Goal: Task Accomplishment & Management: Use online tool/utility

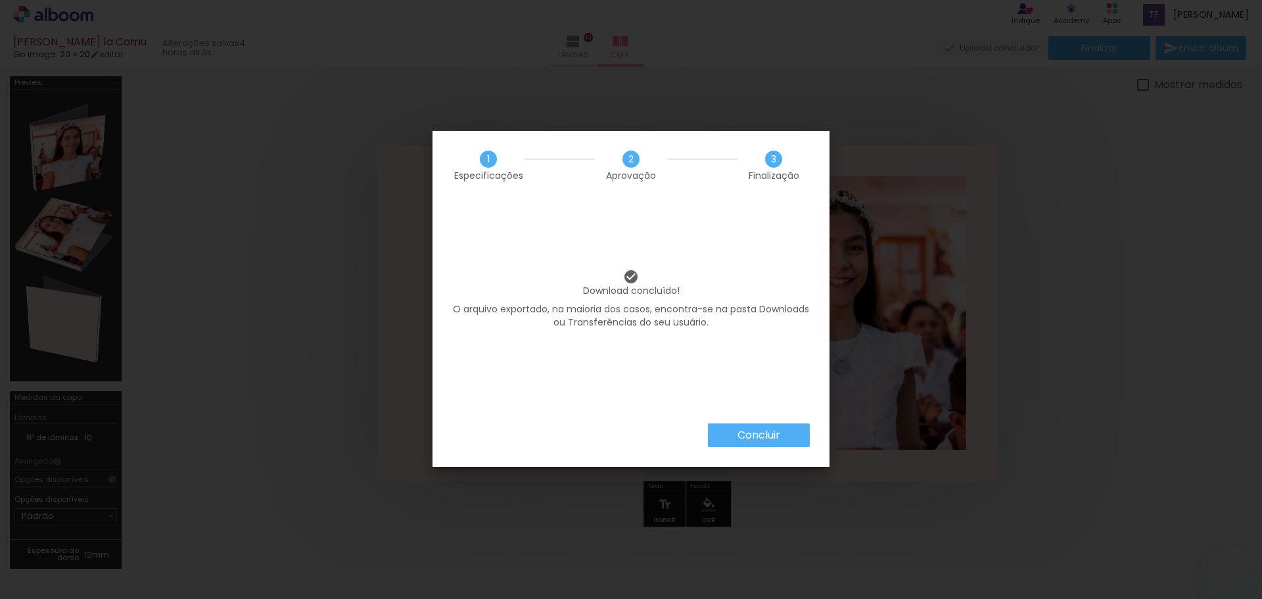
click at [0, 0] on slot "Concluir" at bounding box center [0, 0] width 0 height 0
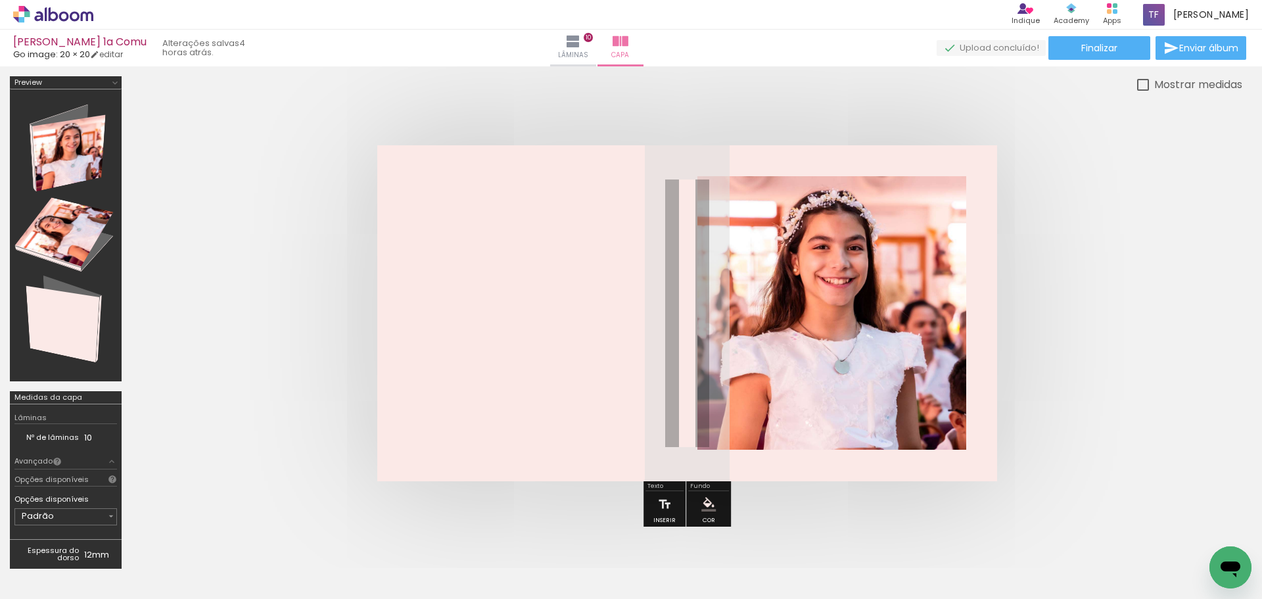
scroll to position [0, 4731]
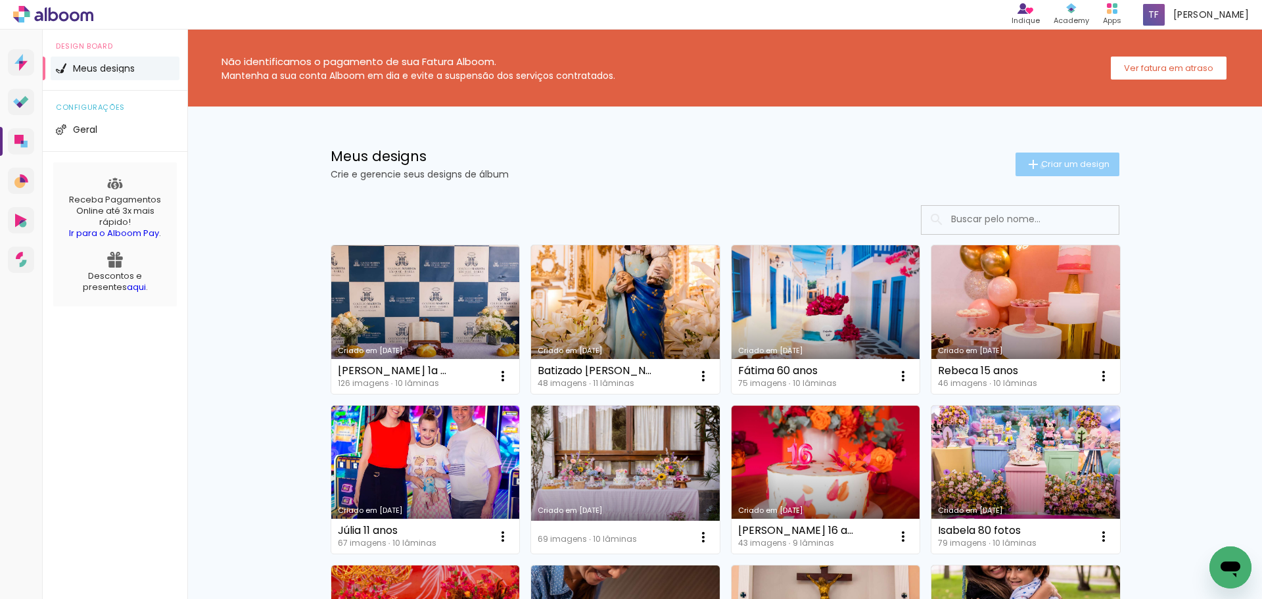
click at [1041, 166] on span "Criar um design" at bounding box center [1075, 164] width 68 height 9
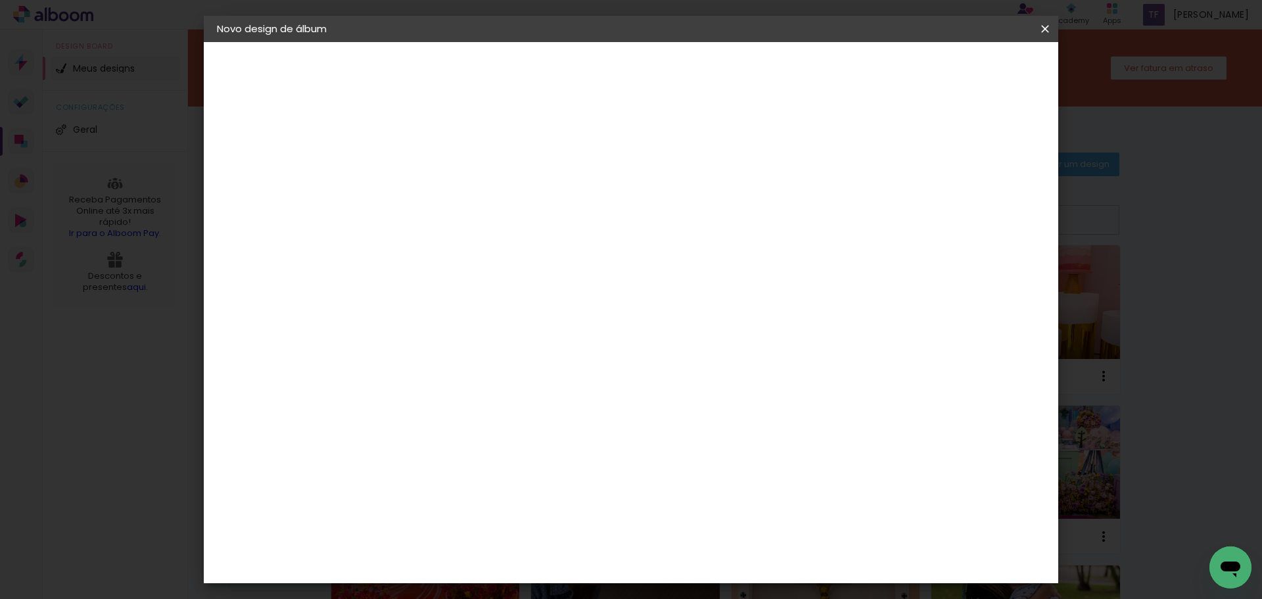
click at [436, 178] on paper-input-container "Título do álbum" at bounding box center [431, 177] width 9 height 34
type input "Dani 3 anos"
type paper-input "Dani 3 anos"
click at [0, 0] on slot "Avançar" at bounding box center [0, 0] width 0 height 0
click at [503, 252] on input at bounding box center [465, 250] width 133 height 16
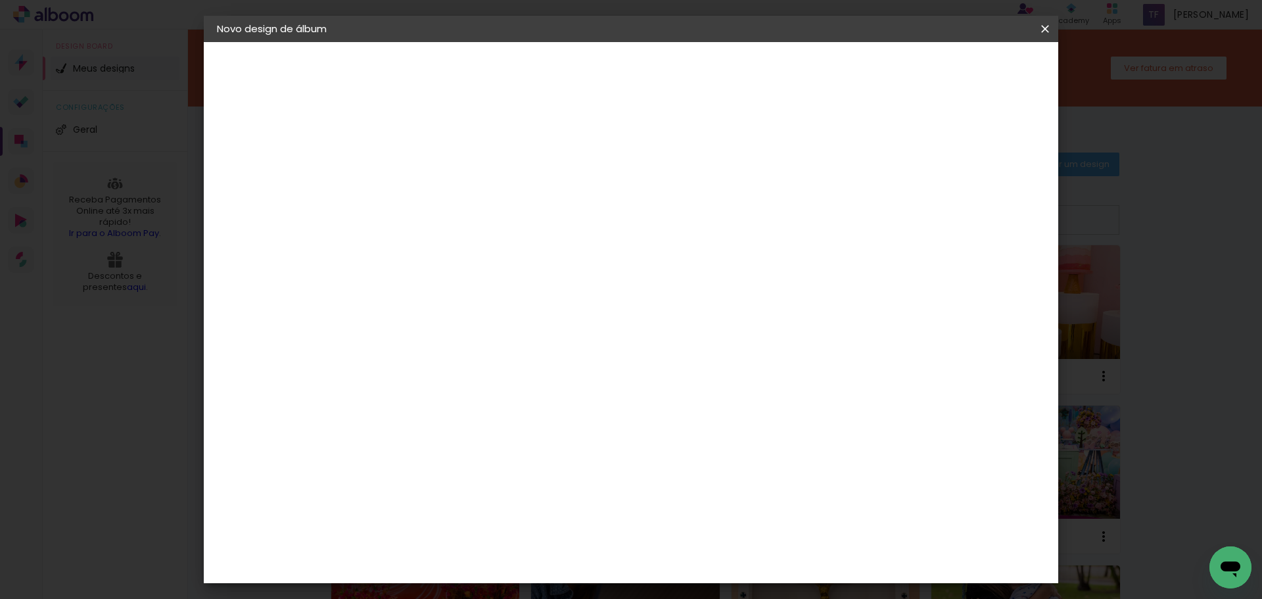
type input "go"
type paper-input "go"
click at [455, 301] on div "Go image" at bounding box center [439, 299] width 32 height 21
click at [643, 74] on paper-button "Avançar" at bounding box center [610, 69] width 64 height 22
click at [483, 219] on input "text" at bounding box center [457, 229] width 51 height 20
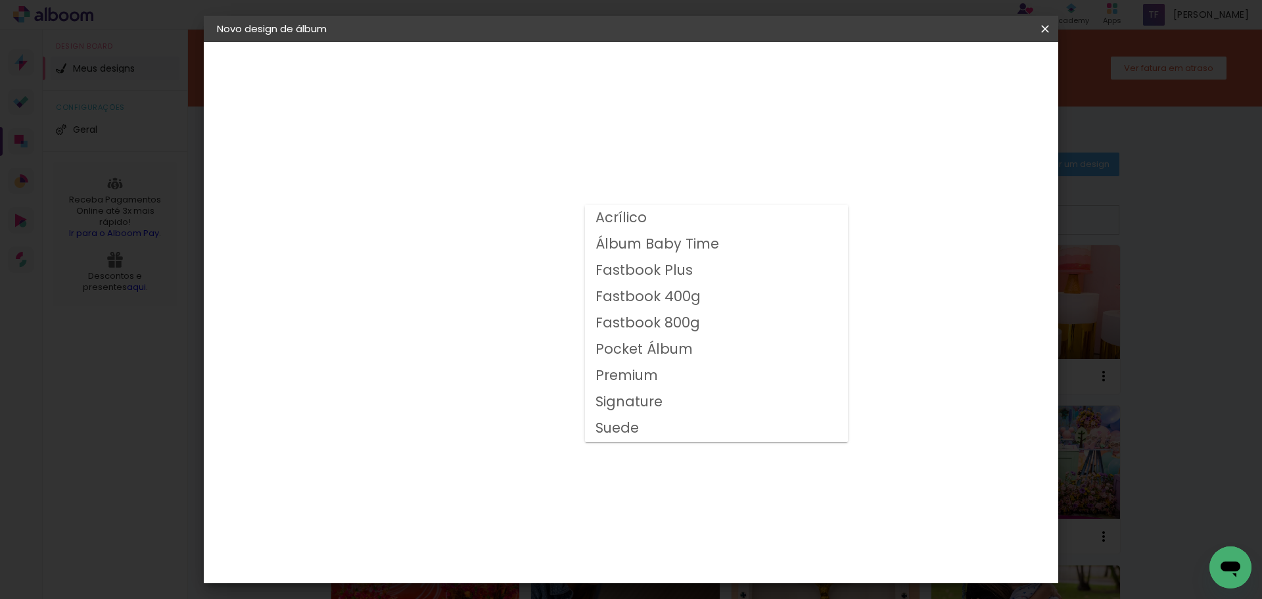
click at [0, 0] on slot "Fastbook 400g" at bounding box center [0, 0] width 0 height 0
type input "Fastbook 400g"
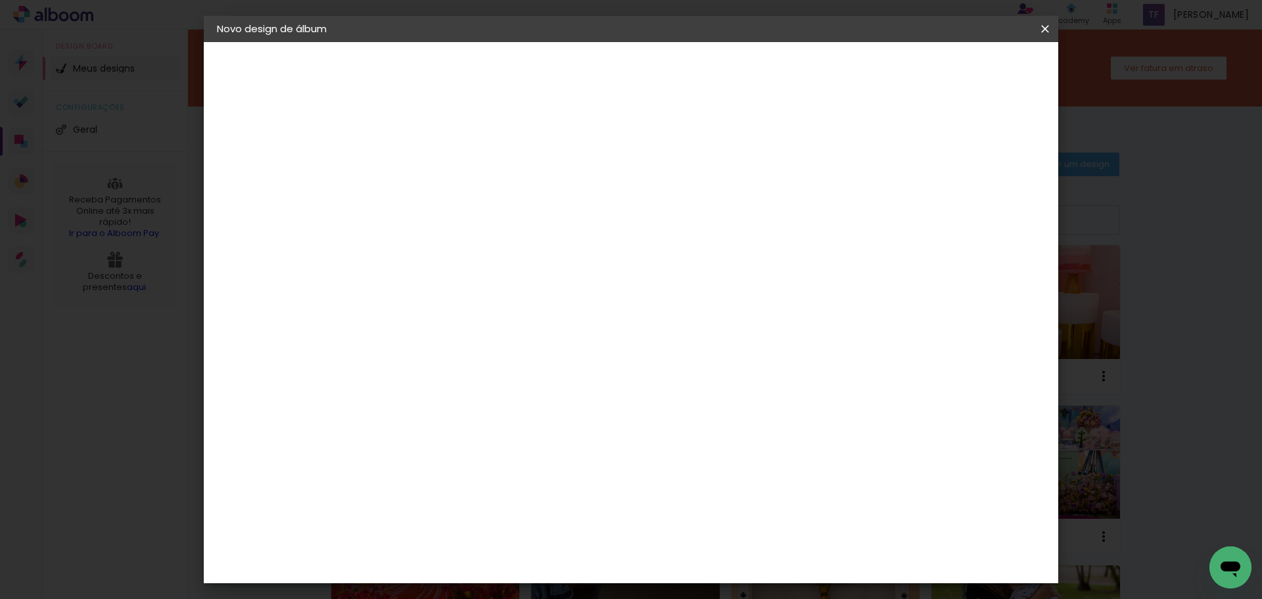
click at [521, 409] on span "30 × 20" at bounding box center [489, 430] width 61 height 43
click at [646, 78] on paper-button "Avançar" at bounding box center [614, 69] width 64 height 22
click at [963, 65] on span "Iniciar design" at bounding box center [933, 69] width 60 height 9
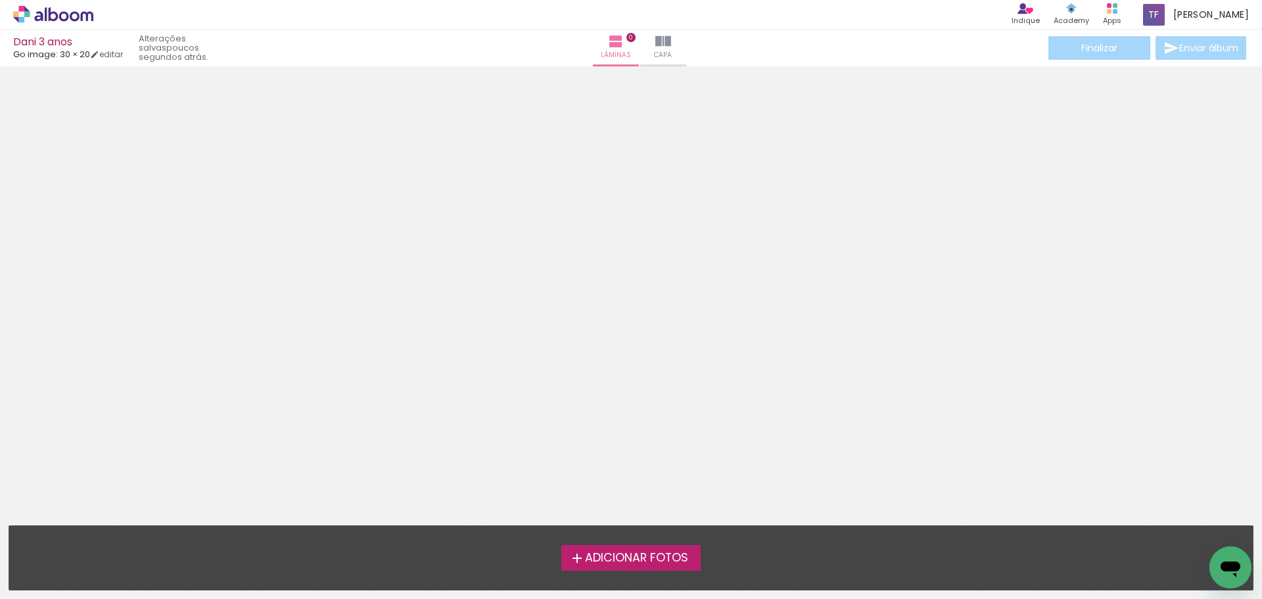
click at [672, 558] on span "Adicionar Fotos" at bounding box center [636, 558] width 103 height 12
click at [0, 0] on input "file" at bounding box center [0, 0] width 0 height 0
click at [616, 556] on span "Adicionar Fotos" at bounding box center [636, 558] width 103 height 12
click at [0, 0] on input "file" at bounding box center [0, 0] width 0 height 0
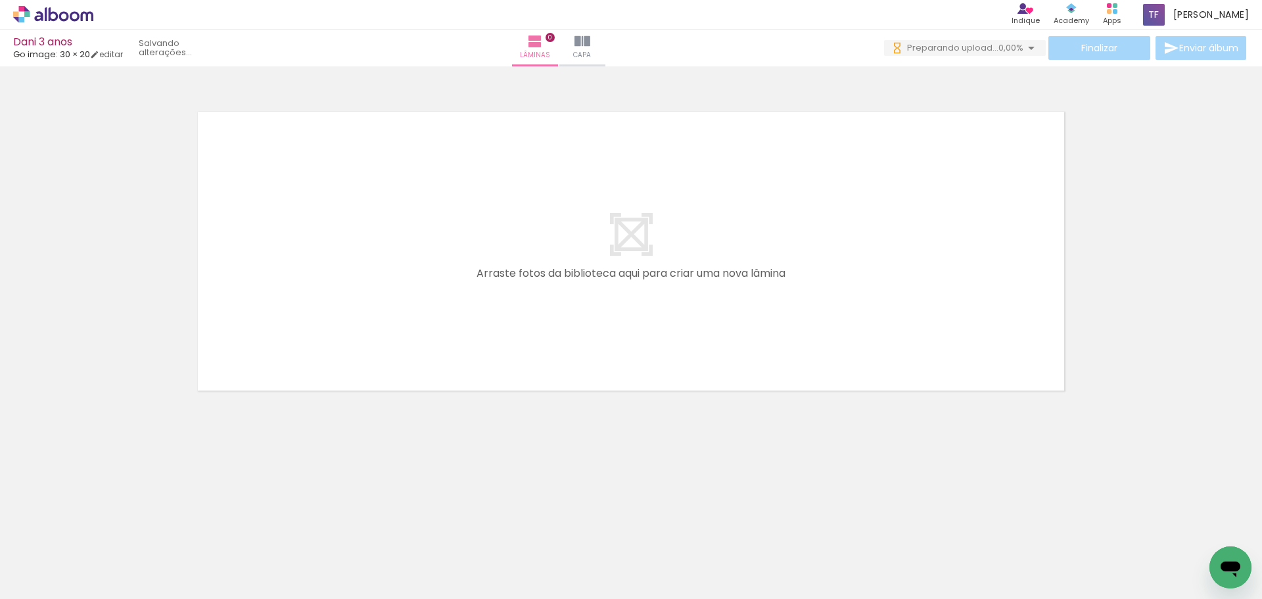
click at [35, 583] on span "Adicionar Fotos" at bounding box center [46, 581] width 39 height 14
click at [0, 0] on input "file" at bounding box center [0, 0] width 0 height 0
click at [41, 578] on span "Adicionar Fotos" at bounding box center [46, 581] width 39 height 14
click at [0, 0] on input "file" at bounding box center [0, 0] width 0 height 0
click at [44, 580] on span "Adicionar Fotos" at bounding box center [46, 581] width 39 height 14
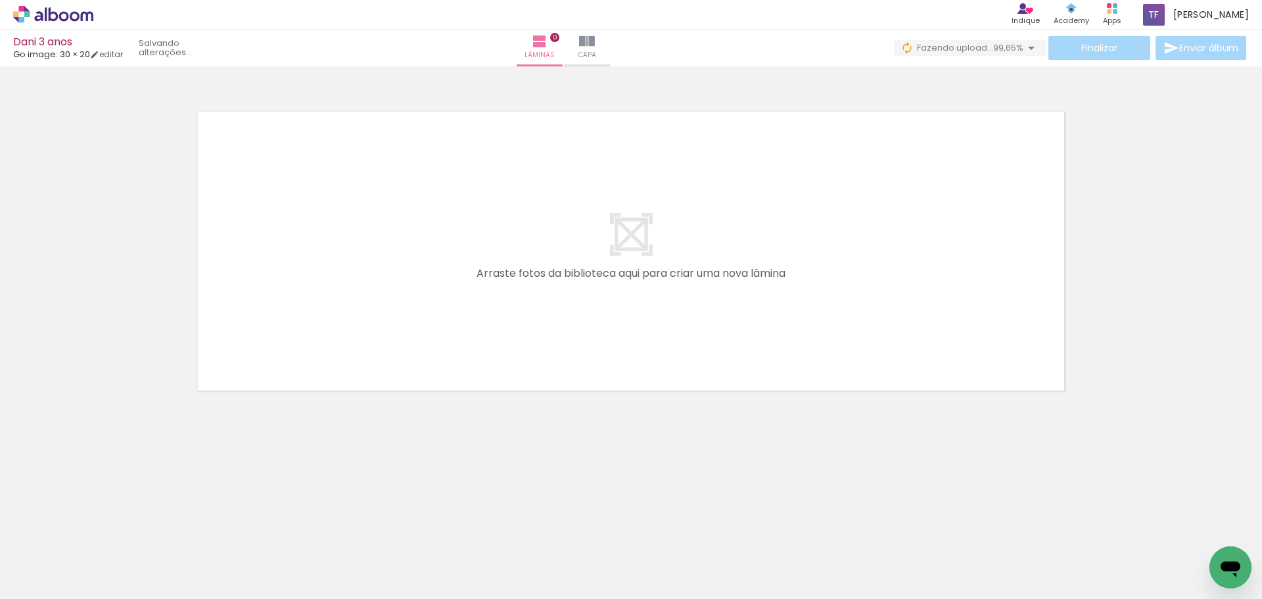
click at [0, 0] on input "file" at bounding box center [0, 0] width 0 height 0
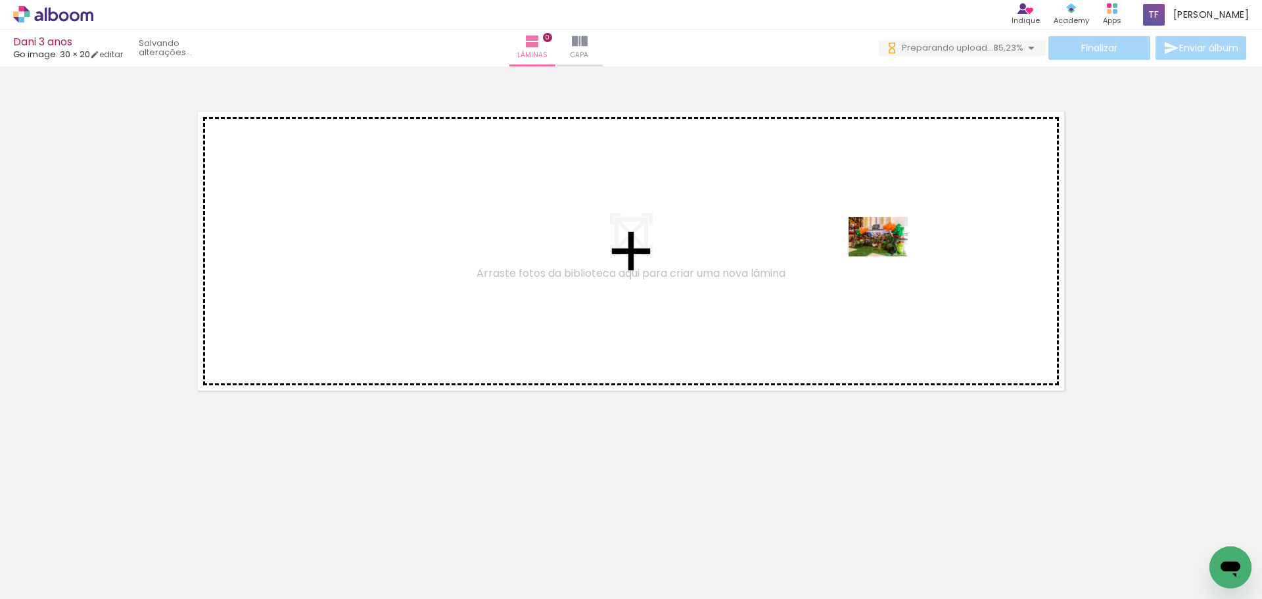
drag, startPoint x: 662, startPoint y: 560, endPoint x: 888, endPoint y: 256, distance: 378.6
click at [888, 256] on quentale-workspace at bounding box center [631, 299] width 1262 height 599
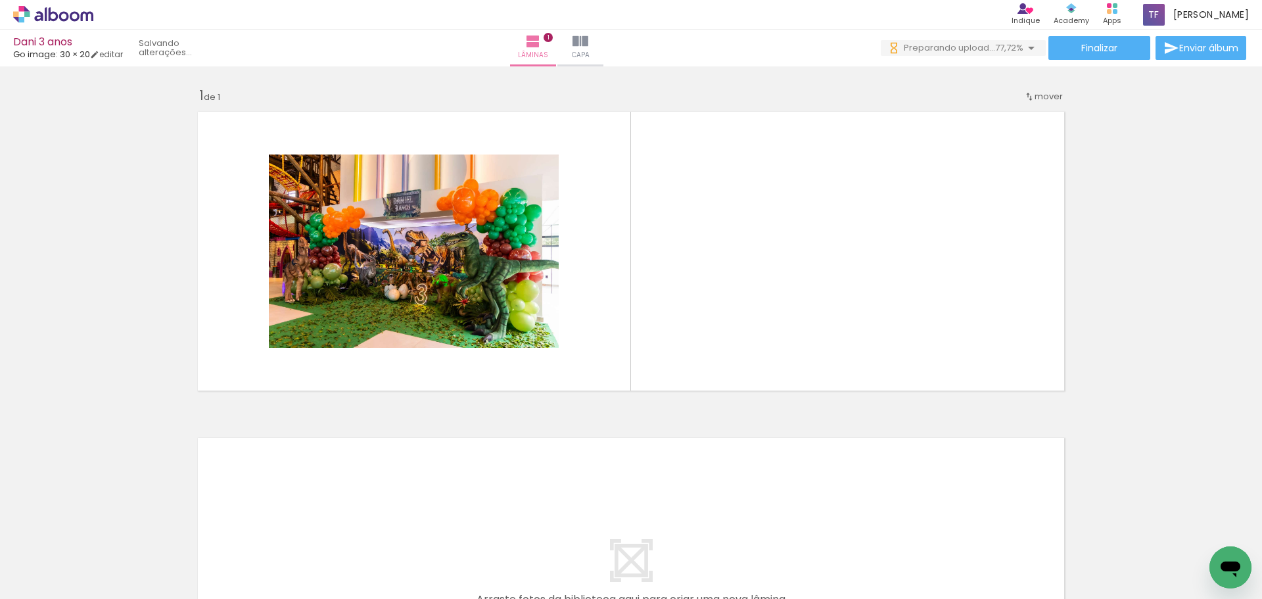
scroll to position [0, 565]
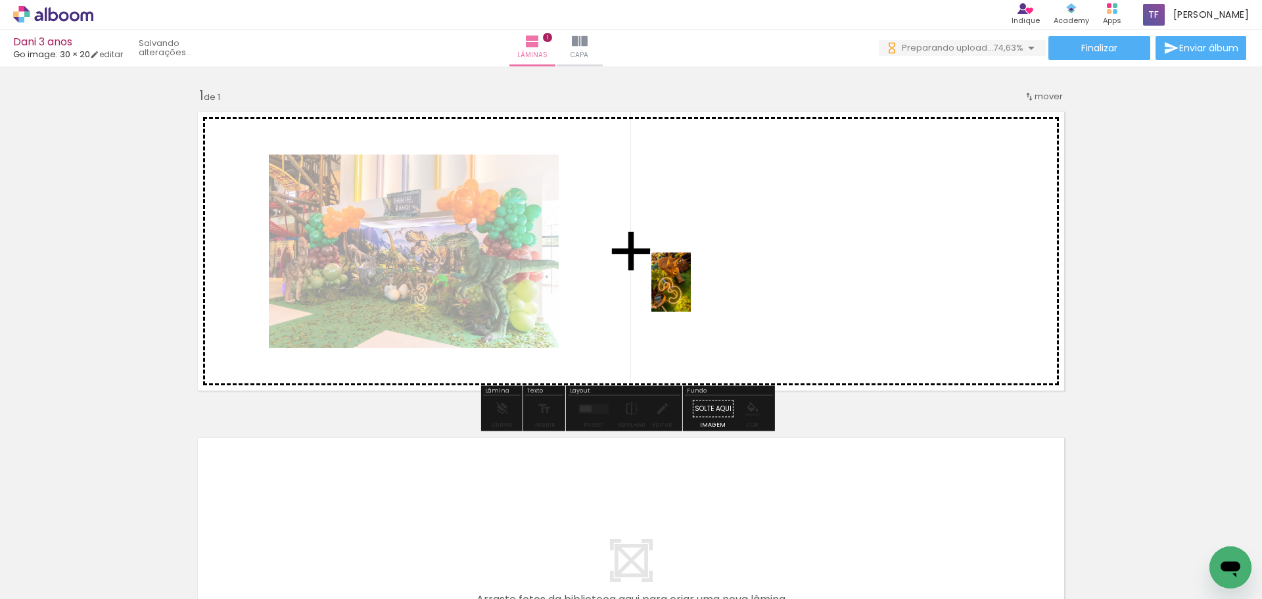
drag, startPoint x: 823, startPoint y: 559, endPoint x: 691, endPoint y: 292, distance: 297.7
click at [691, 292] on quentale-workspace at bounding box center [631, 299] width 1262 height 599
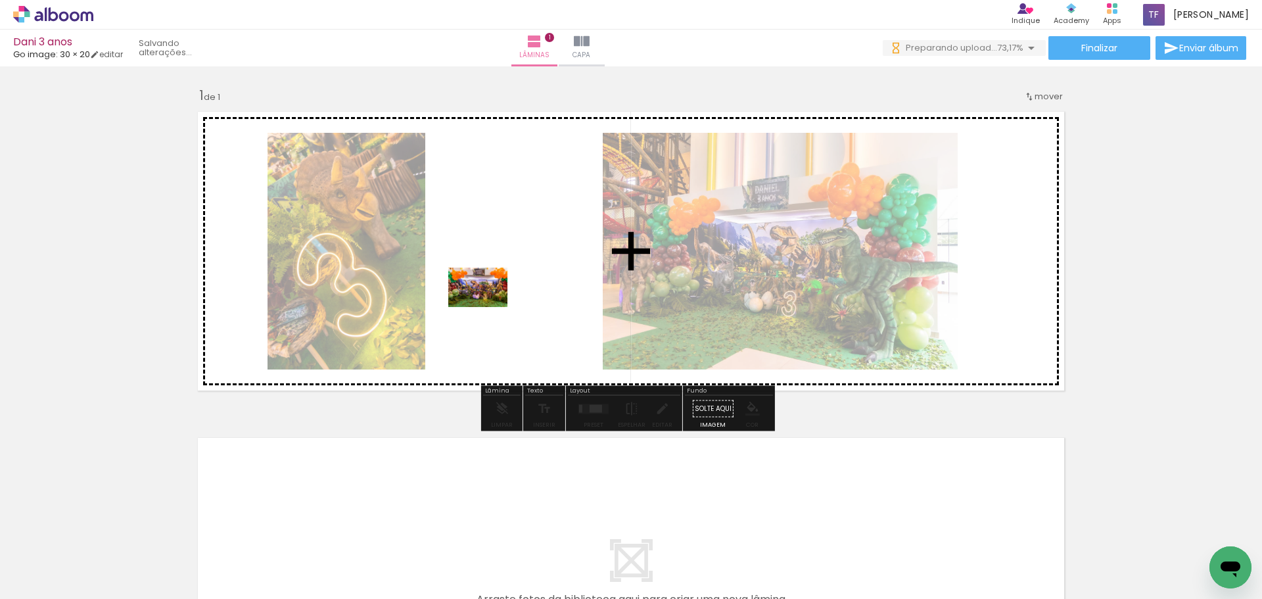
drag, startPoint x: 950, startPoint y: 547, endPoint x: 490, endPoint y: 307, distance: 519.4
click at [490, 307] on quentale-workspace at bounding box center [631, 299] width 1262 height 599
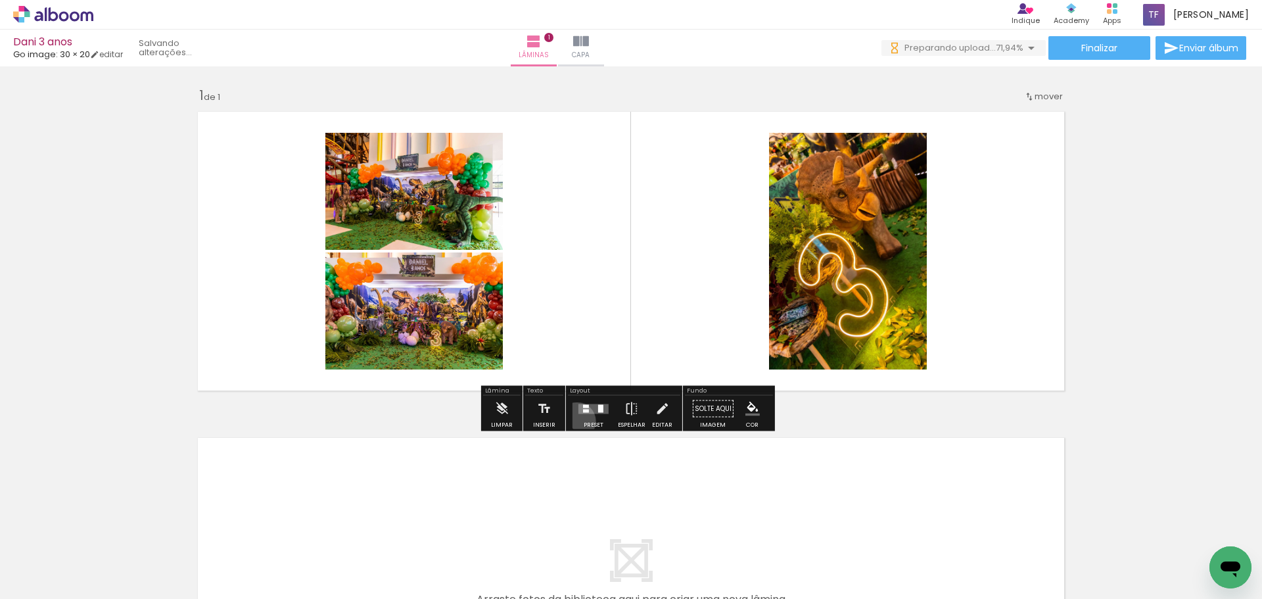
click at [576, 421] on div at bounding box center [593, 409] width 35 height 26
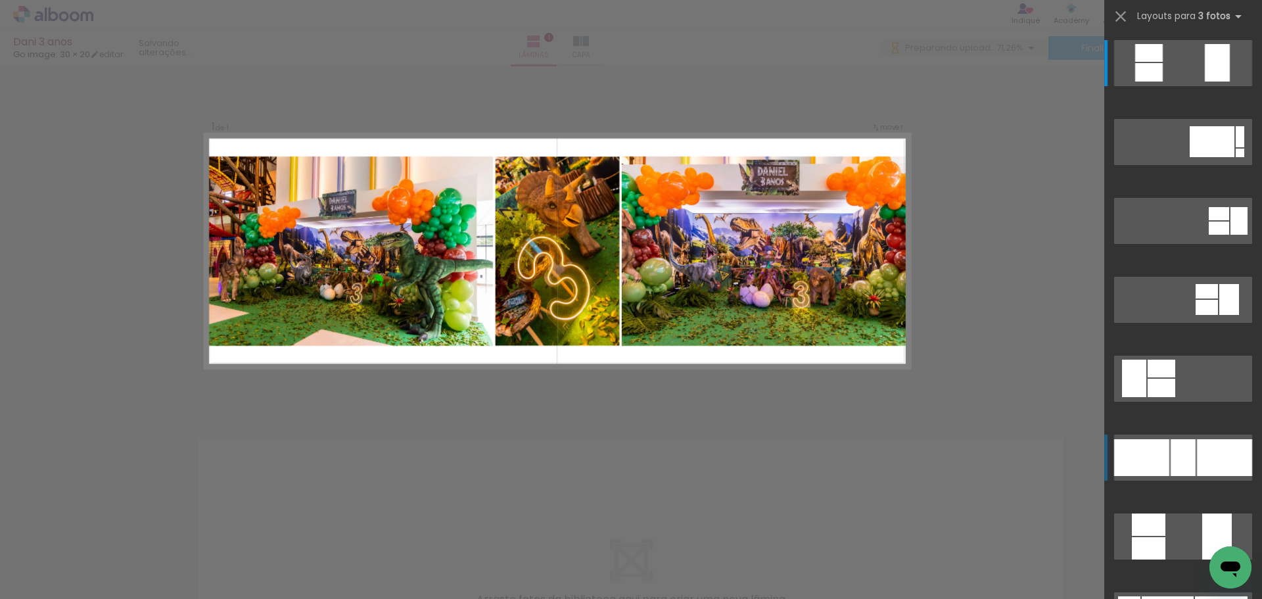
click at [1211, 451] on div at bounding box center [1224, 457] width 55 height 37
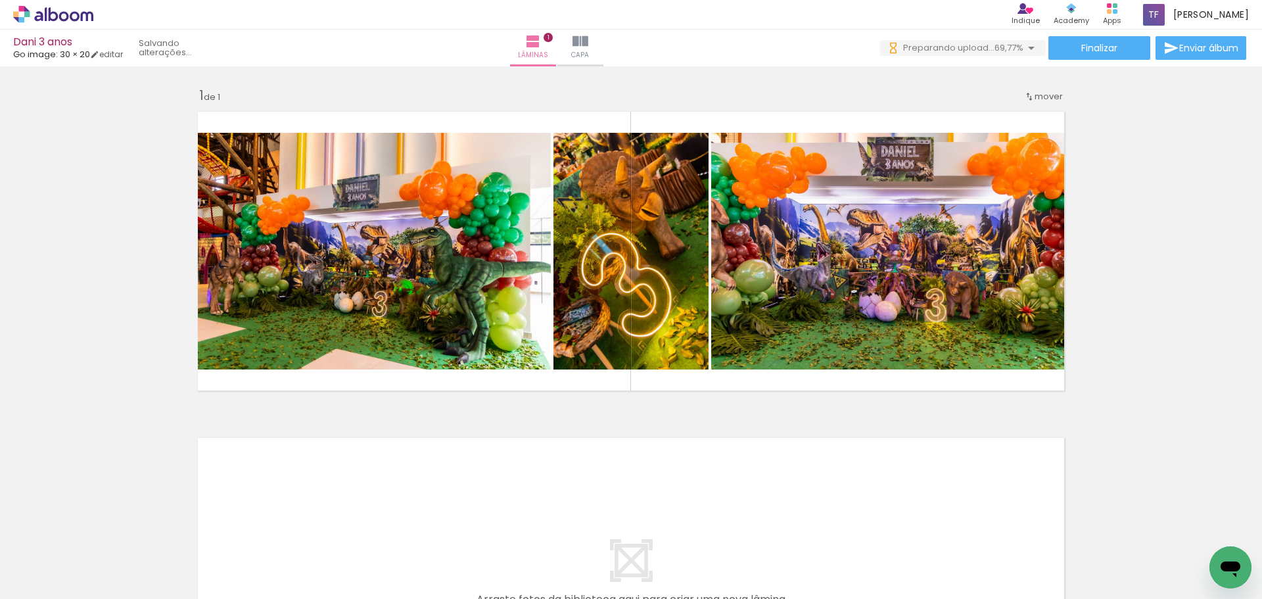
scroll to position [0, 0]
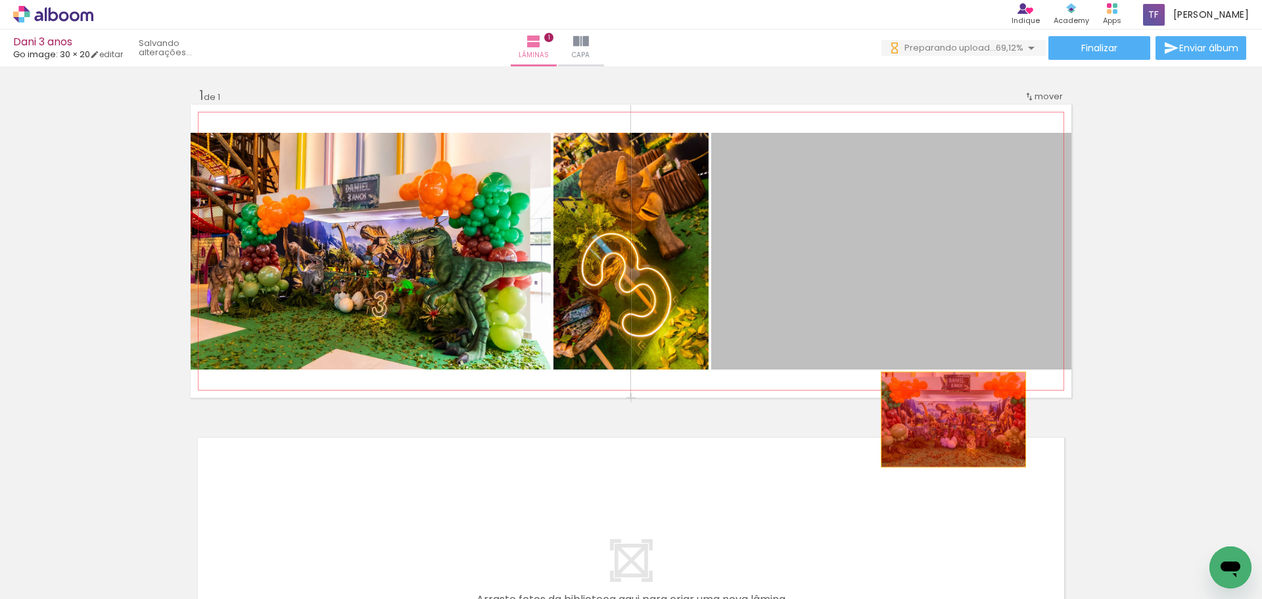
drag, startPoint x: 950, startPoint y: 319, endPoint x: 948, endPoint y: 419, distance: 99.9
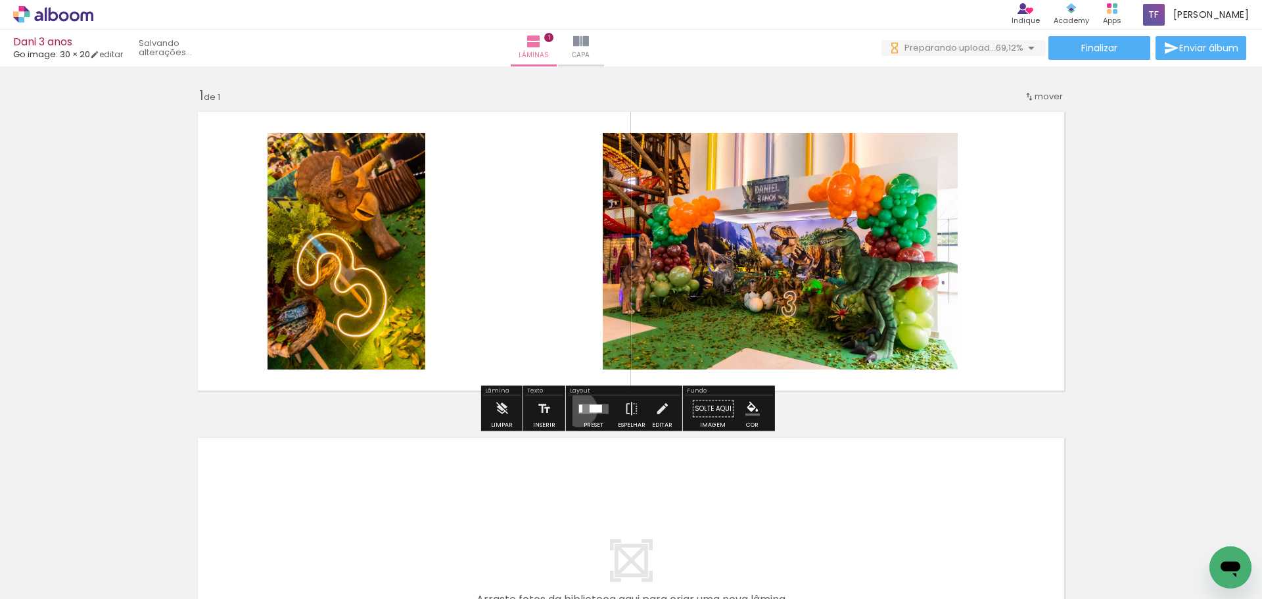
click at [579, 409] on div at bounding box center [580, 408] width 3 height 8
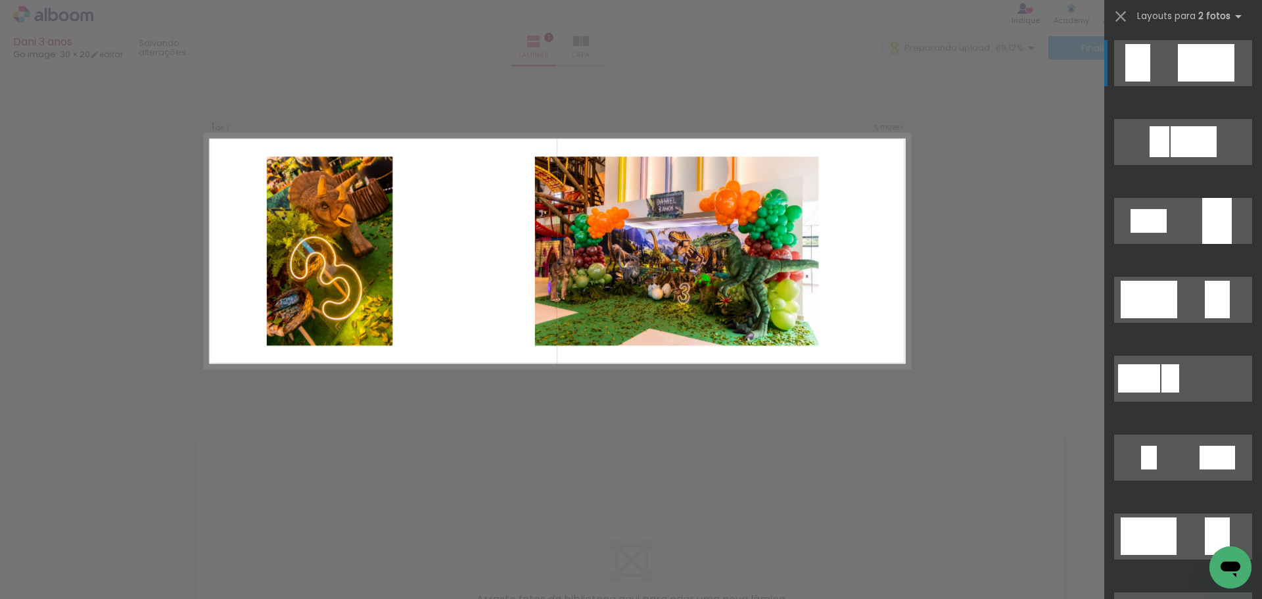
click at [1201, 57] on div at bounding box center [1206, 62] width 57 height 37
click at [1203, 57] on div at bounding box center [1206, 62] width 57 height 37
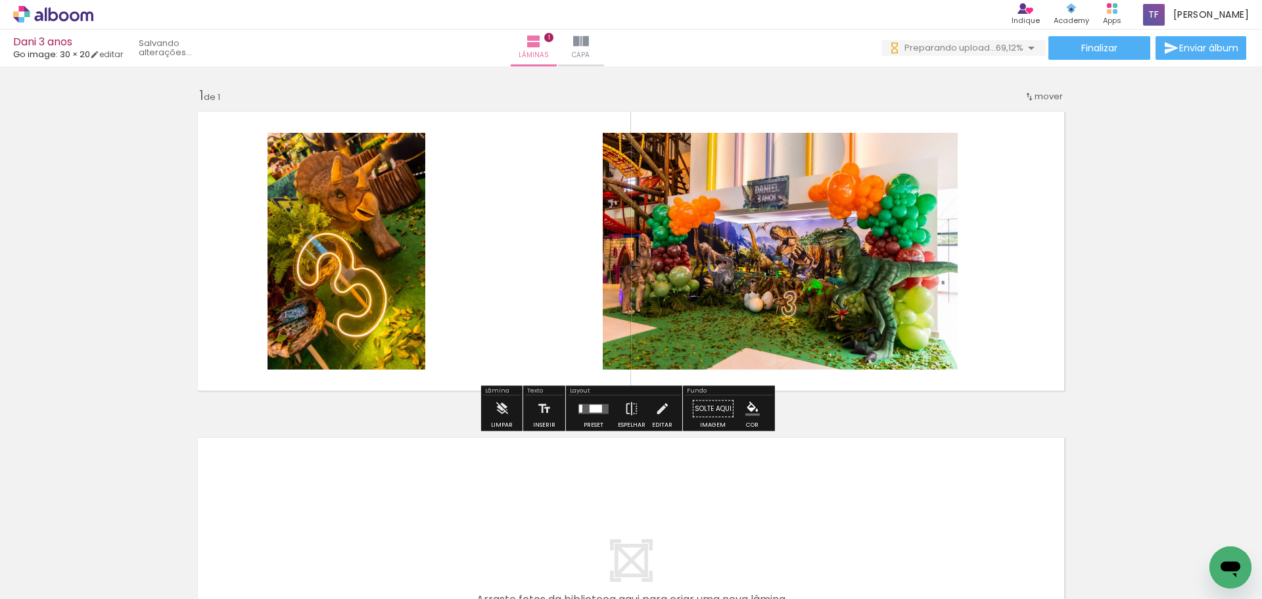
click at [844, 239] on quentale-photo at bounding box center [780, 251] width 355 height 237
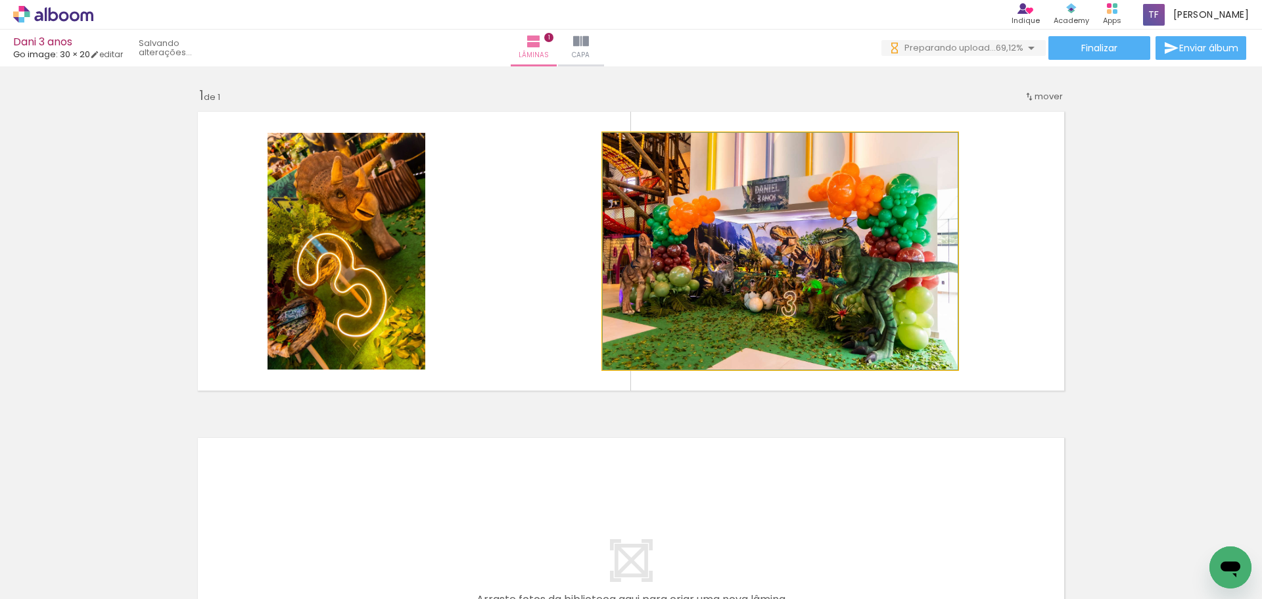
drag, startPoint x: 844, startPoint y: 224, endPoint x: 958, endPoint y: 203, distance: 115.6
click at [958, 203] on quentale-layouter at bounding box center [631, 250] width 881 height 293
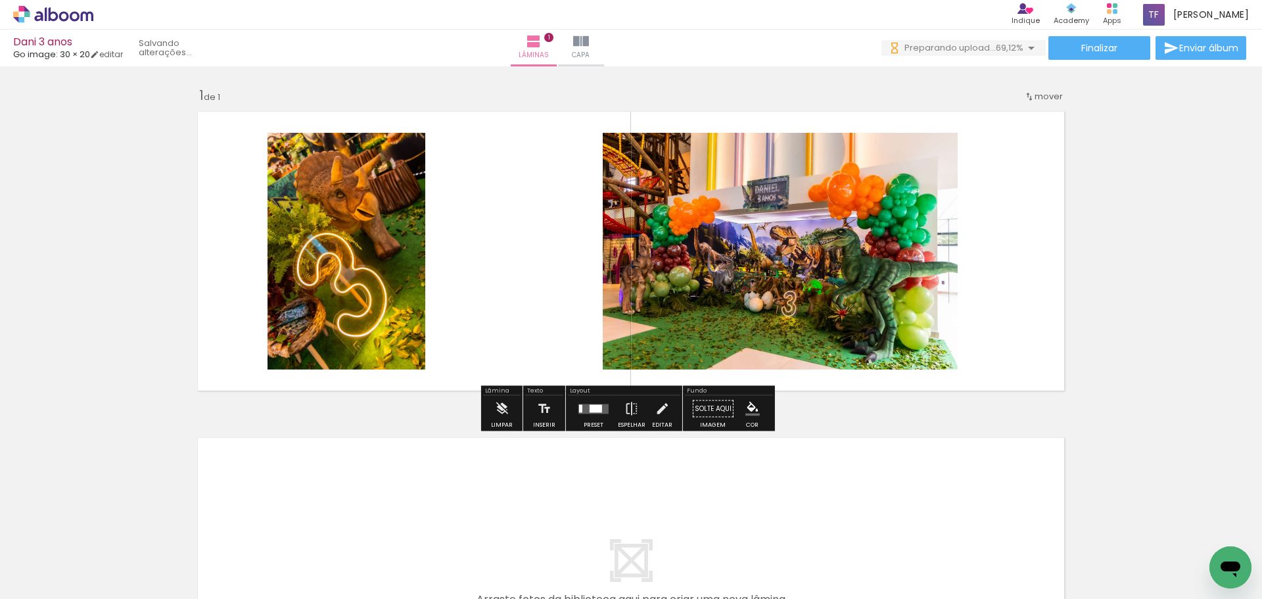
click at [790, 248] on quentale-photo at bounding box center [780, 251] width 355 height 237
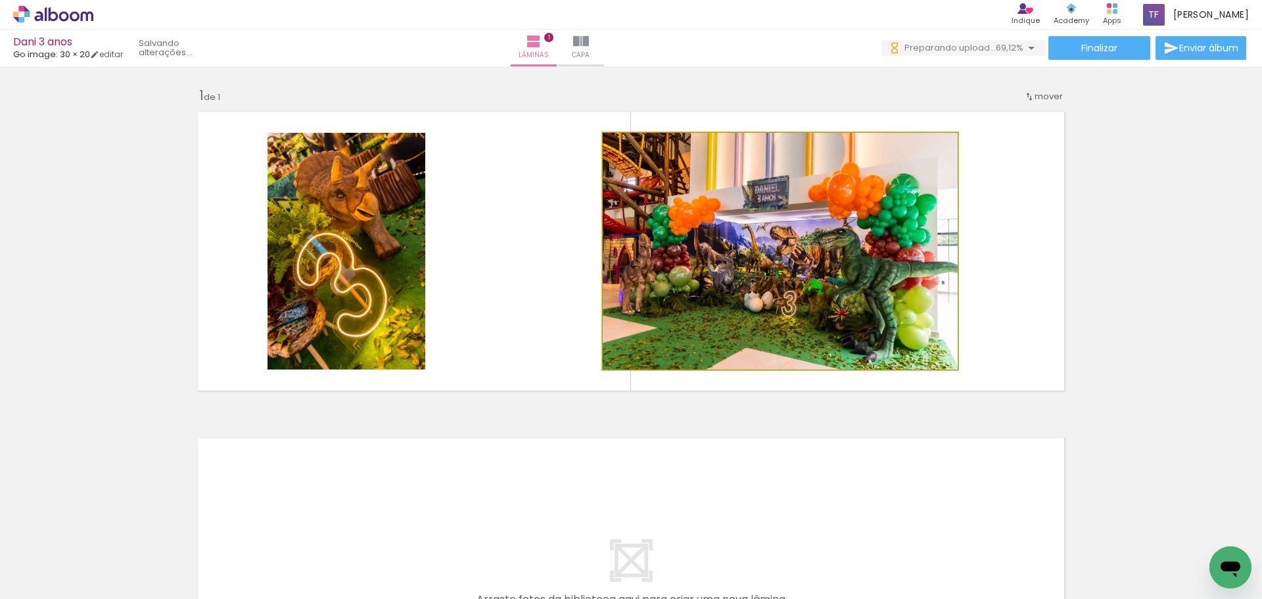
click at [790, 248] on quentale-photo at bounding box center [780, 251] width 355 height 237
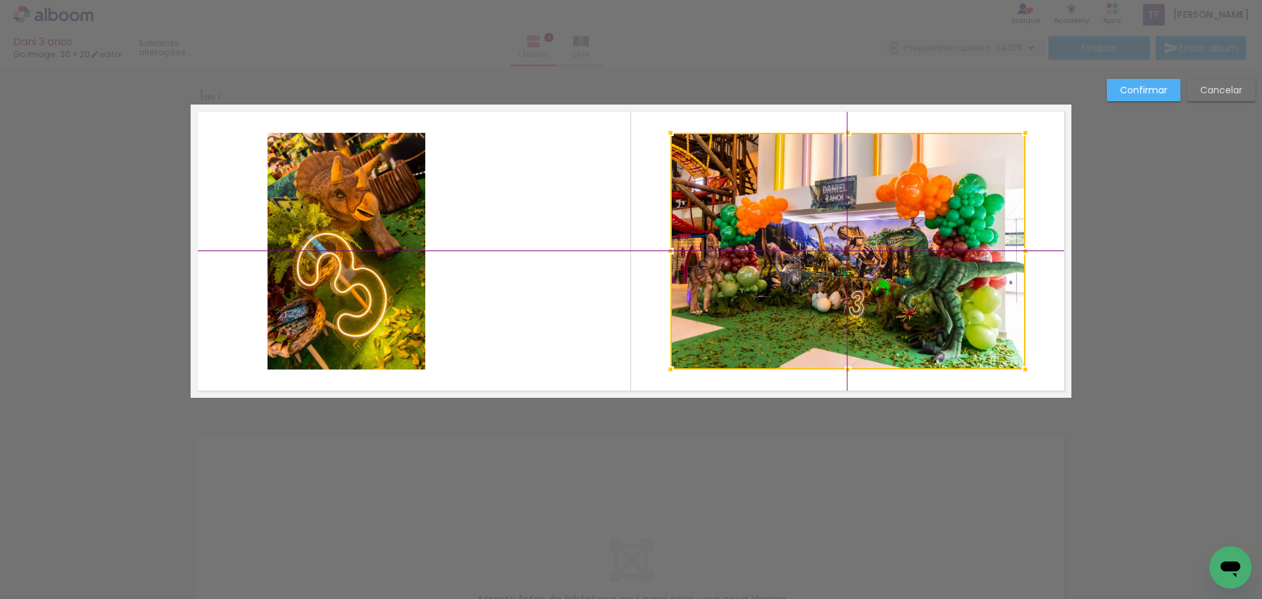
drag, startPoint x: 787, startPoint y: 248, endPoint x: 868, endPoint y: 243, distance: 81.0
click at [868, 243] on div at bounding box center [847, 251] width 355 height 237
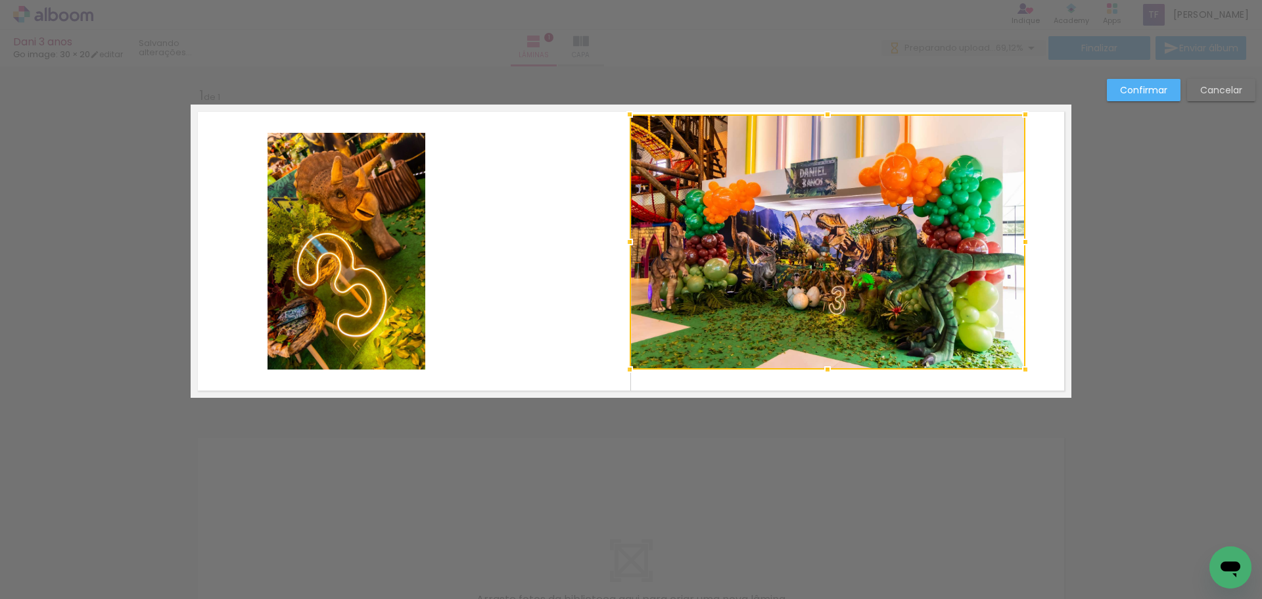
drag, startPoint x: 671, startPoint y: 133, endPoint x: 617, endPoint y: 119, distance: 55.6
click at [617, 119] on div at bounding box center [629, 114] width 26 height 26
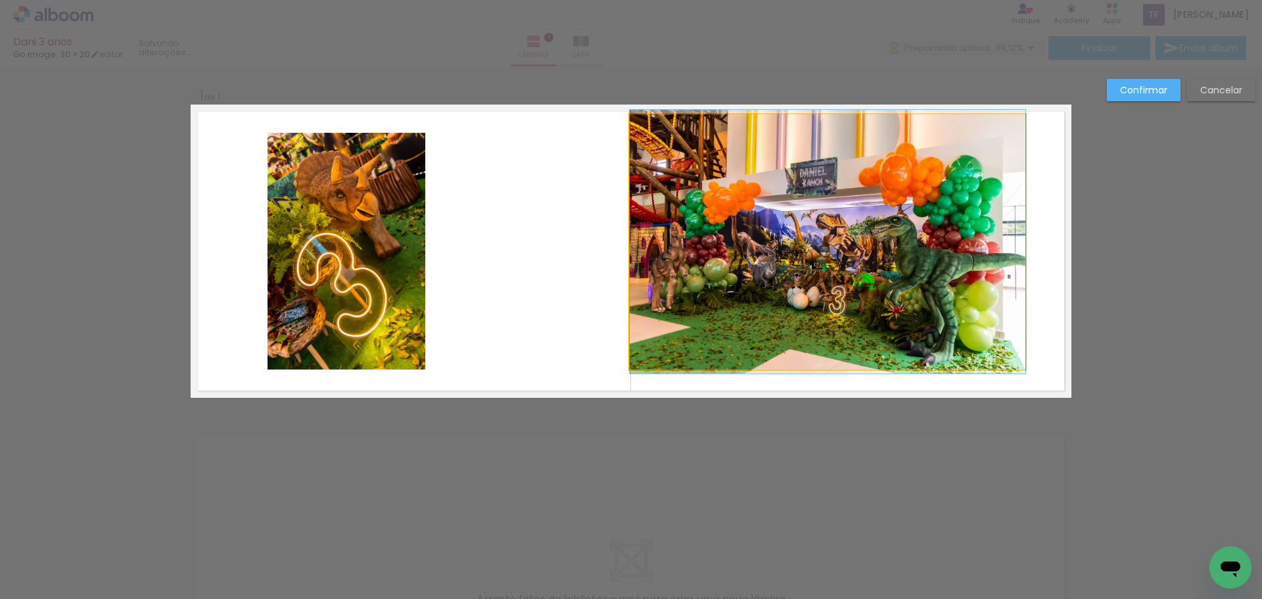
click at [944, 339] on quentale-photo at bounding box center [828, 241] width 396 height 255
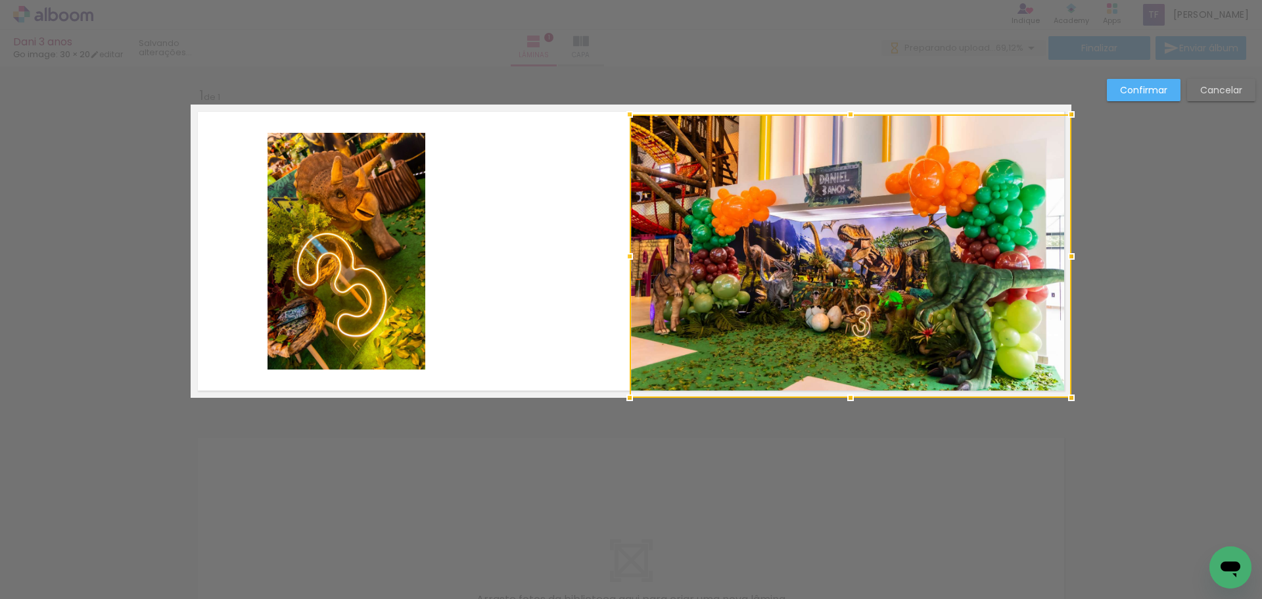
drag, startPoint x: 1021, startPoint y: 367, endPoint x: 1057, endPoint y: 390, distance: 42.8
click at [1058, 390] on div at bounding box center [1071, 397] width 26 height 26
click at [927, 206] on div at bounding box center [851, 255] width 442 height 283
click at [0, 0] on slot "Confirmar" at bounding box center [0, 0] width 0 height 0
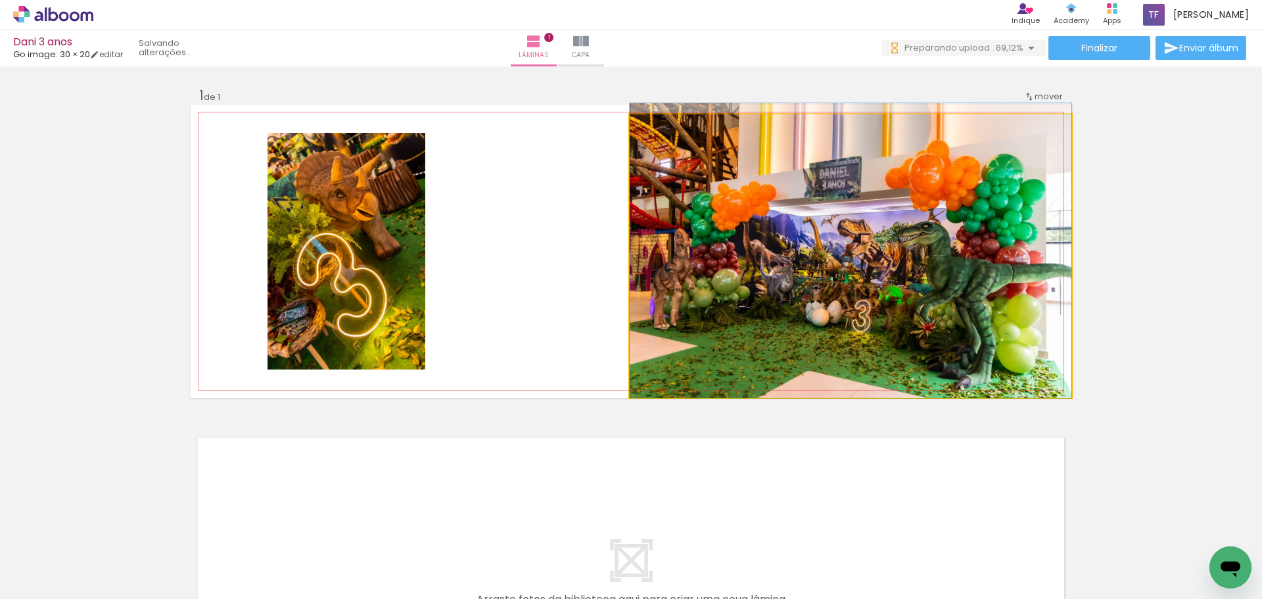
drag, startPoint x: 868, startPoint y: 267, endPoint x: 868, endPoint y: 258, distance: 9.2
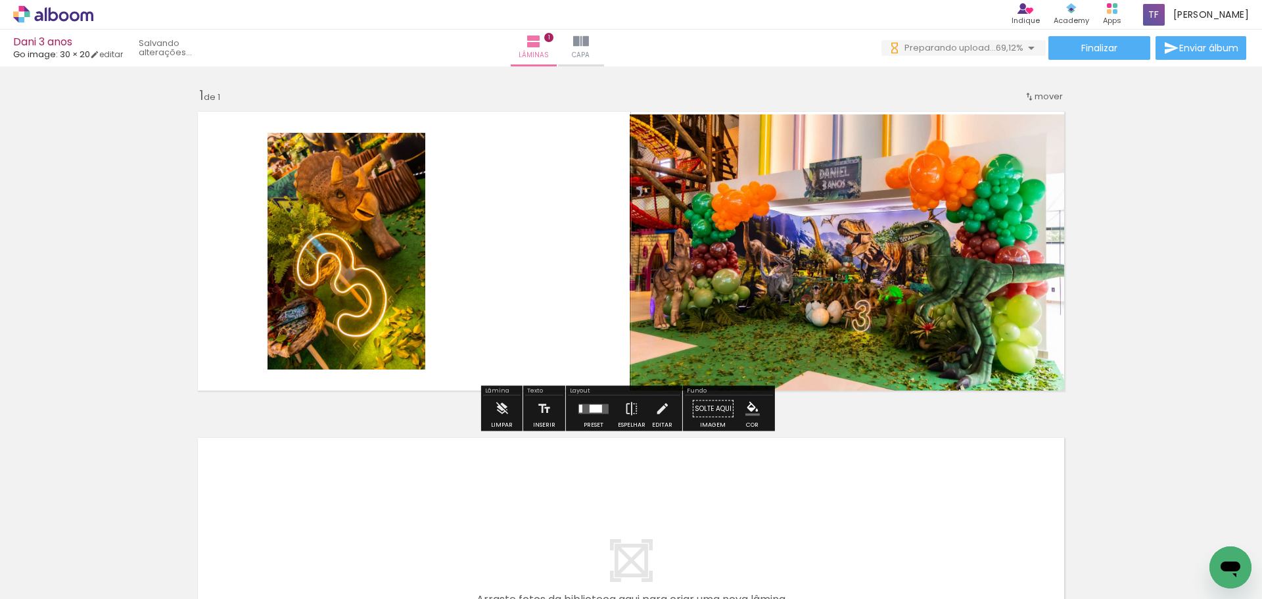
click at [1187, 195] on div "Inserir lâmina 1 de 1" at bounding box center [631, 397] width 1262 height 653
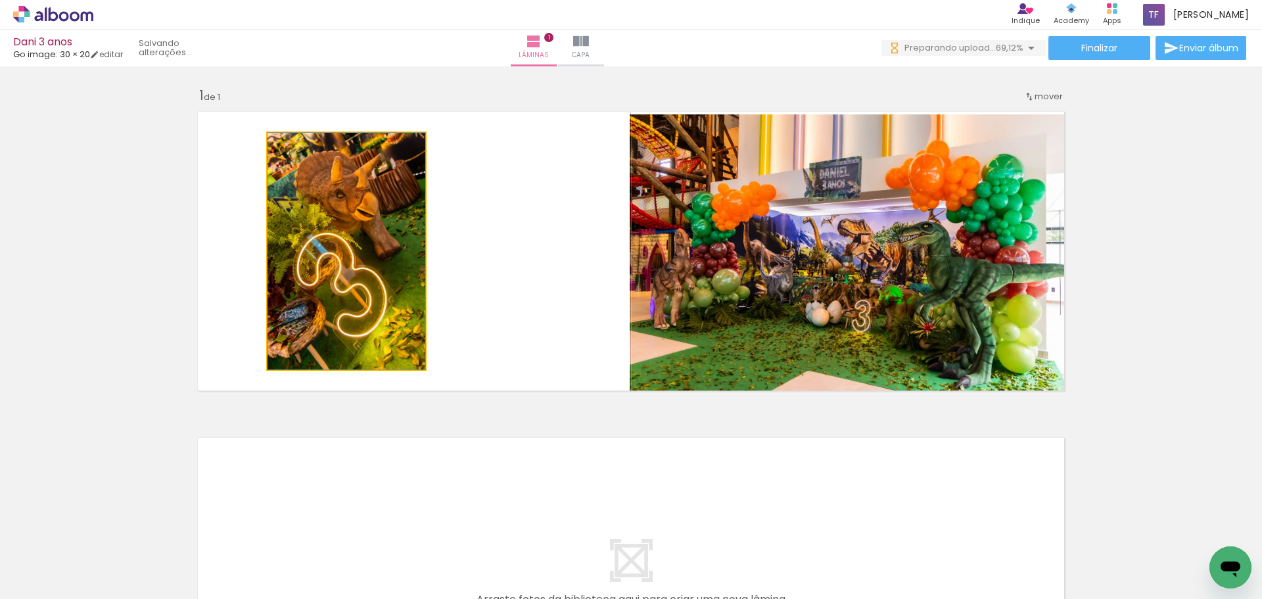
click at [342, 258] on quentale-photo at bounding box center [346, 251] width 158 height 237
drag, startPoint x: 342, startPoint y: 258, endPoint x: 404, endPoint y: 259, distance: 61.8
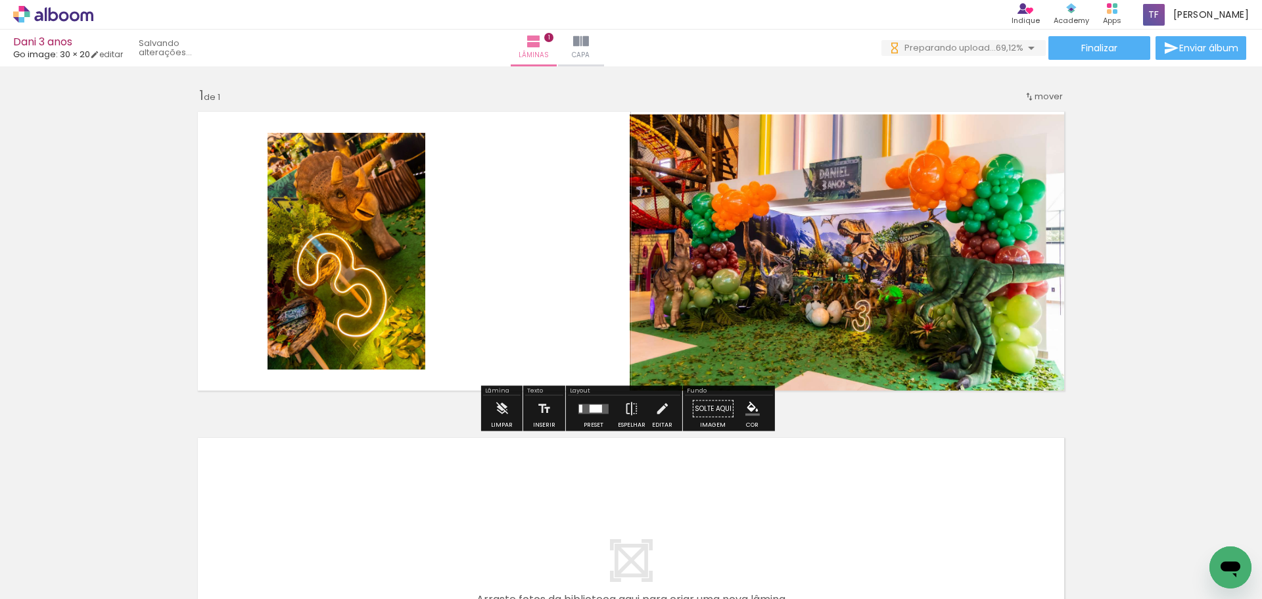
click at [315, 265] on quentale-photo at bounding box center [346, 251] width 158 height 237
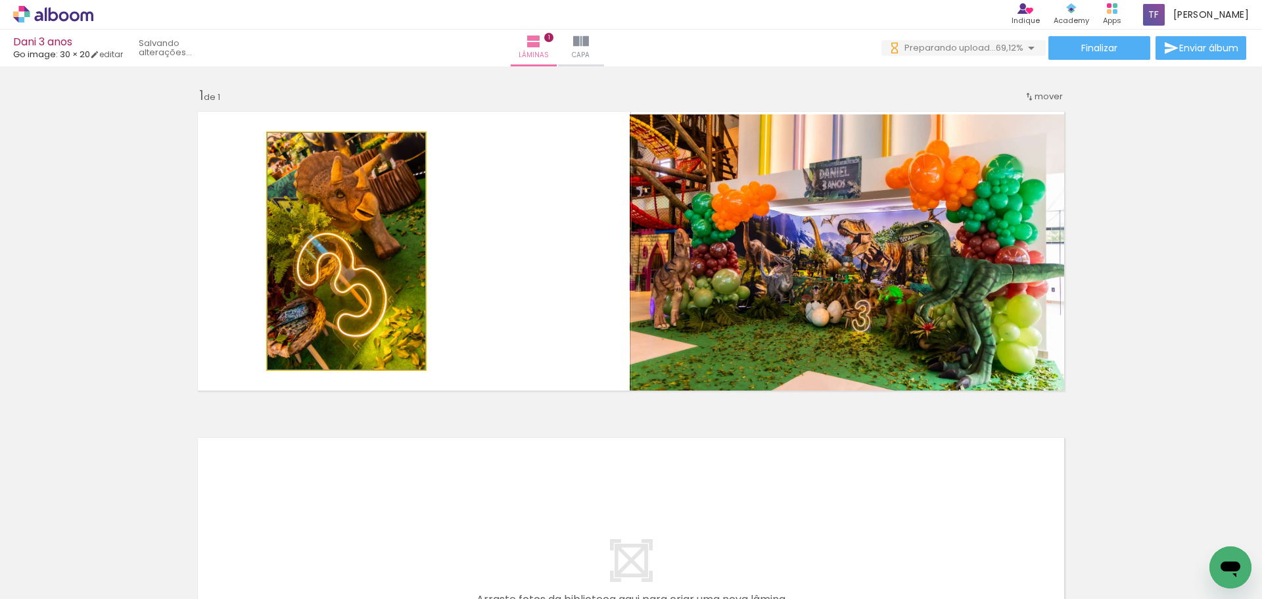
click at [315, 265] on quentale-photo at bounding box center [346, 251] width 158 height 237
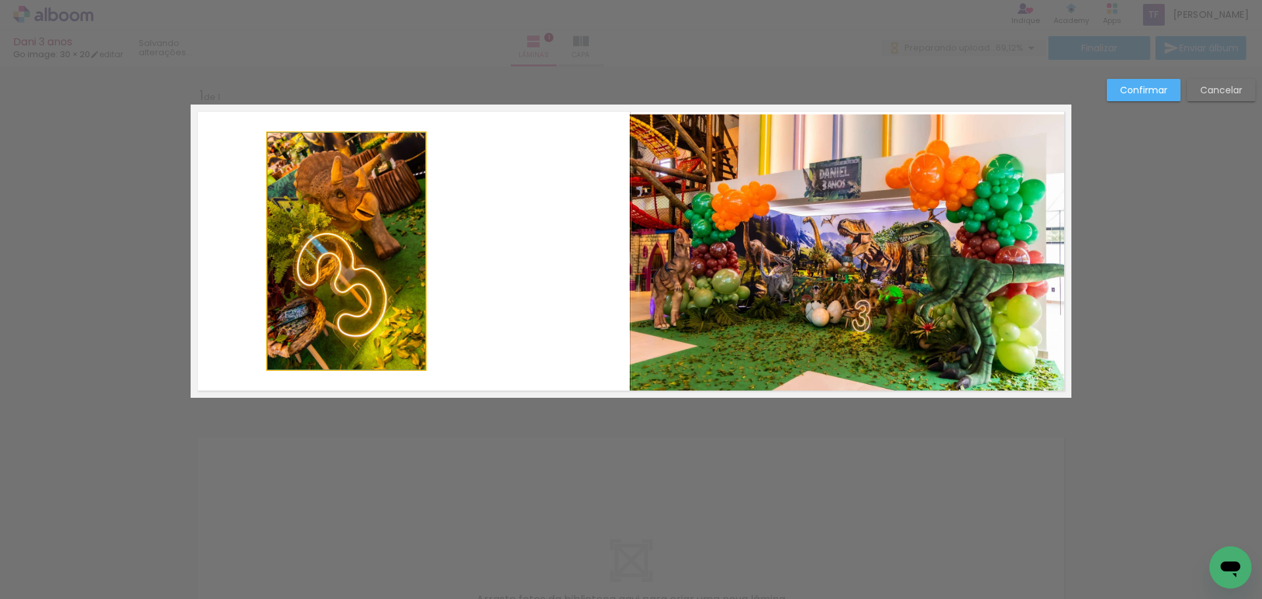
drag, startPoint x: 339, startPoint y: 260, endPoint x: 381, endPoint y: 258, distance: 42.1
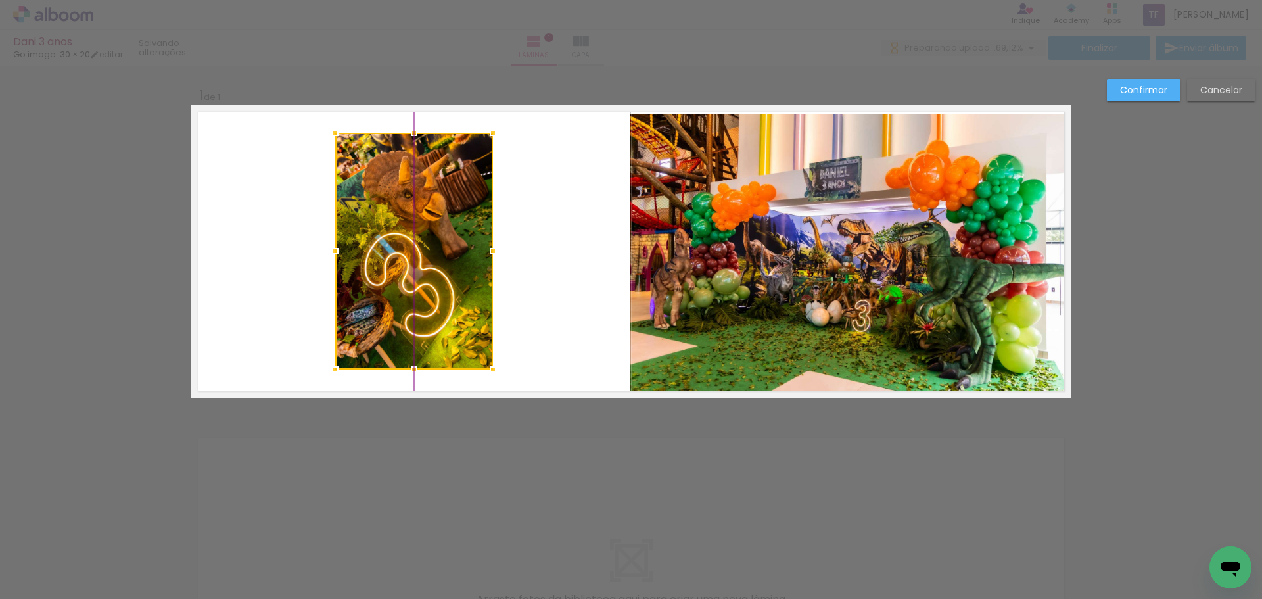
drag, startPoint x: 356, startPoint y: 248, endPoint x: 417, endPoint y: 241, distance: 61.5
click at [417, 241] on div at bounding box center [414, 251] width 158 height 237
click at [0, 0] on slot "Confirmar" at bounding box center [0, 0] width 0 height 0
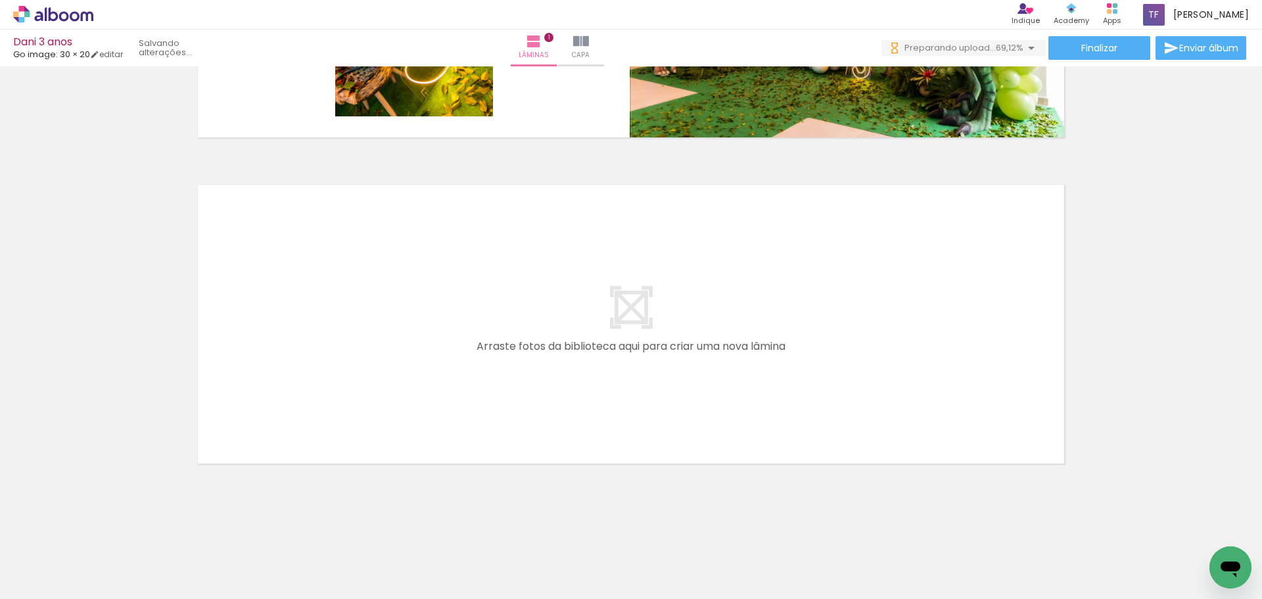
scroll to position [0, 1550]
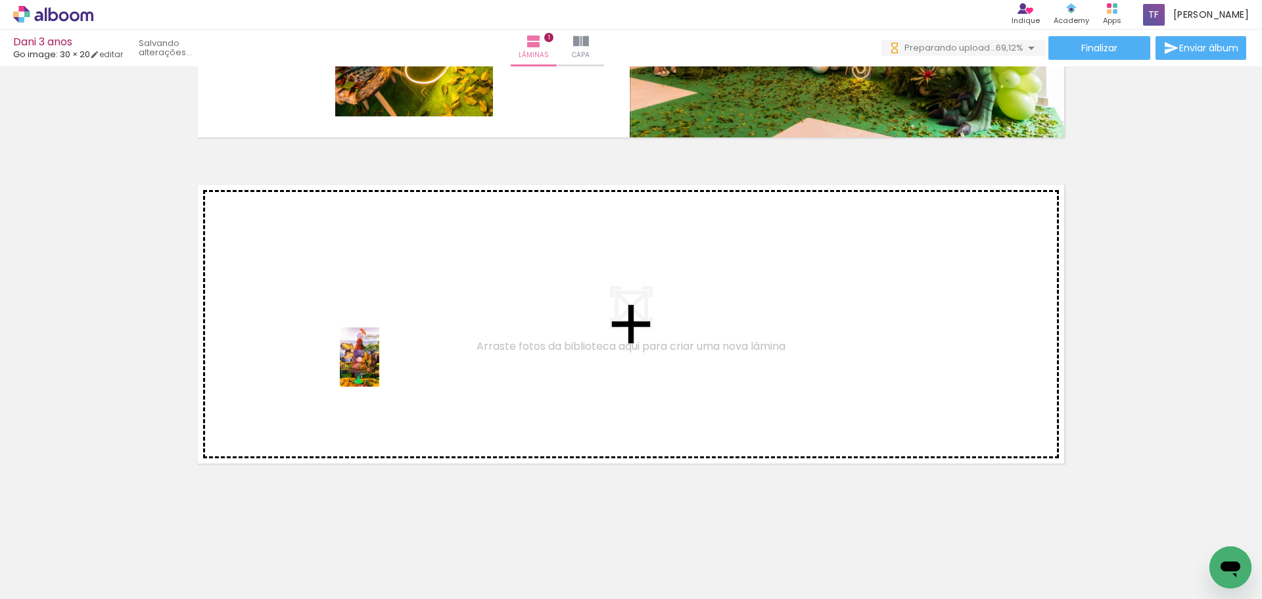
drag, startPoint x: 432, startPoint y: 561, endPoint x: 379, endPoint y: 367, distance: 200.9
click at [379, 367] on quentale-workspace at bounding box center [631, 299] width 1262 height 599
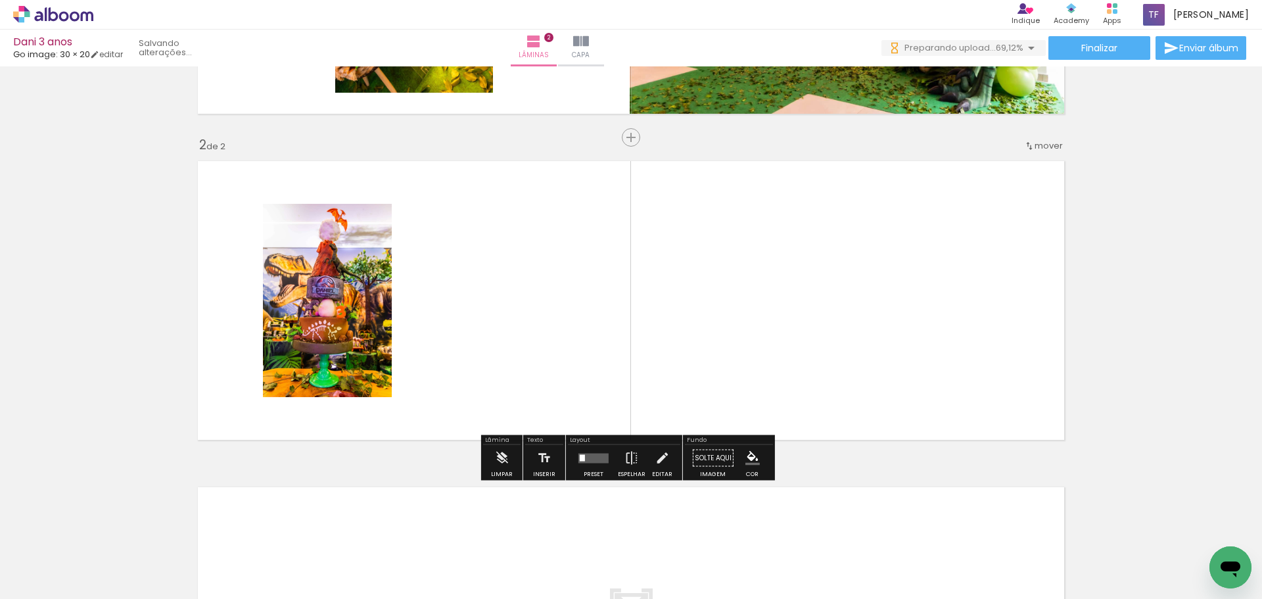
scroll to position [286, 0]
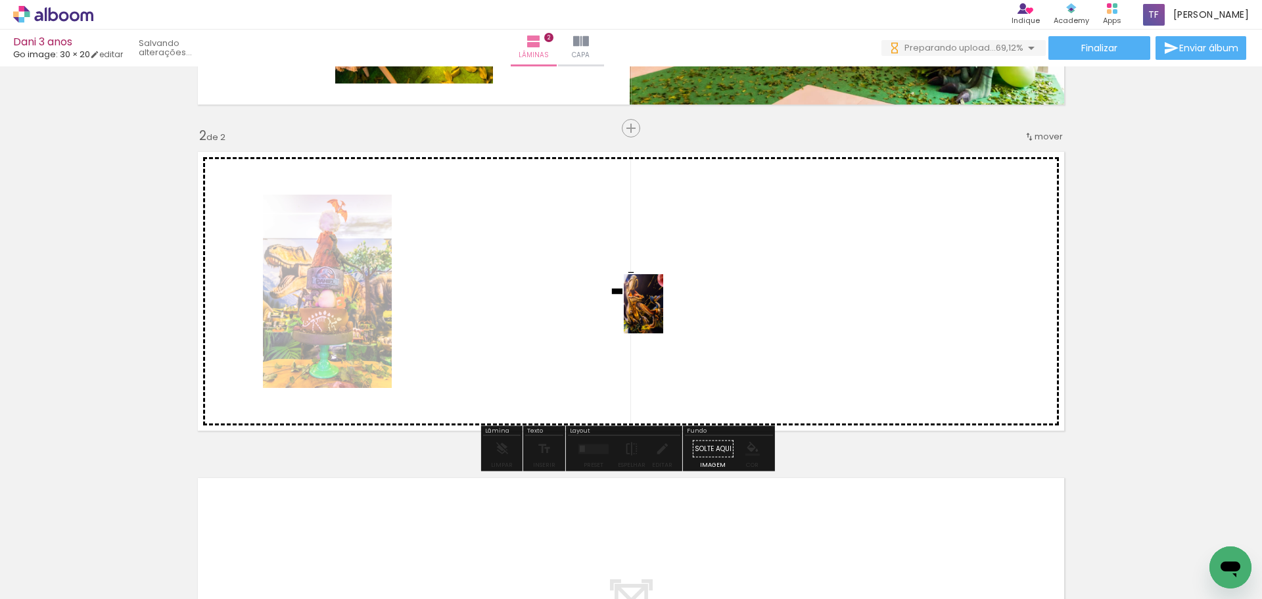
drag, startPoint x: 733, startPoint y: 556, endPoint x: 661, endPoint y: 298, distance: 267.6
click at [661, 298] on quentale-workspace at bounding box center [631, 299] width 1262 height 599
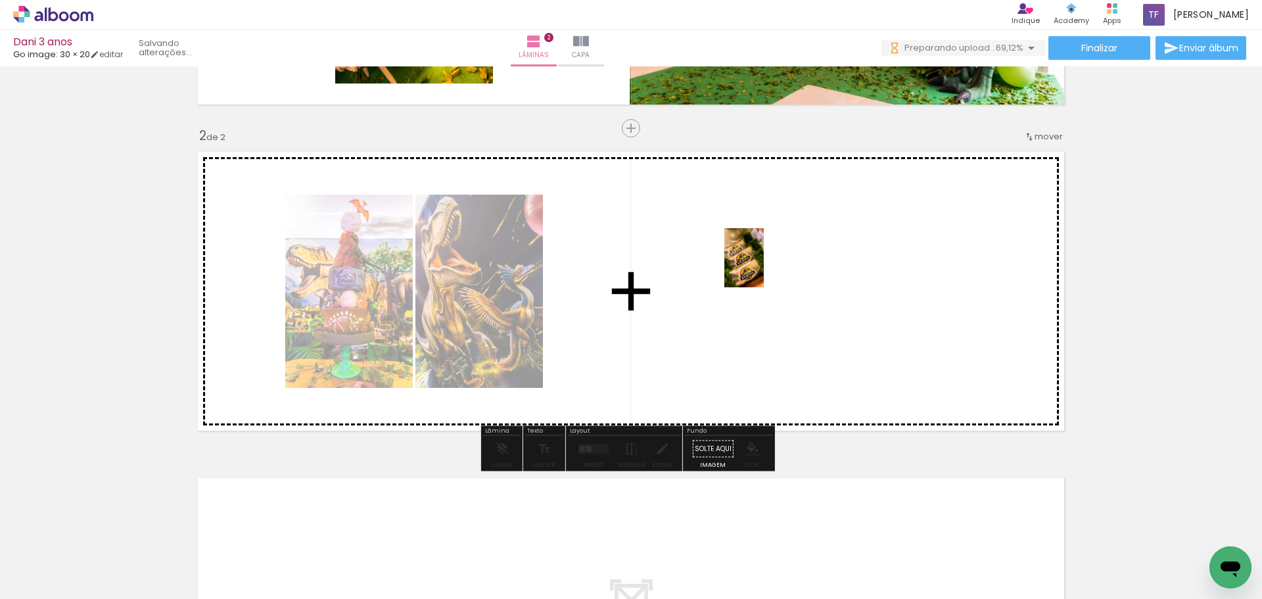
drag, startPoint x: 794, startPoint y: 559, endPoint x: 764, endPoint y: 267, distance: 293.4
click at [764, 267] on quentale-workspace at bounding box center [631, 299] width 1262 height 599
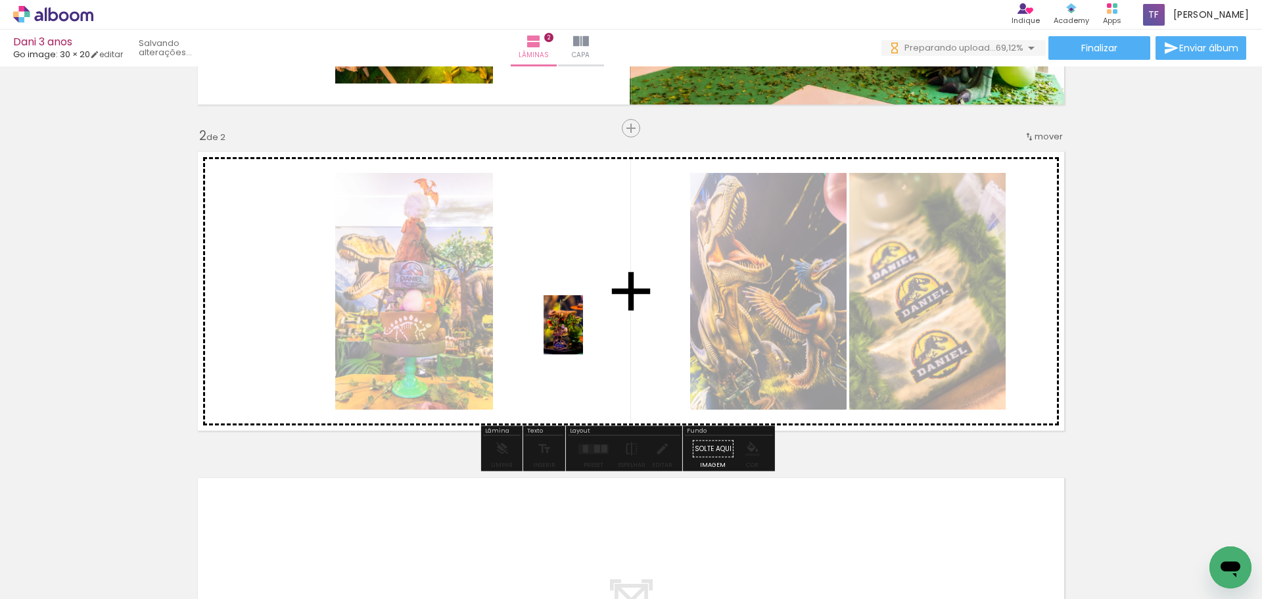
drag, startPoint x: 1012, startPoint y: 567, endPoint x: 585, endPoint y: 334, distance: 486.8
click at [585, 334] on quentale-workspace at bounding box center [631, 299] width 1262 height 599
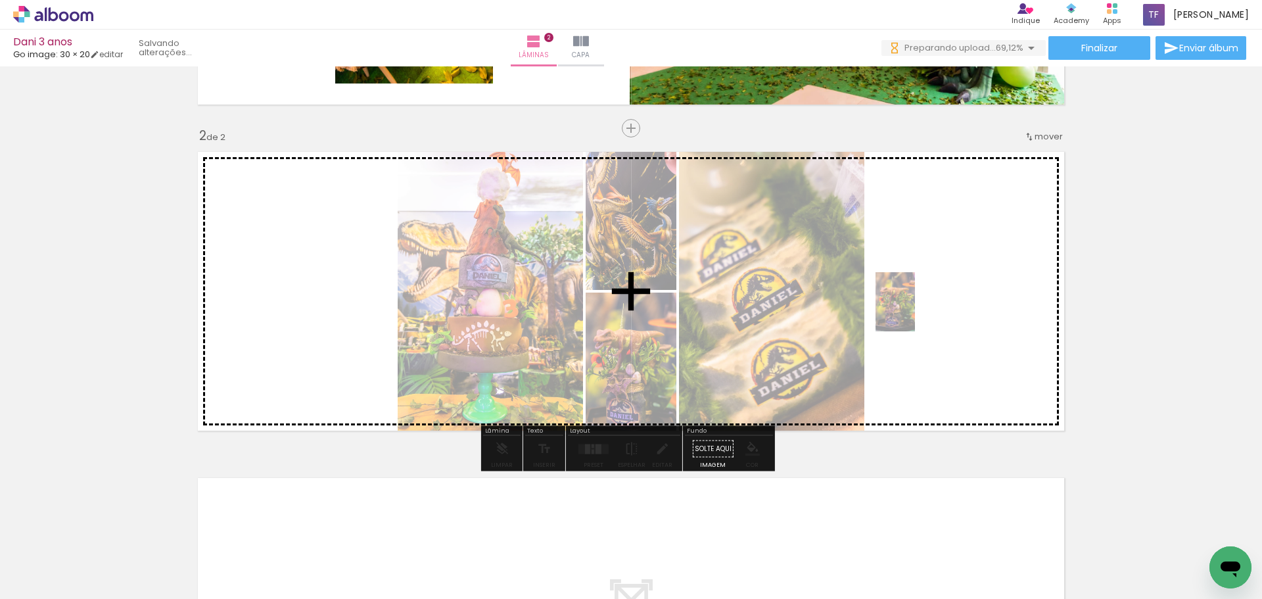
drag, startPoint x: 1026, startPoint y: 556, endPoint x: 915, endPoint y: 312, distance: 268.5
click at [915, 312] on quentale-workspace at bounding box center [631, 299] width 1262 height 599
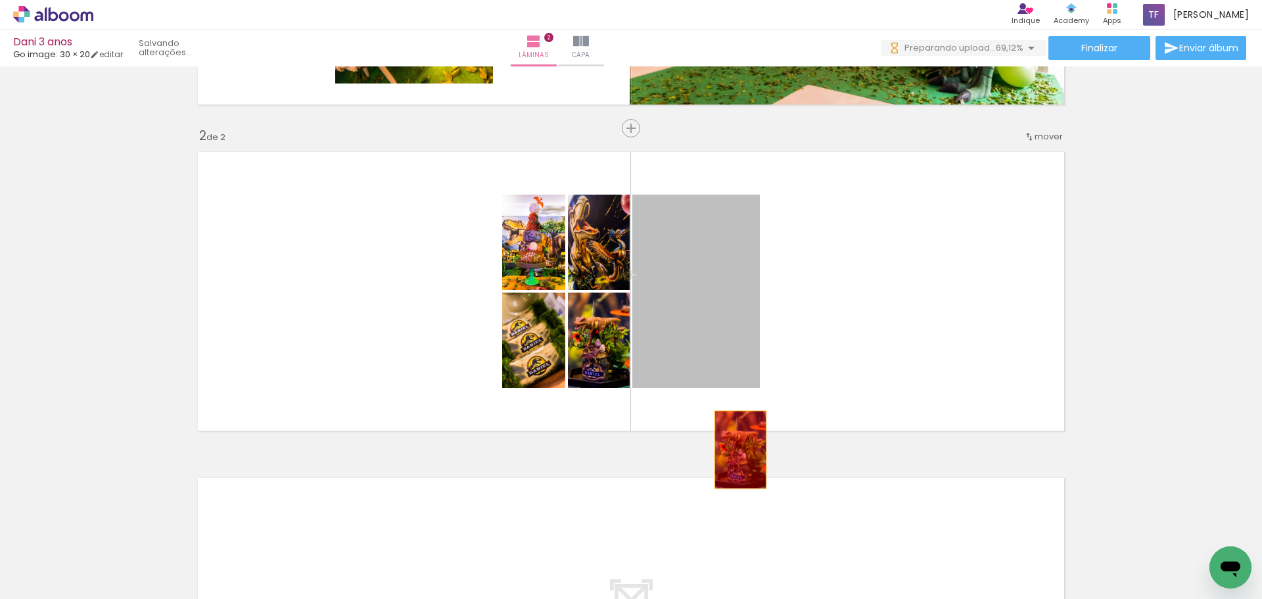
drag, startPoint x: 698, startPoint y: 311, endPoint x: 735, endPoint y: 450, distance: 143.6
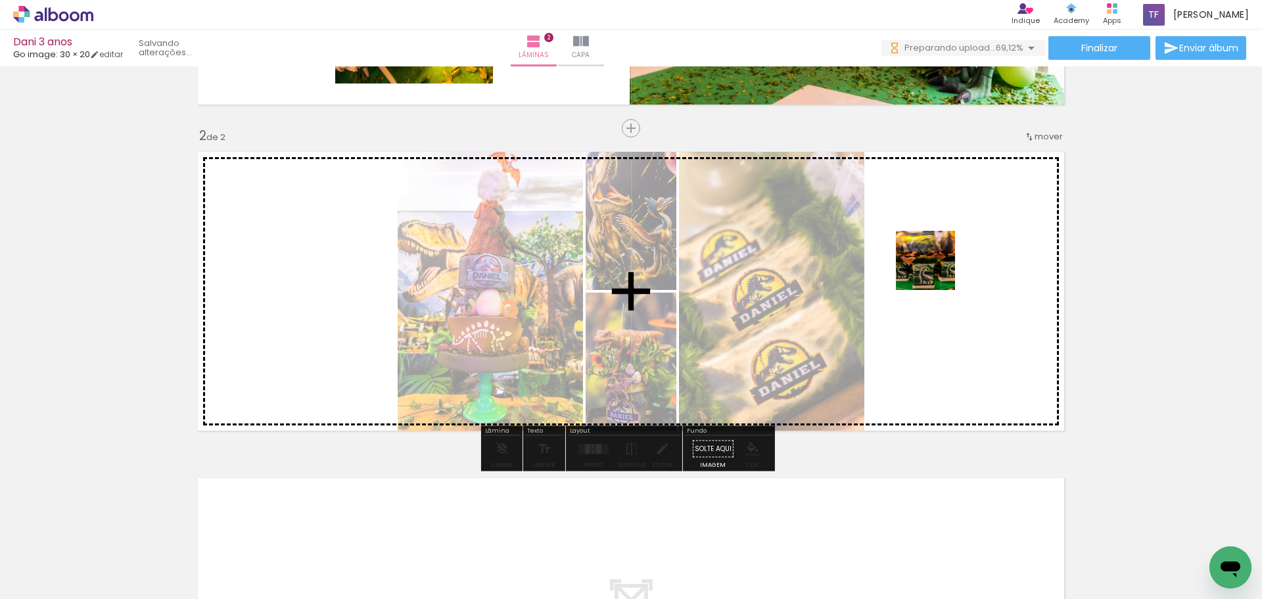
drag, startPoint x: 941, startPoint y: 571, endPoint x: 935, endPoint y: 269, distance: 301.7
click at [935, 269] on quentale-workspace at bounding box center [631, 299] width 1262 height 599
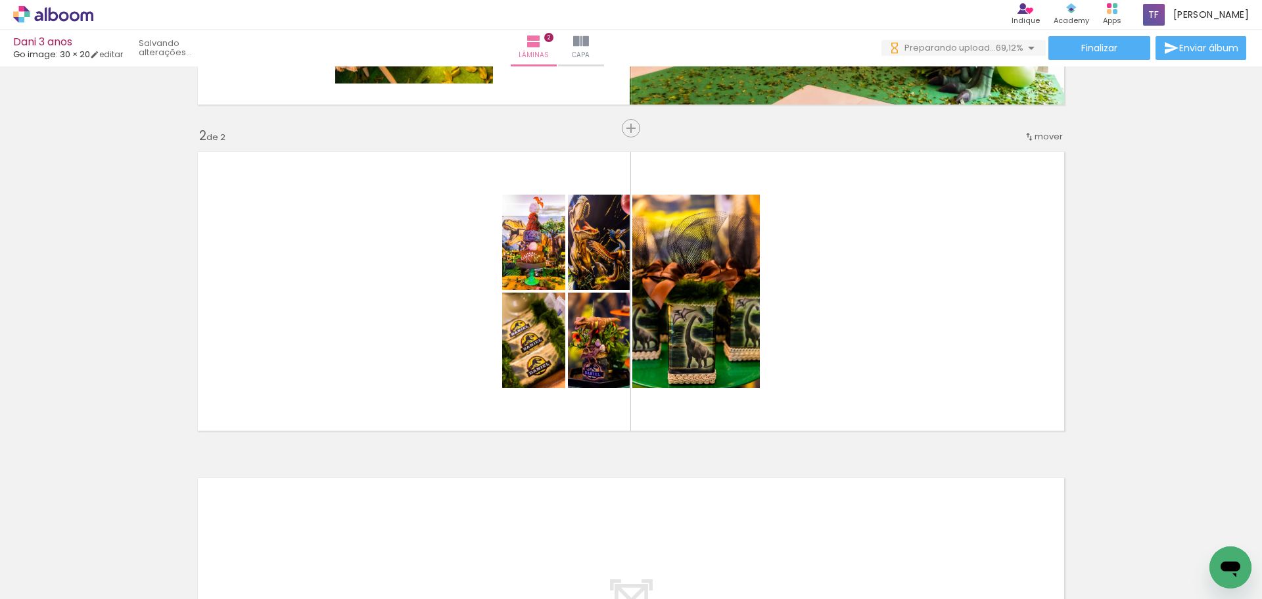
scroll to position [0, 2298]
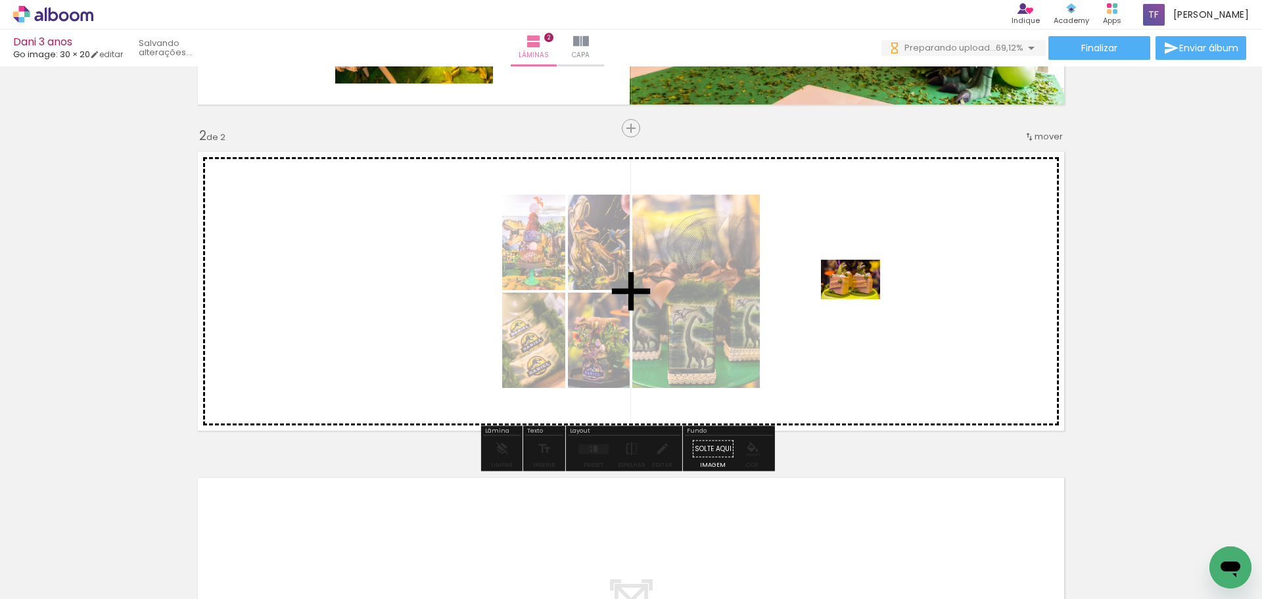
drag, startPoint x: 799, startPoint y: 565, endPoint x: 860, endPoint y: 299, distance: 273.3
click at [860, 299] on quentale-workspace at bounding box center [631, 299] width 1262 height 599
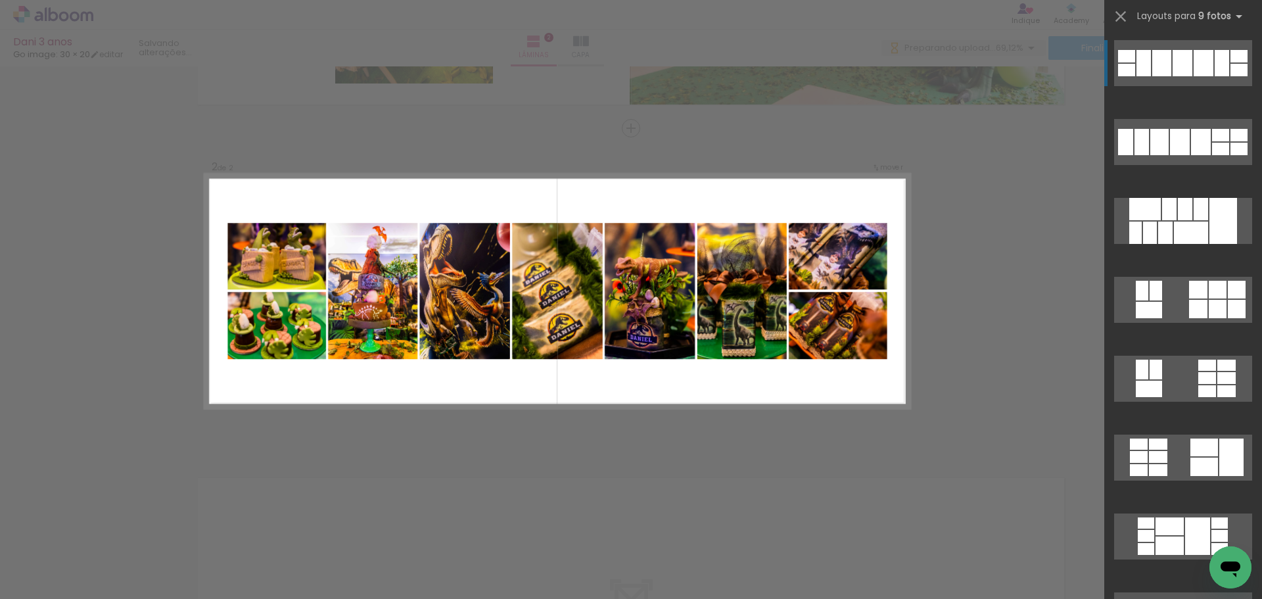
click at [1176, 55] on div at bounding box center [1182, 63] width 20 height 26
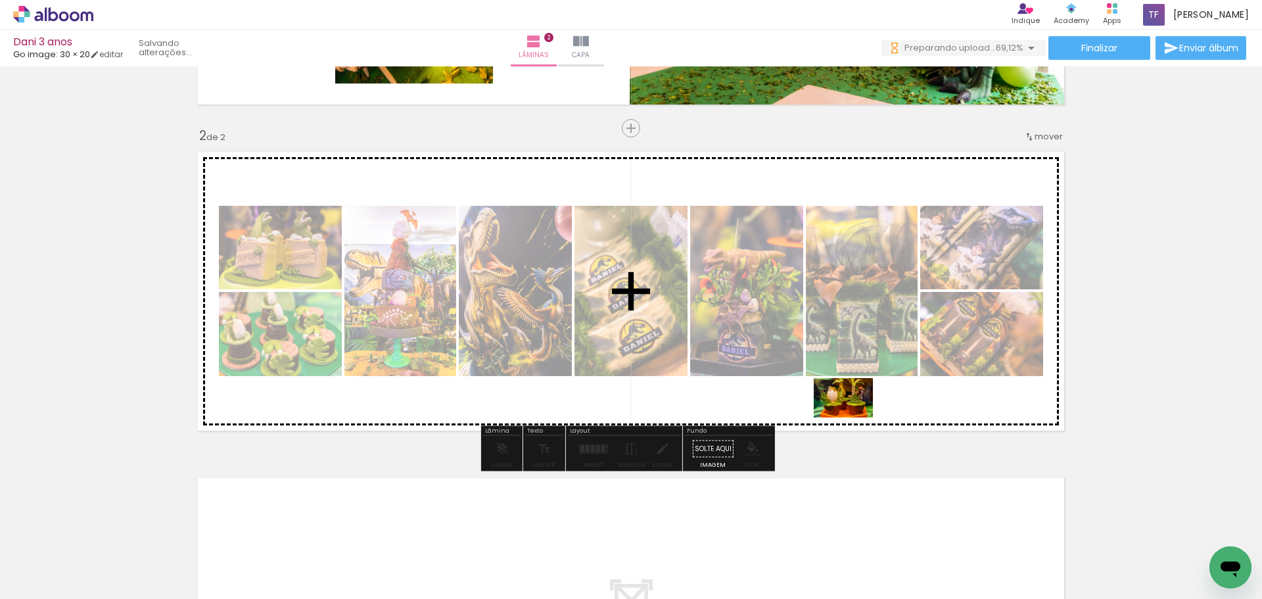
drag, startPoint x: 863, startPoint y: 562, endPoint x: 853, endPoint y: 417, distance: 144.9
click at [853, 417] on quentale-workspace at bounding box center [631, 299] width 1262 height 599
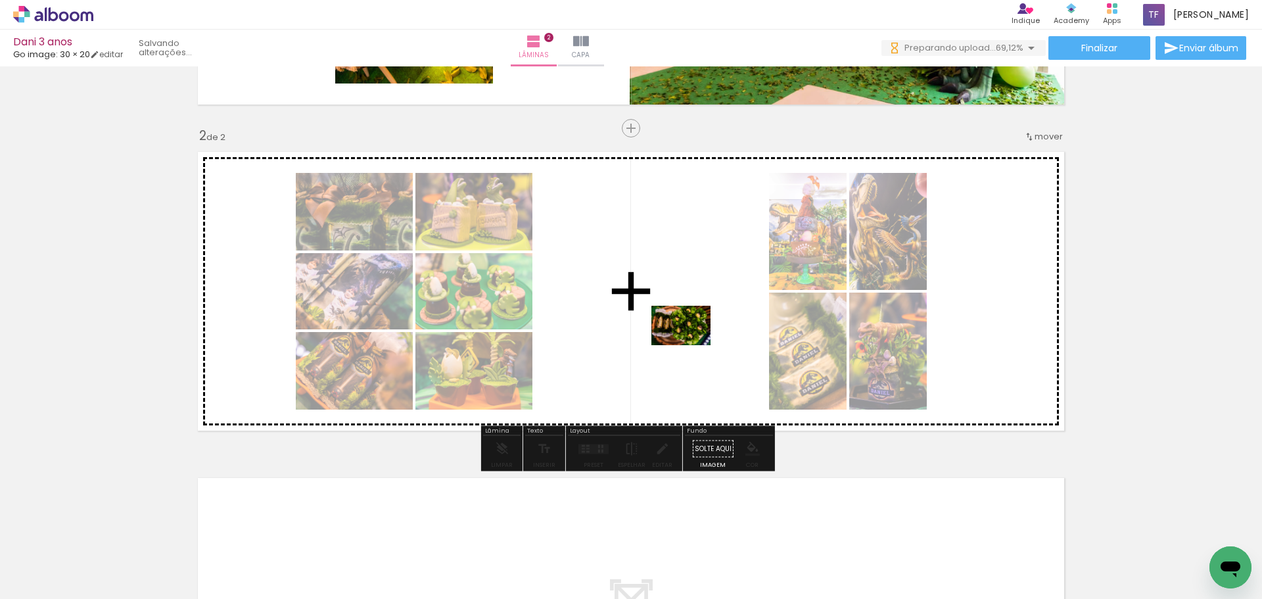
drag, startPoint x: 118, startPoint y: 561, endPoint x: 691, endPoint y: 345, distance: 611.9
click at [691, 345] on quentale-workspace at bounding box center [631, 299] width 1262 height 599
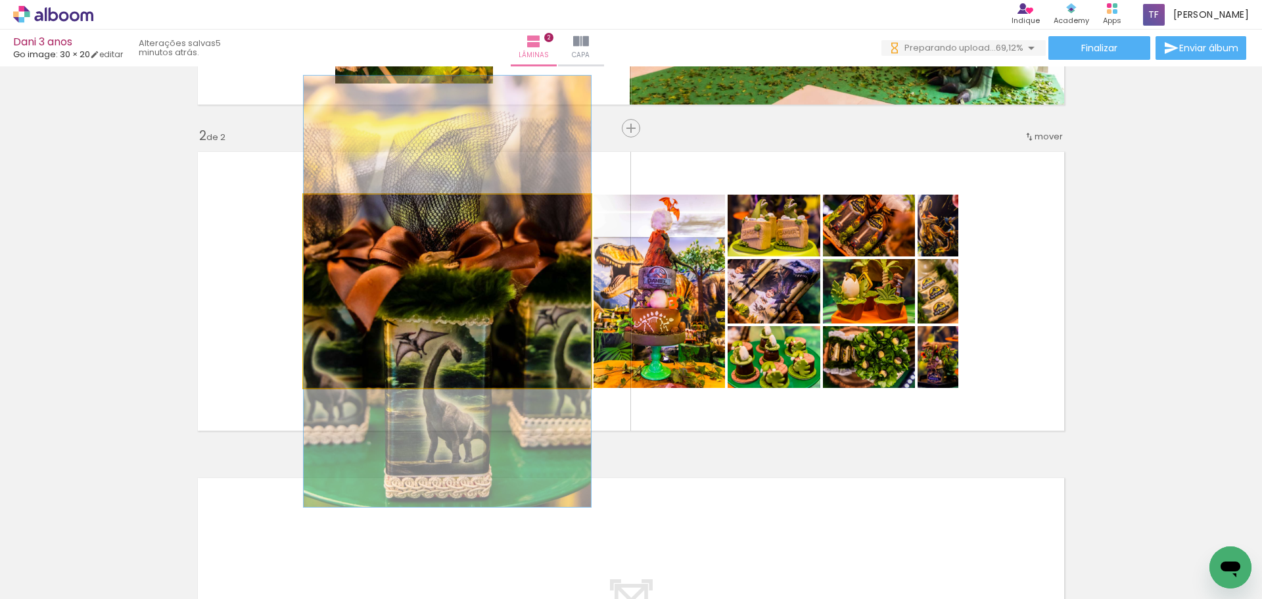
click at [445, 321] on quentale-photo at bounding box center [447, 291] width 287 height 193
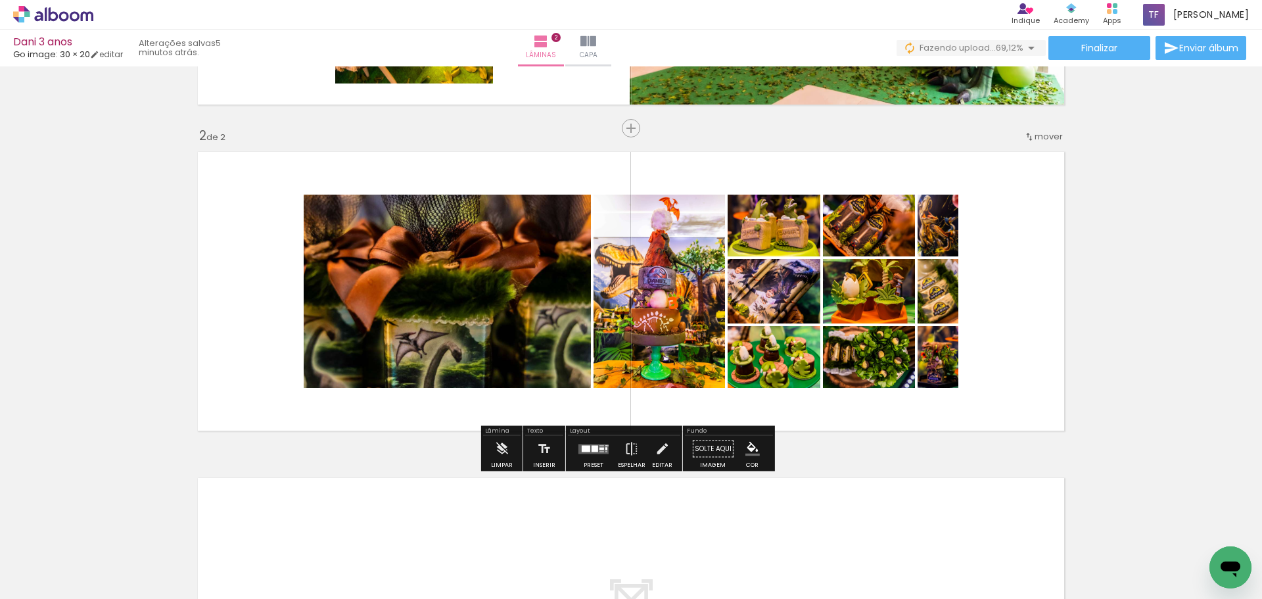
click at [588, 447] on quentale-layouter at bounding box center [593, 449] width 30 height 10
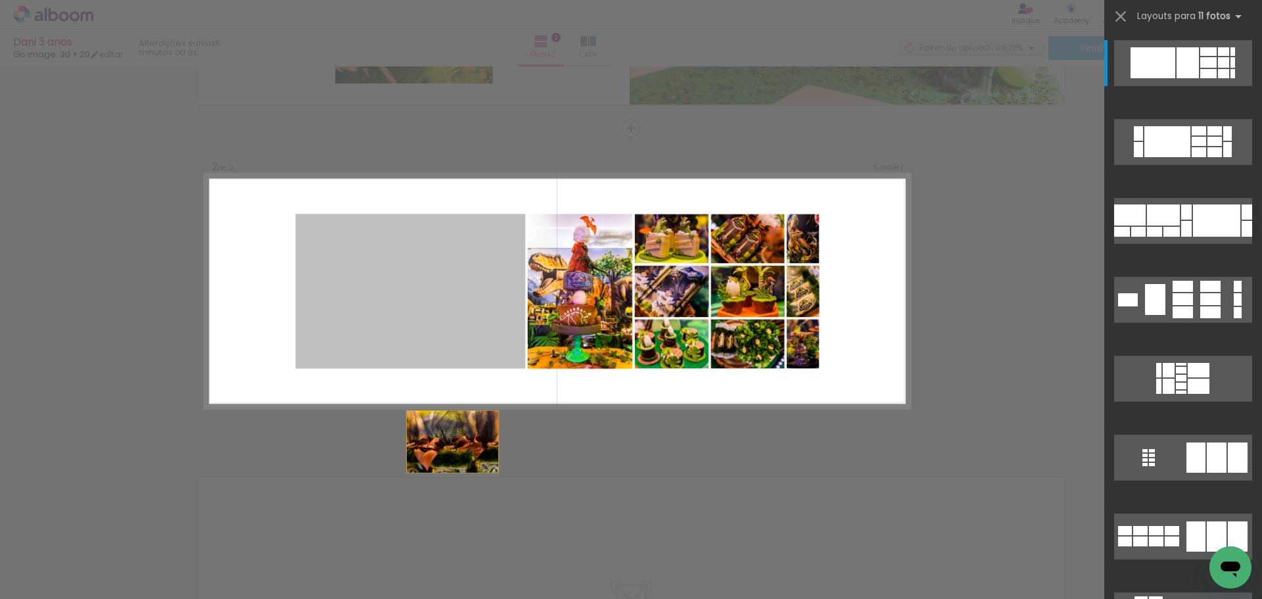
drag, startPoint x: 462, startPoint y: 317, endPoint x: 458, endPoint y: 479, distance: 161.7
click at [458, 479] on div "Inserir lâmina 1 de 2 Inserir lâmina 2 de 2 Confirmar Cancelar" at bounding box center [631, 285] width 1262 height 1010
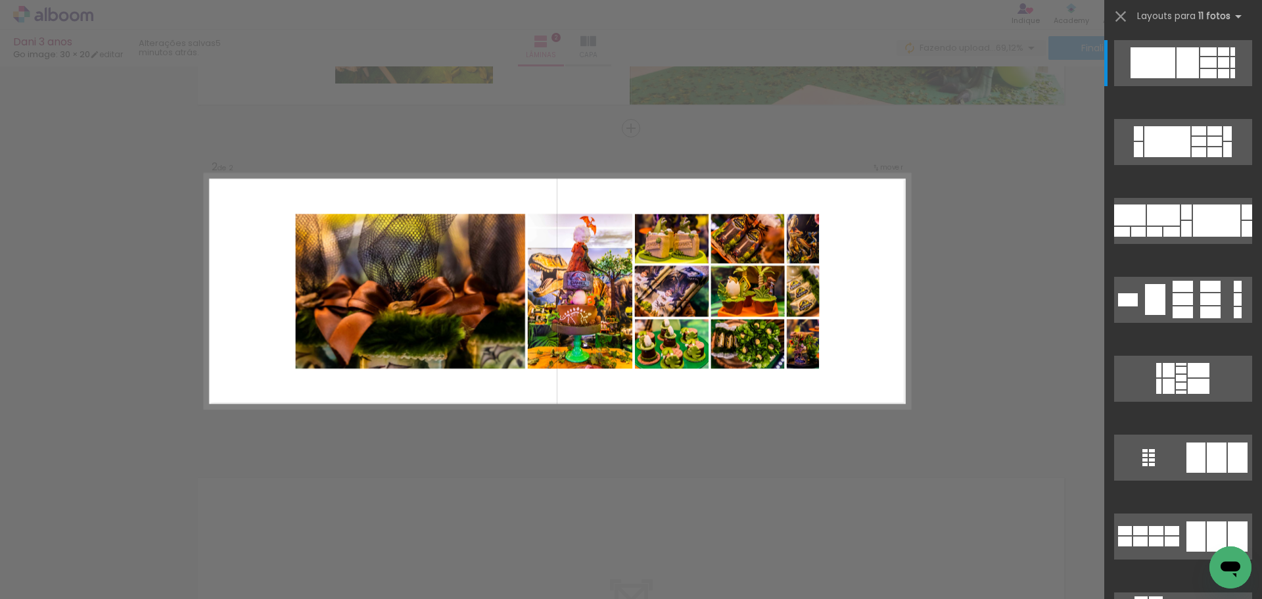
click at [1006, 128] on div "Confirmar Cancelar" at bounding box center [631, 285] width 1262 height 1010
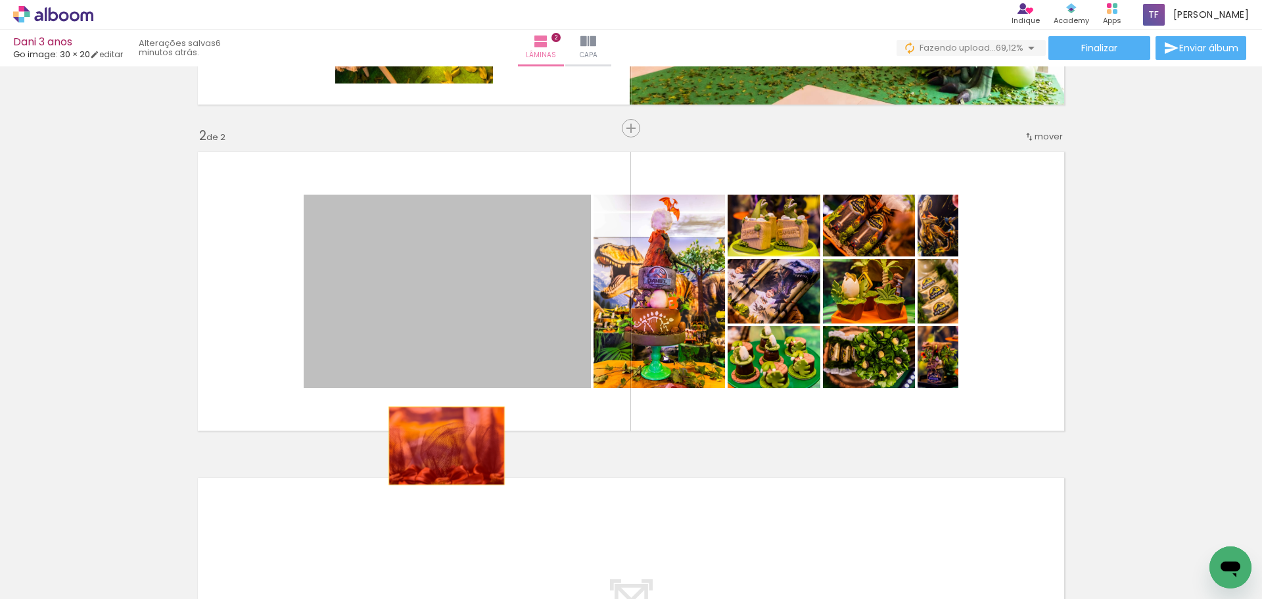
drag, startPoint x: 474, startPoint y: 303, endPoint x: 442, endPoint y: 446, distance: 146.2
click at [442, 446] on div "Inserir lâmina 1 de 2 Inserir lâmina 2 de 2" at bounding box center [631, 274] width 1262 height 979
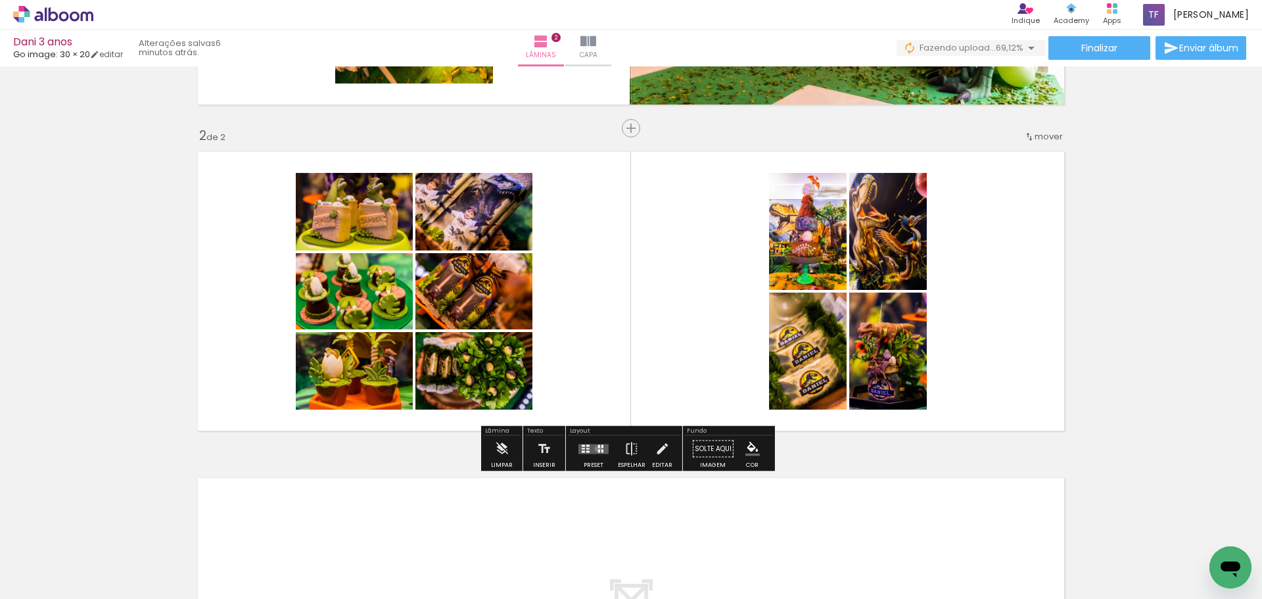
click at [595, 448] on quentale-layouter at bounding box center [593, 449] width 30 height 10
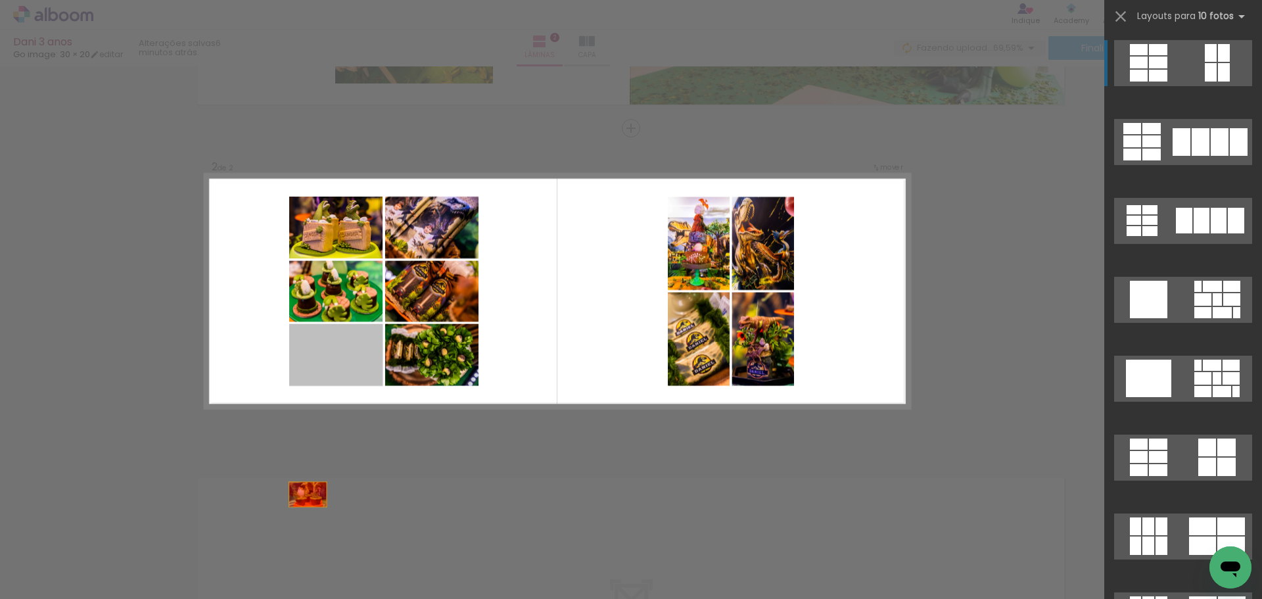
drag, startPoint x: 341, startPoint y: 350, endPoint x: 296, endPoint y: 529, distance: 184.4
click at [296, 529] on quentale-workspace at bounding box center [631, 299] width 1262 height 599
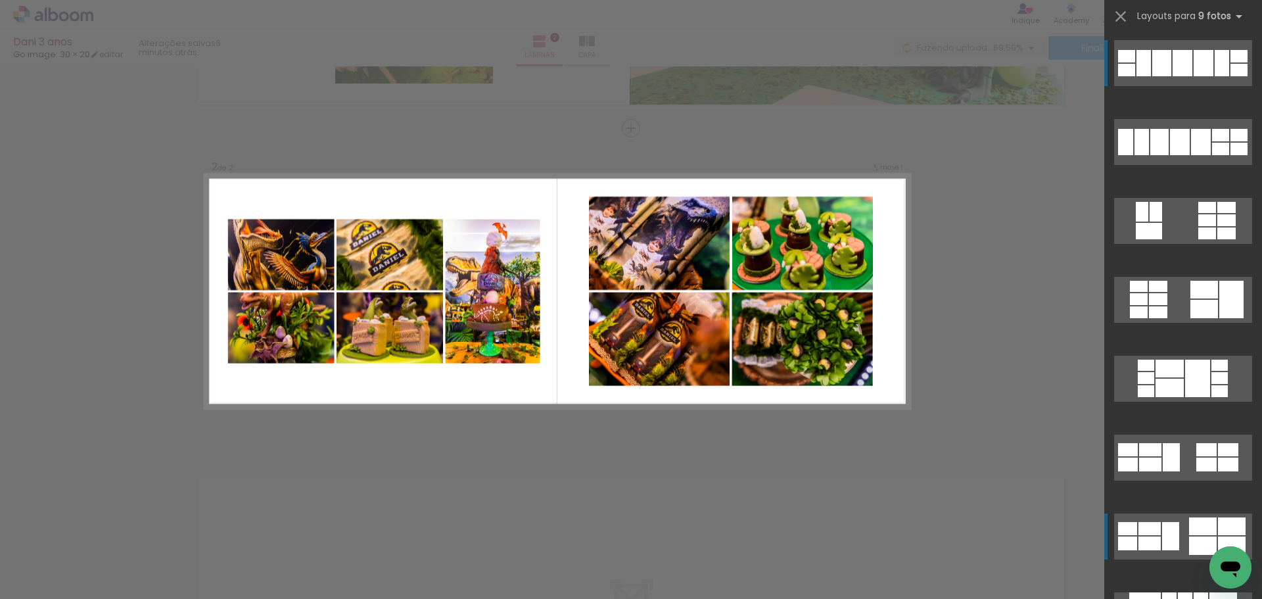
click at [1203, 521] on div at bounding box center [1203, 526] width 28 height 18
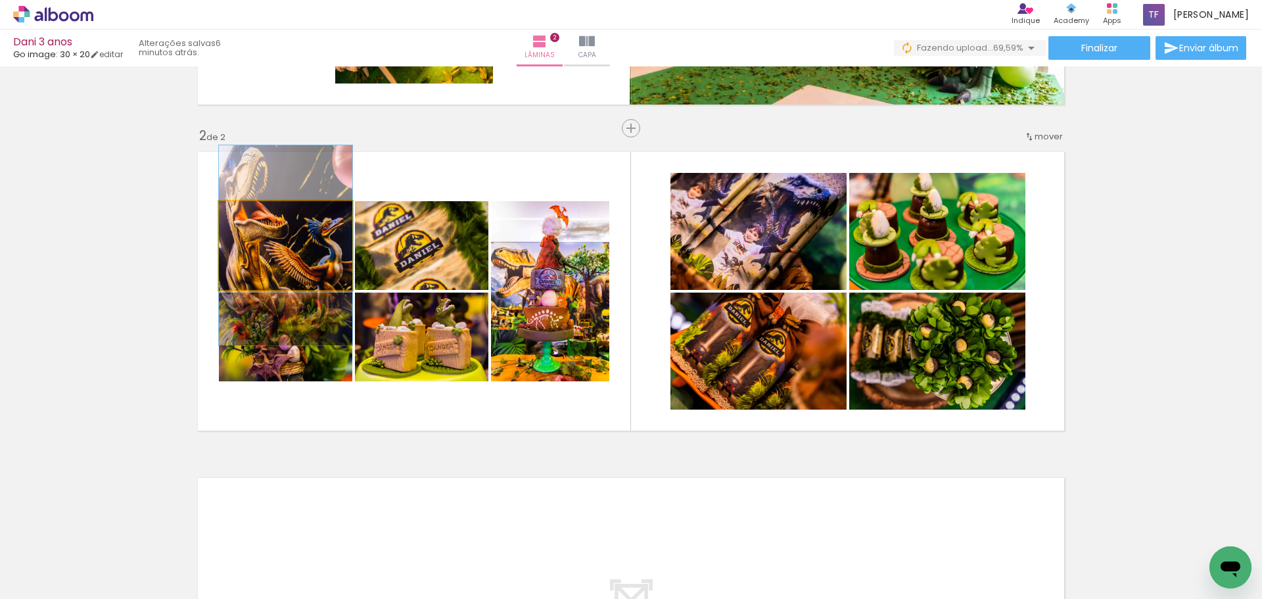
click at [259, 243] on quentale-photo at bounding box center [285, 245] width 133 height 89
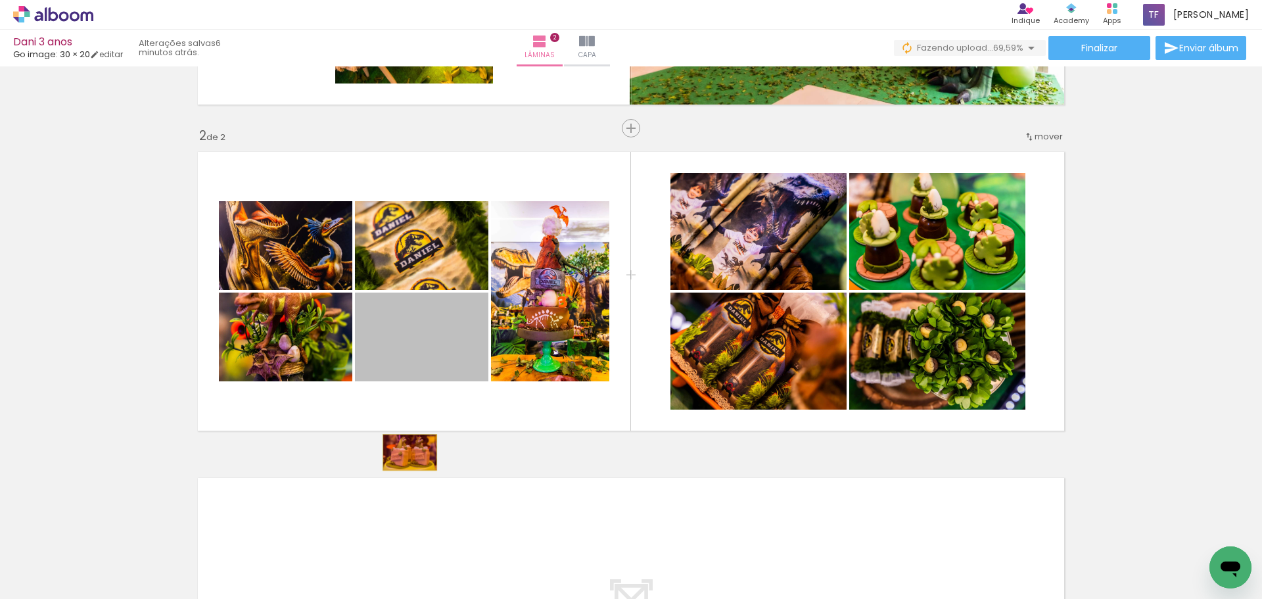
drag, startPoint x: 411, startPoint y: 338, endPoint x: 405, endPoint y: 452, distance: 114.5
click at [405, 452] on div "Inserir lâmina 1 de 2 Inserir lâmina 2 de 2" at bounding box center [631, 274] width 1262 height 979
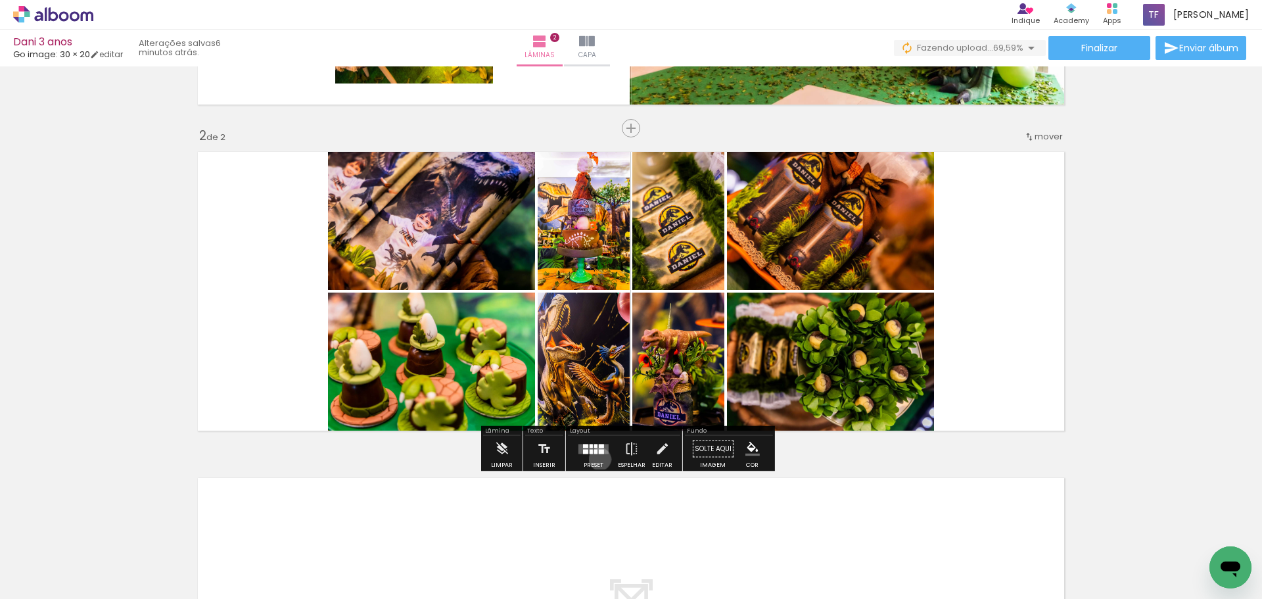
click at [597, 459] on div at bounding box center [593, 449] width 35 height 26
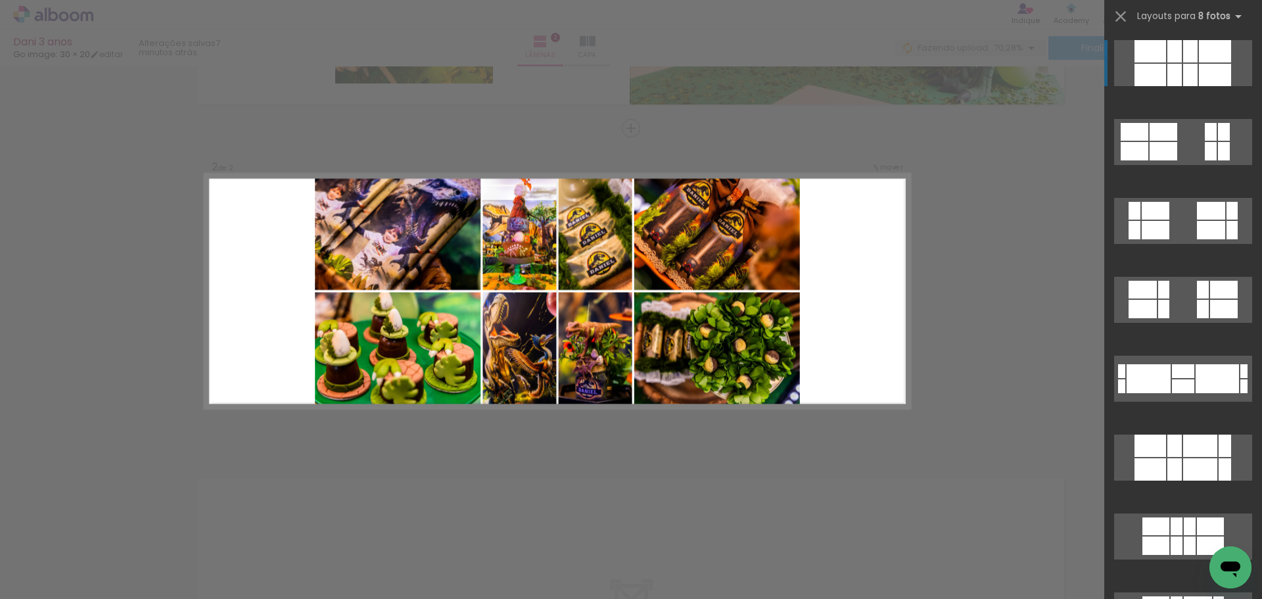
click at [948, 238] on div "Confirmar Cancelar" at bounding box center [631, 285] width 1262 height 1010
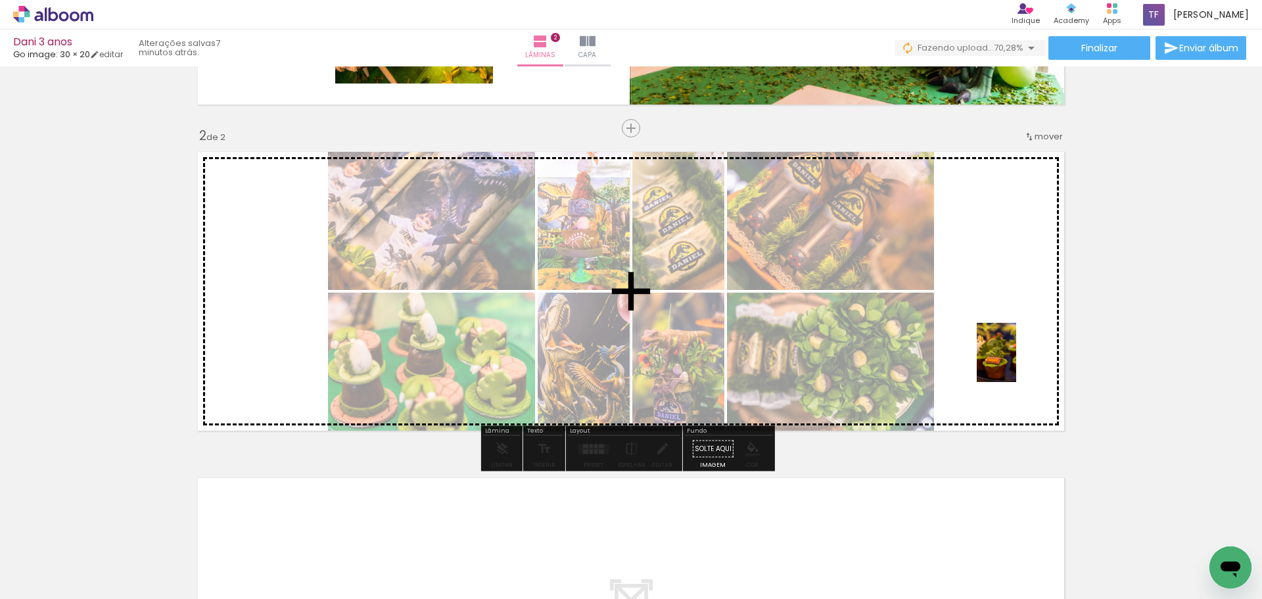
drag, startPoint x: 1075, startPoint y: 557, endPoint x: 1029, endPoint y: 352, distance: 210.0
click at [1018, 360] on quentale-workspace at bounding box center [631, 299] width 1262 height 599
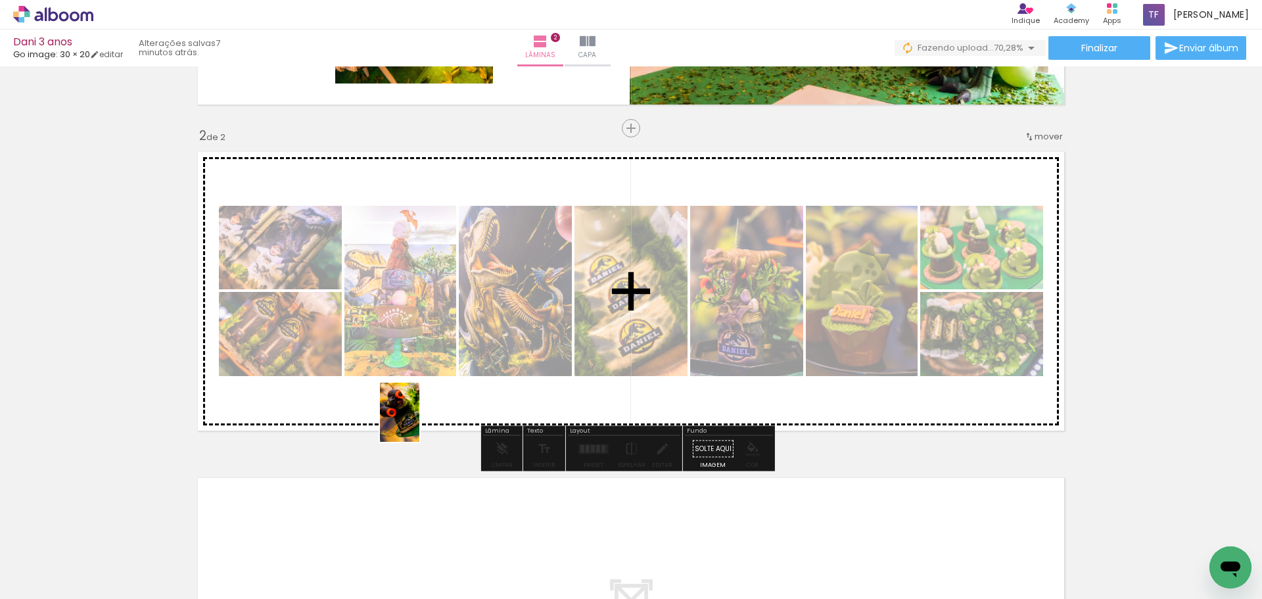
drag, startPoint x: 638, startPoint y: 553, endPoint x: 419, endPoint y: 422, distance: 255.3
click at [419, 422] on quentale-workspace at bounding box center [631, 299] width 1262 height 599
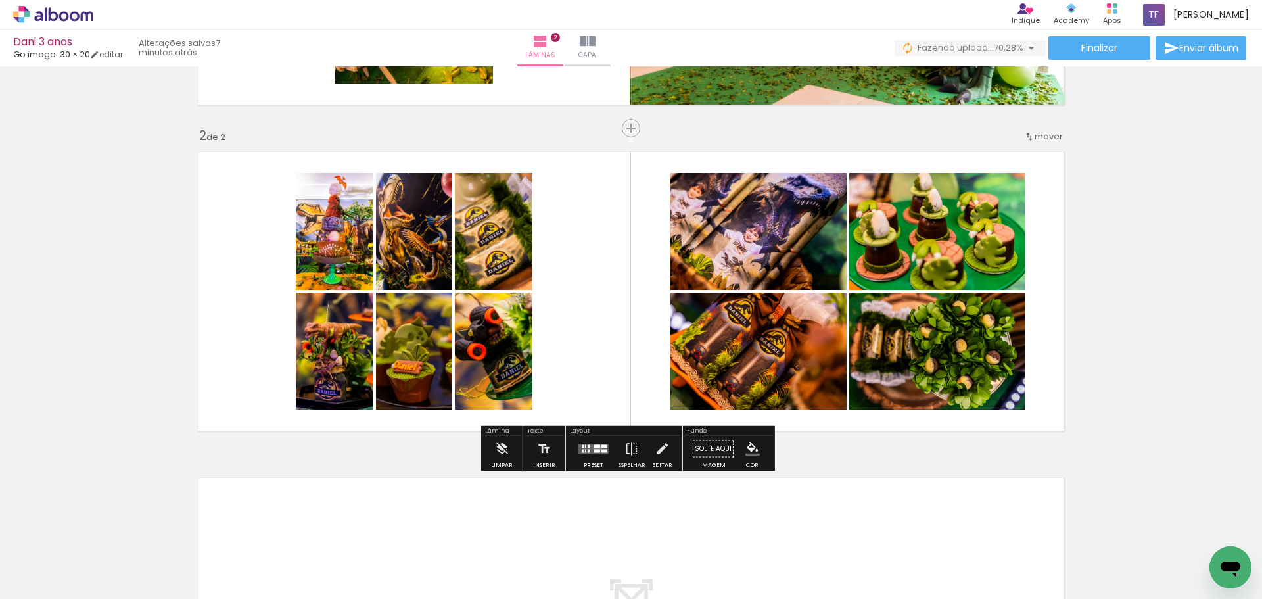
click at [594, 448] on quentale-layouter at bounding box center [593, 449] width 30 height 10
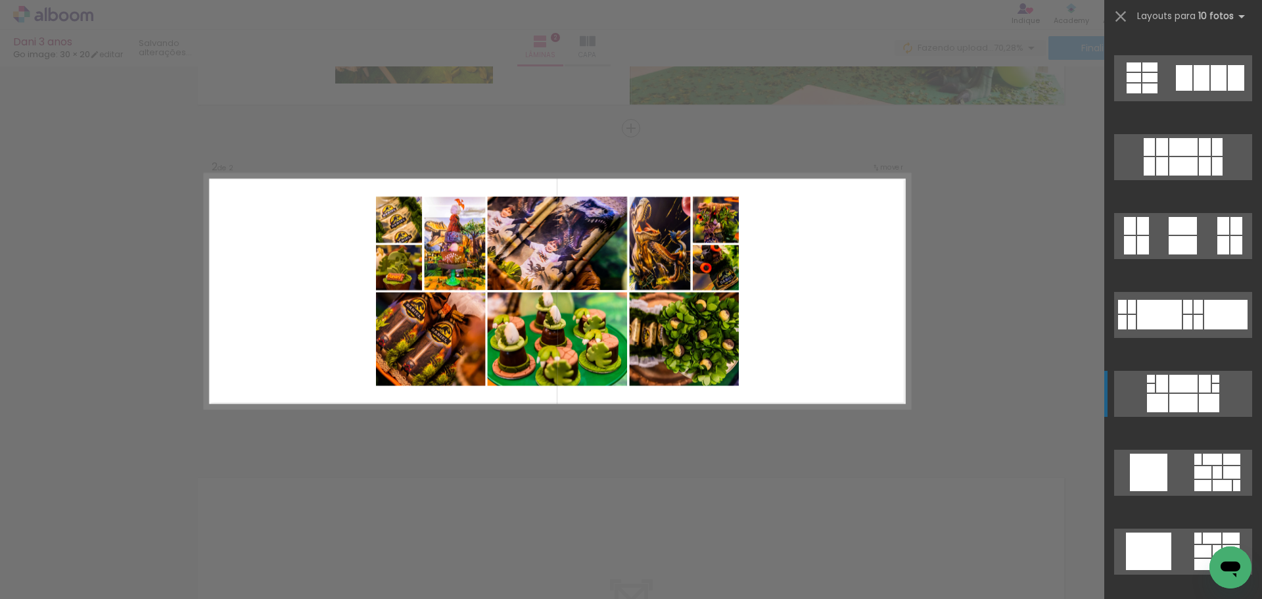
scroll to position [657, 0]
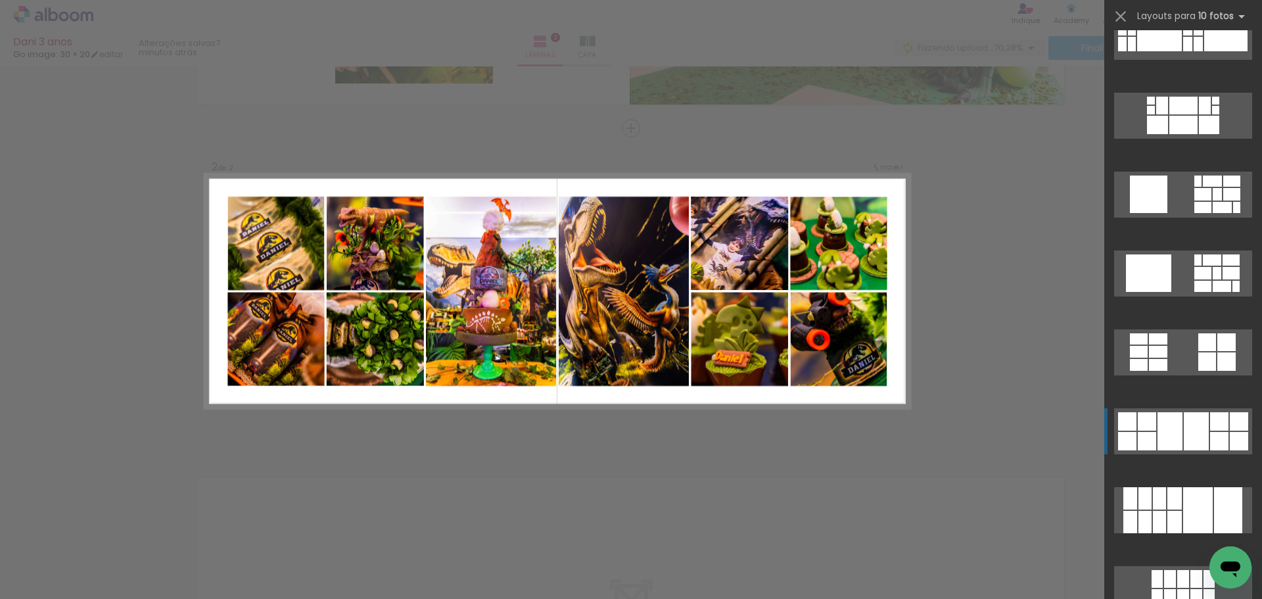
click at [1210, 423] on div at bounding box center [1219, 421] width 18 height 18
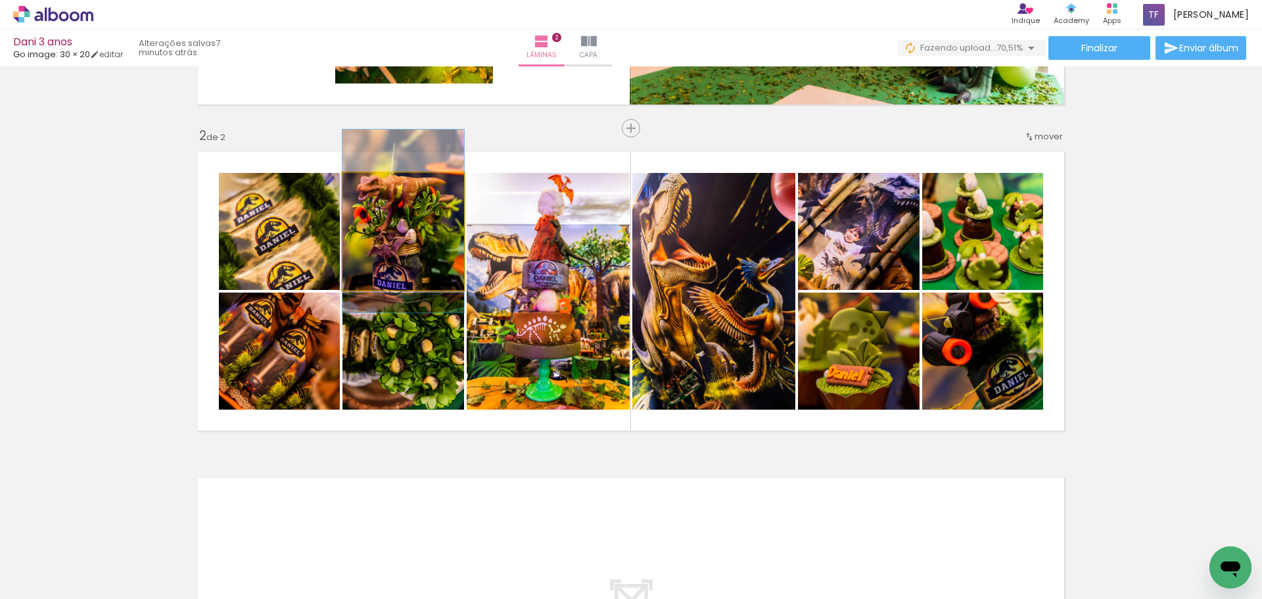
drag, startPoint x: 390, startPoint y: 220, endPoint x: 396, endPoint y: 210, distance: 12.1
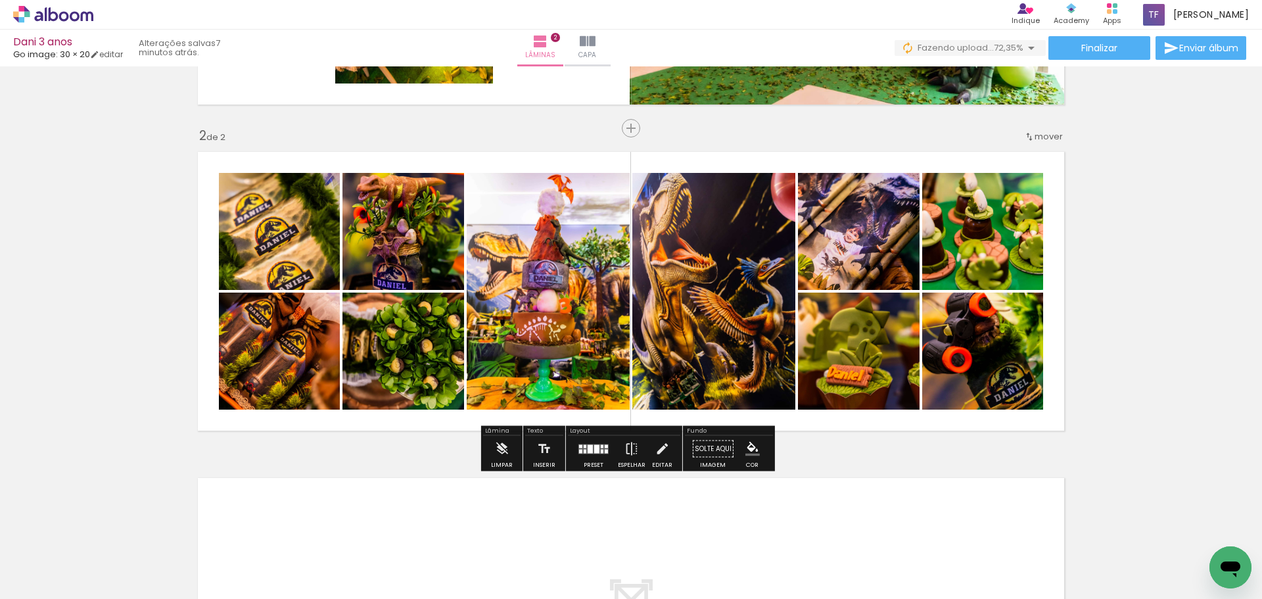
click at [1136, 262] on div "Inserir lâmina 1 de 2 Inserir lâmina 2 de 2" at bounding box center [631, 274] width 1262 height 979
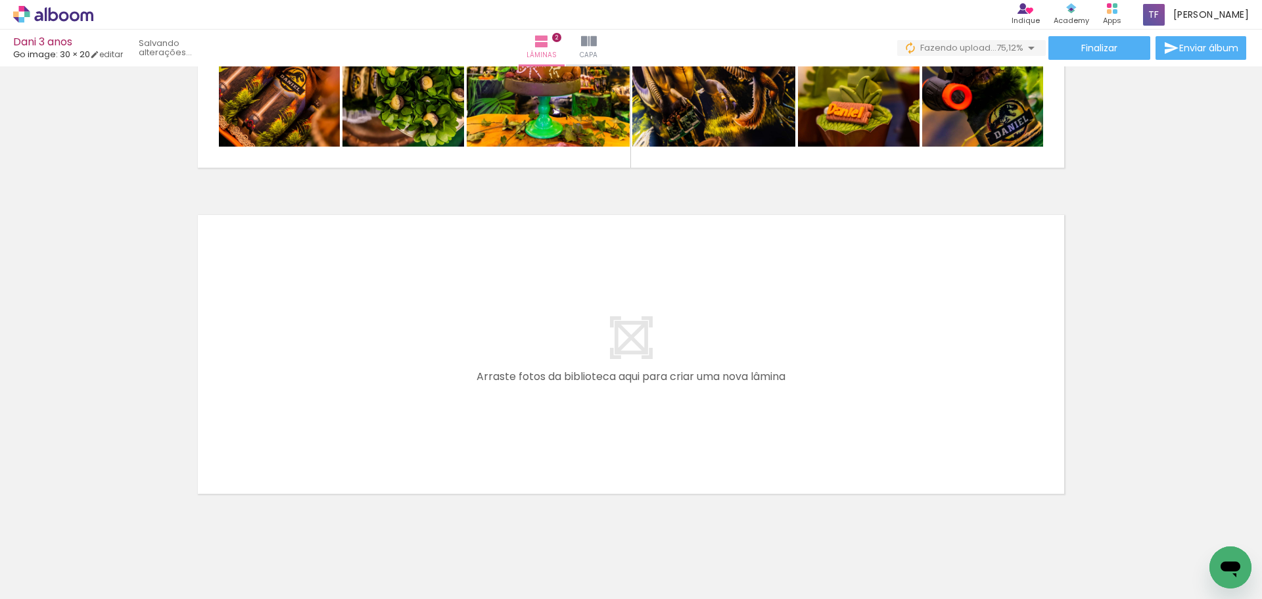
scroll to position [0, 1185]
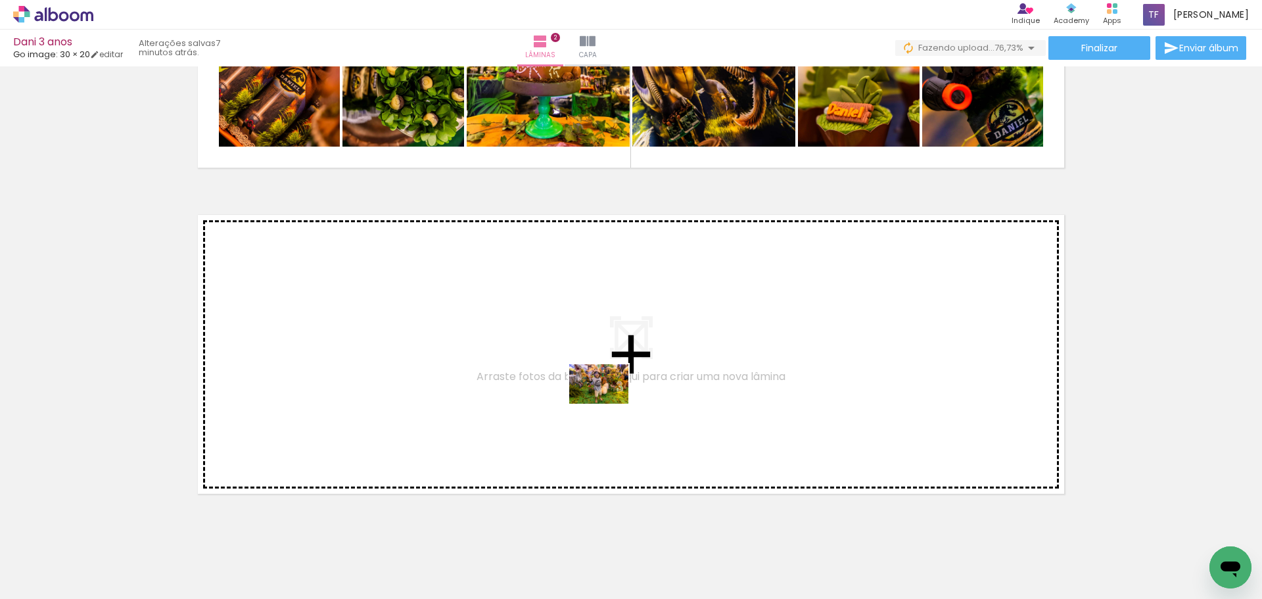
drag, startPoint x: 648, startPoint y: 563, endPoint x: 609, endPoint y: 404, distance: 163.9
click at [609, 404] on quentale-workspace at bounding box center [631, 299] width 1262 height 599
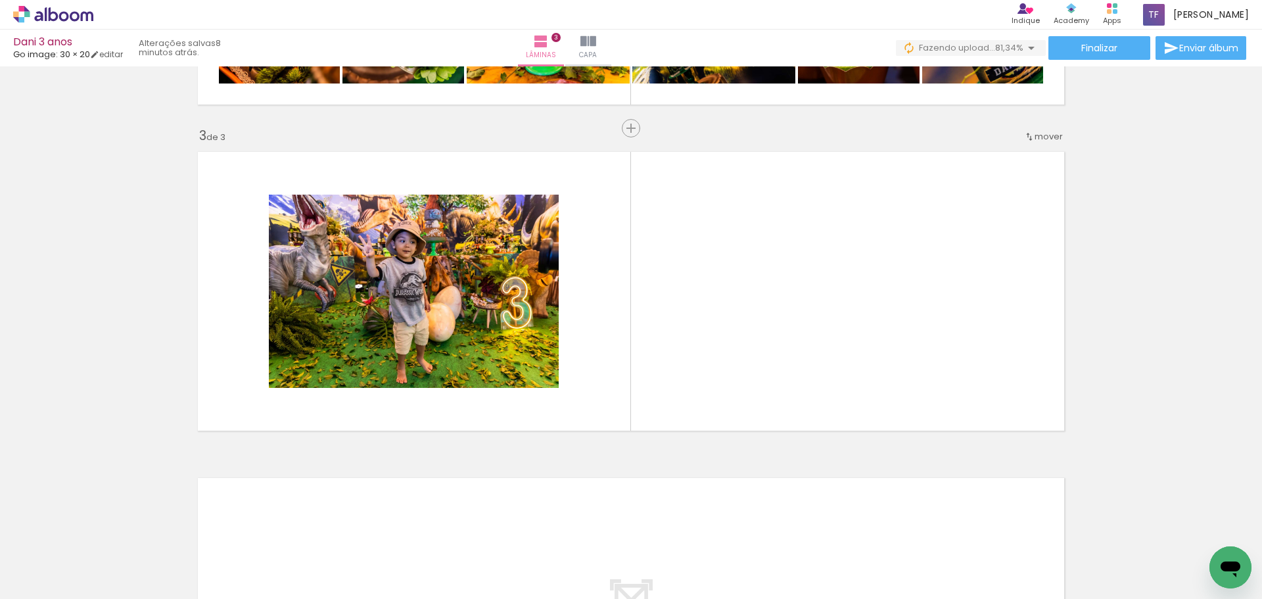
scroll to position [0, 4959]
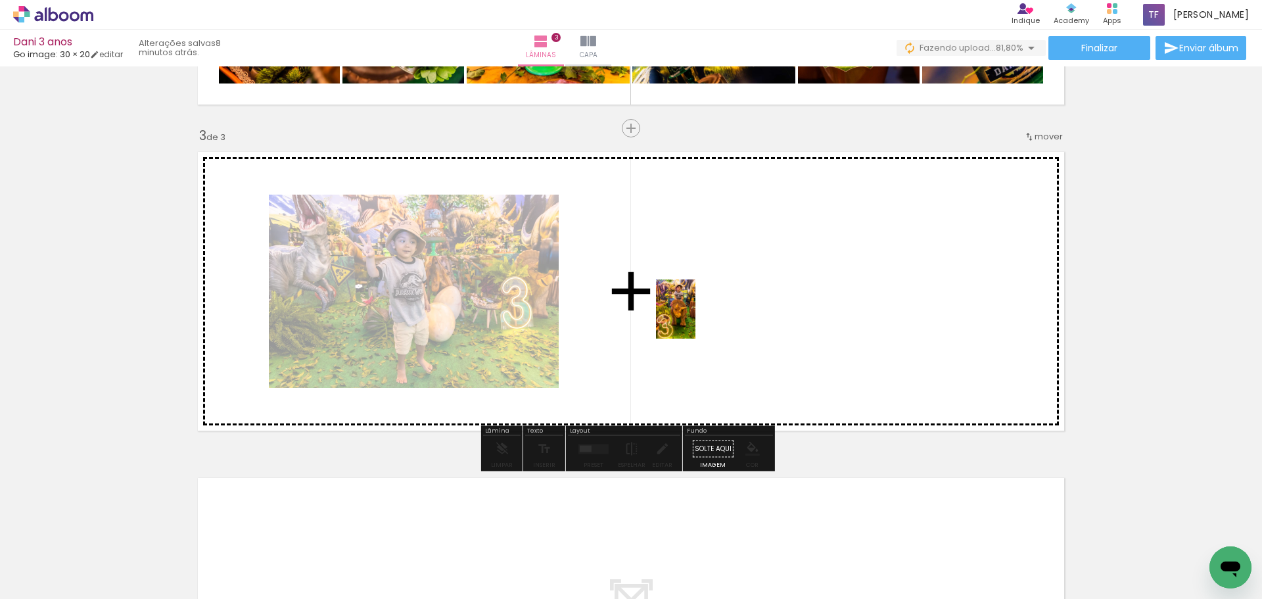
drag, startPoint x: 482, startPoint y: 548, endPoint x: 695, endPoint y: 319, distance: 313.0
click at [695, 319] on quentale-workspace at bounding box center [631, 299] width 1262 height 599
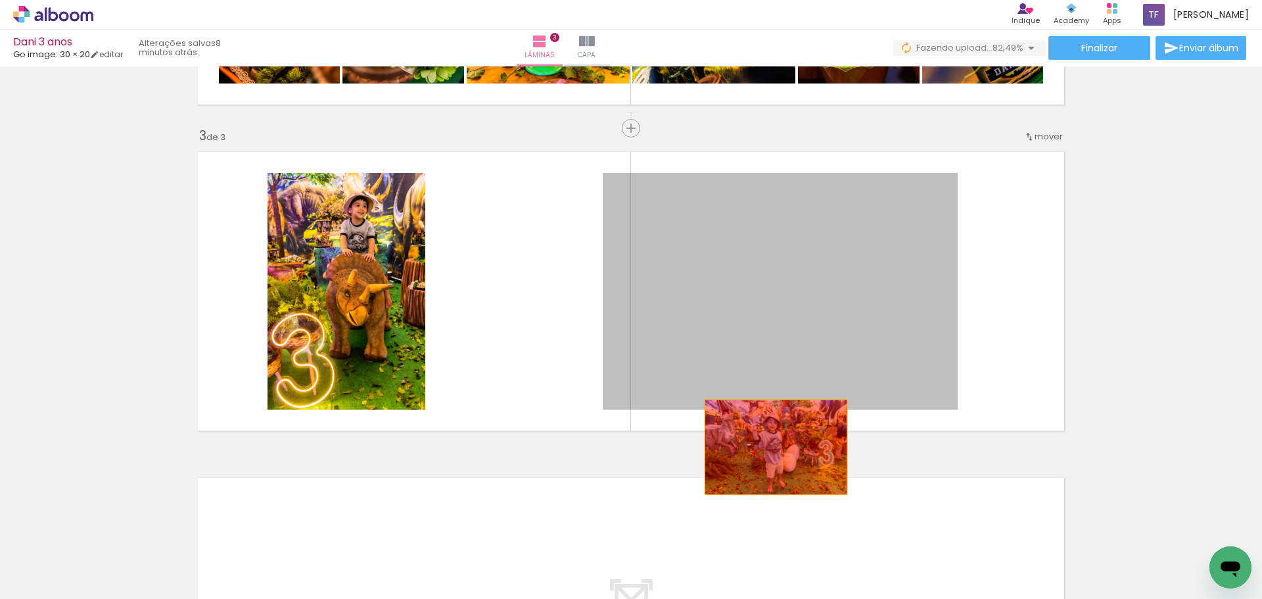
drag, startPoint x: 785, startPoint y: 269, endPoint x: 771, endPoint y: 447, distance: 178.7
click at [771, 447] on div "Inserir lâmina 1 de 3 Inserir lâmina 2 de 3 Inserir lâmina 3 de 3" at bounding box center [631, 111] width 1262 height 1305
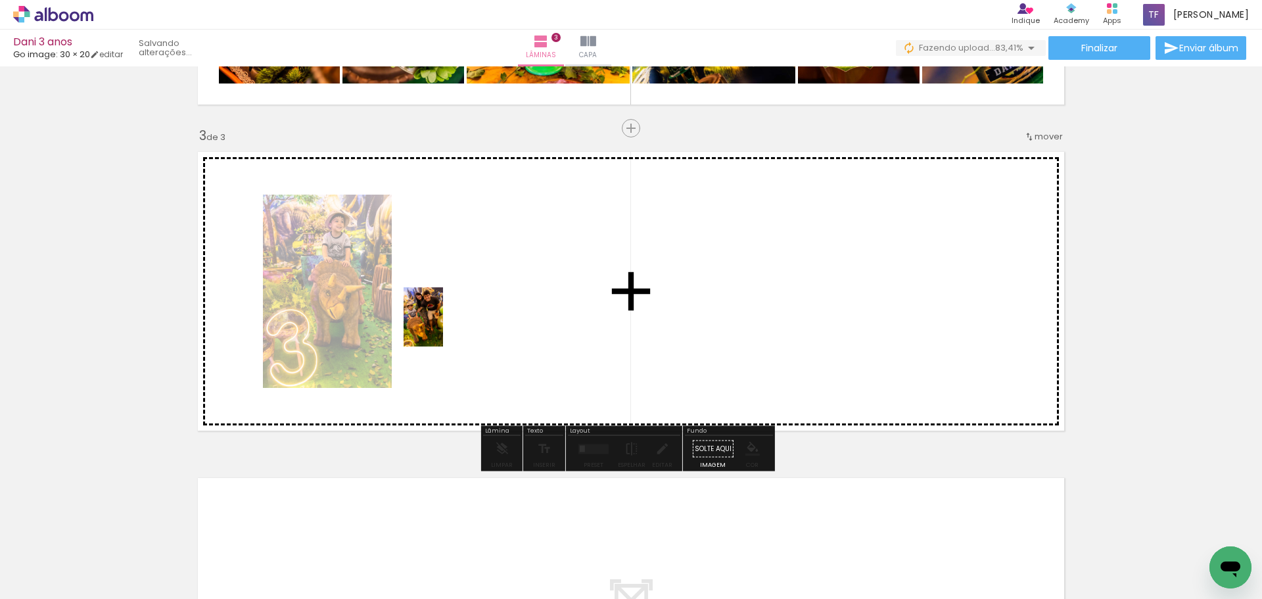
drag, startPoint x: 252, startPoint y: 563, endPoint x: 443, endPoint y: 327, distance: 303.3
click at [443, 327] on quentale-workspace at bounding box center [631, 299] width 1262 height 599
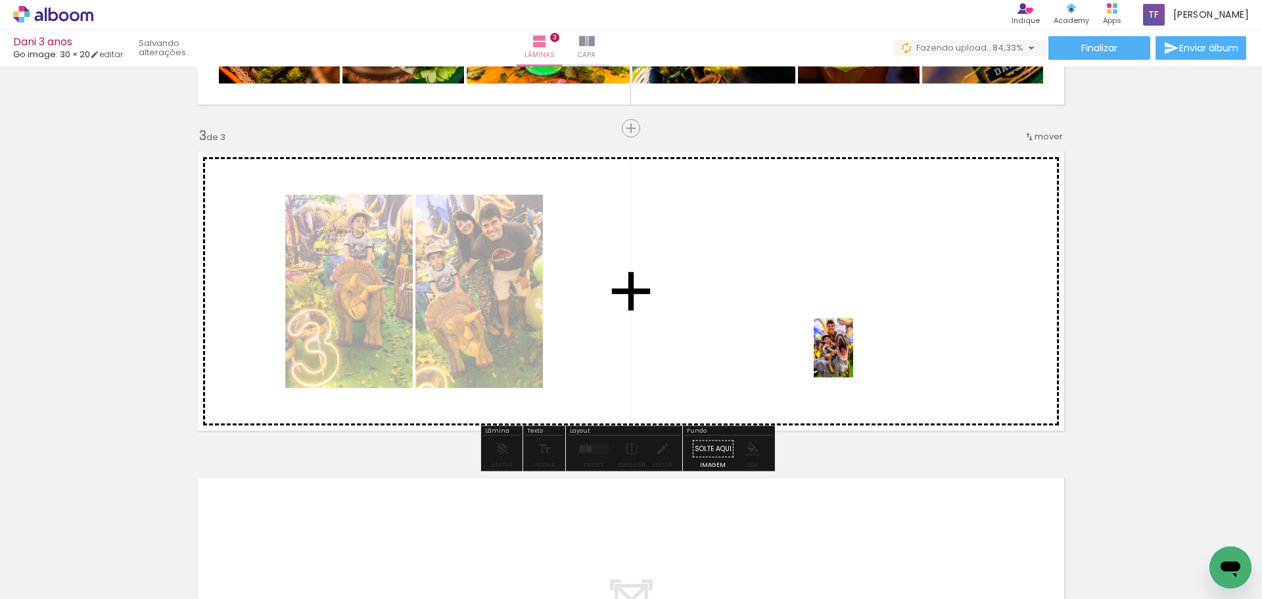
drag, startPoint x: 918, startPoint y: 557, endPoint x: 853, endPoint y: 358, distance: 210.1
click at [853, 358] on quentale-workspace at bounding box center [631, 299] width 1262 height 599
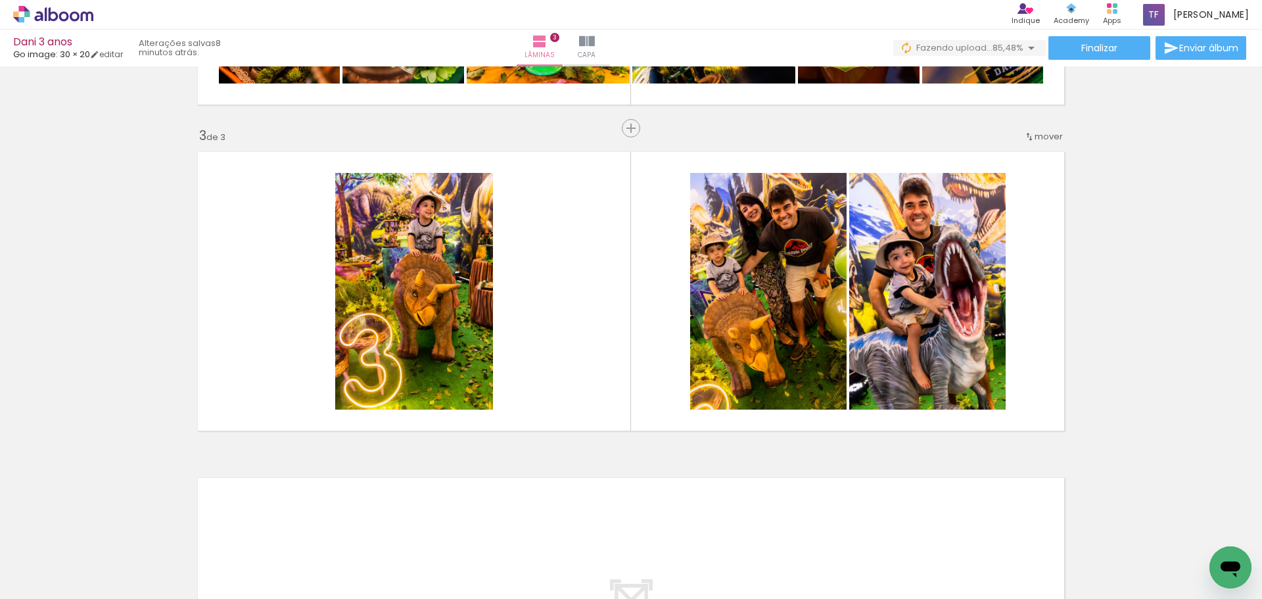
scroll to position [0, 5780]
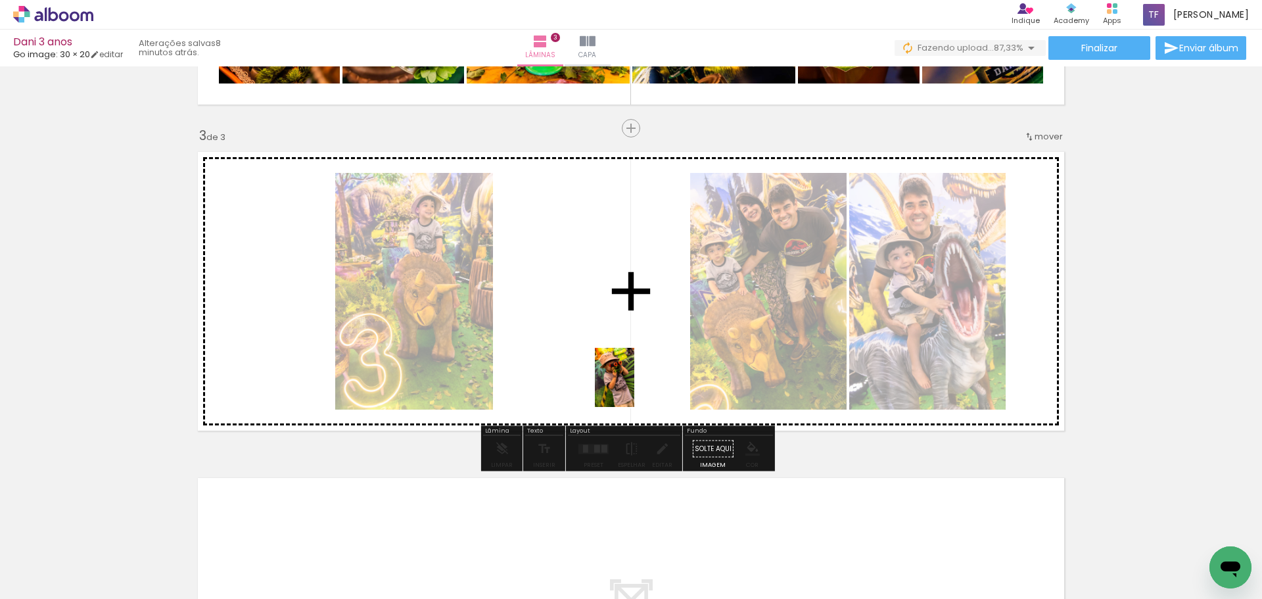
drag, startPoint x: 764, startPoint y: 564, endPoint x: 633, endPoint y: 381, distance: 225.1
click at [633, 381] on quentale-workspace at bounding box center [631, 299] width 1262 height 599
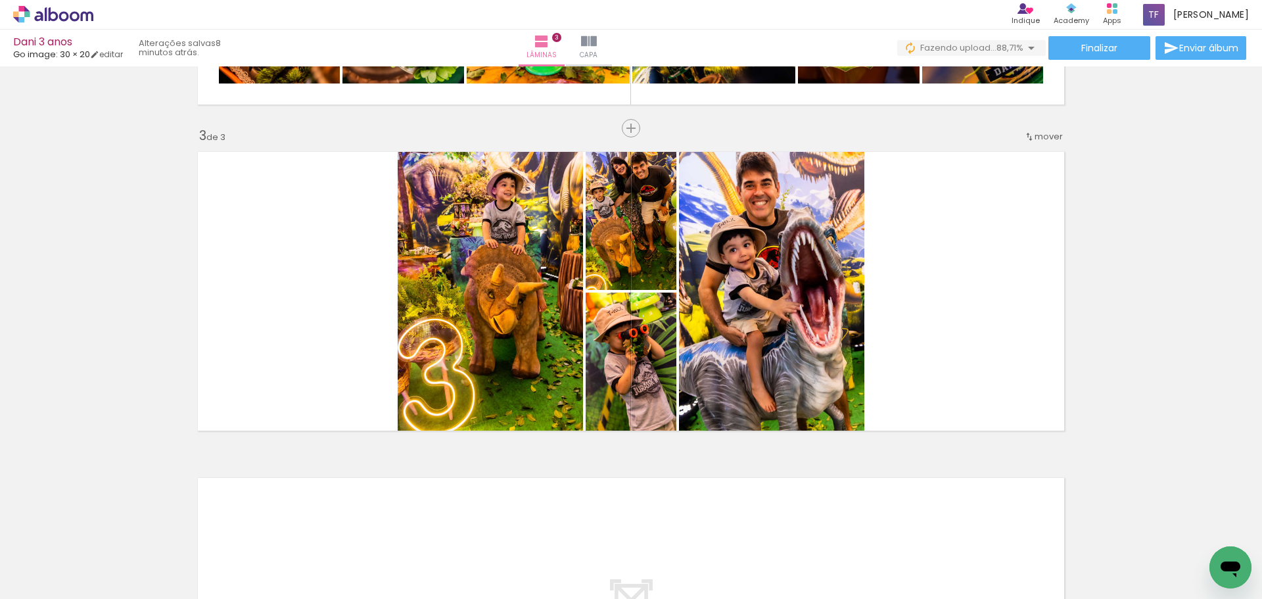
scroll to position [0, 6363]
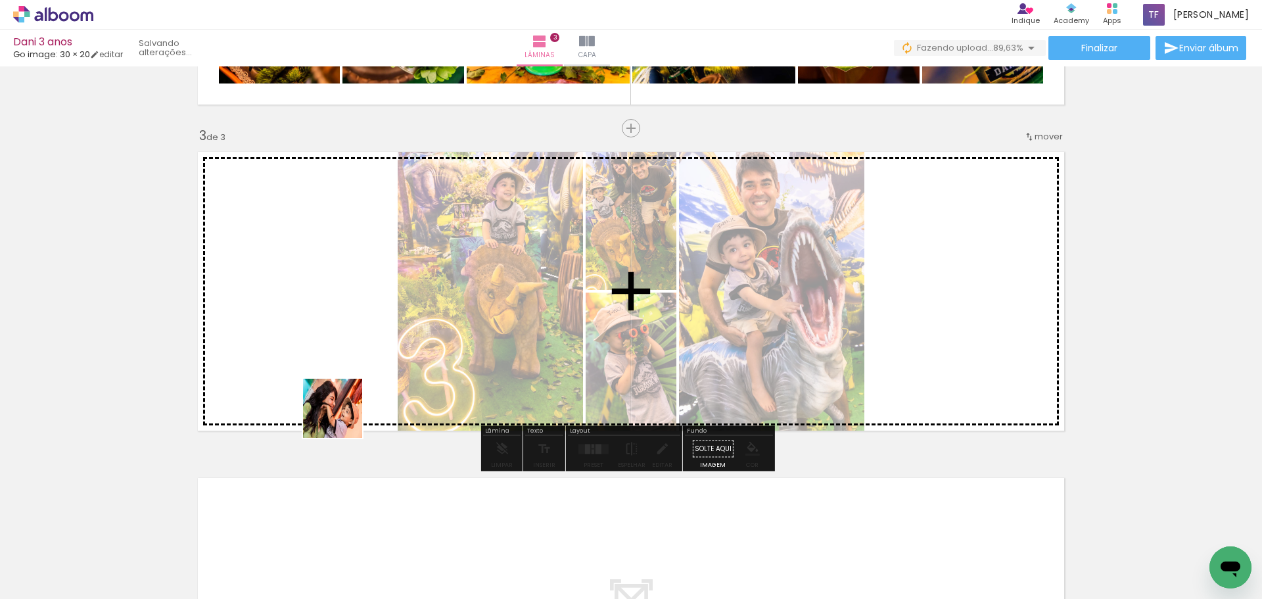
drag, startPoint x: 407, startPoint y: 567, endPoint x: 348, endPoint y: 403, distance: 174.0
click at [348, 403] on quentale-workspace at bounding box center [631, 299] width 1262 height 599
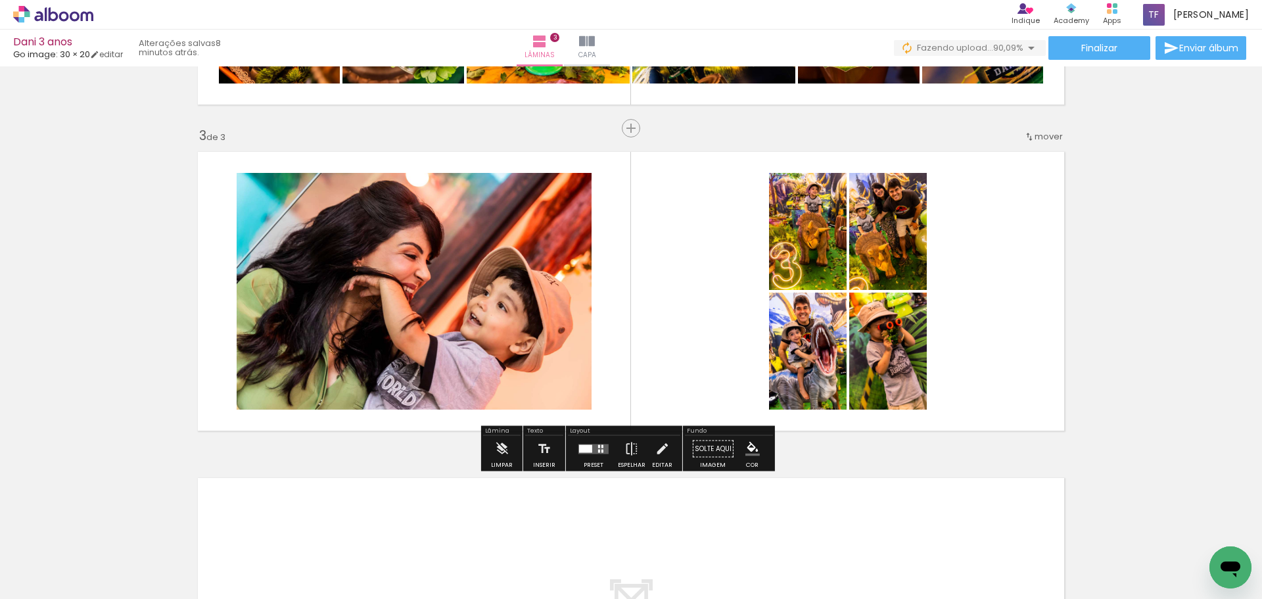
click at [589, 450] on div at bounding box center [585, 448] width 13 height 8
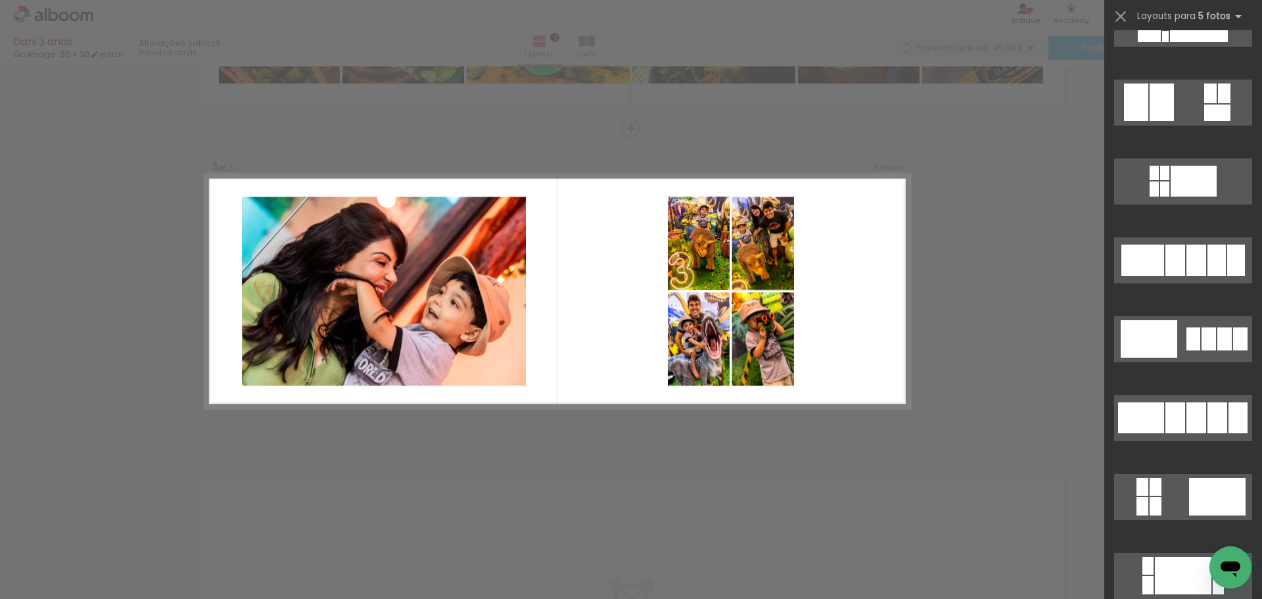
scroll to position [0, 11378]
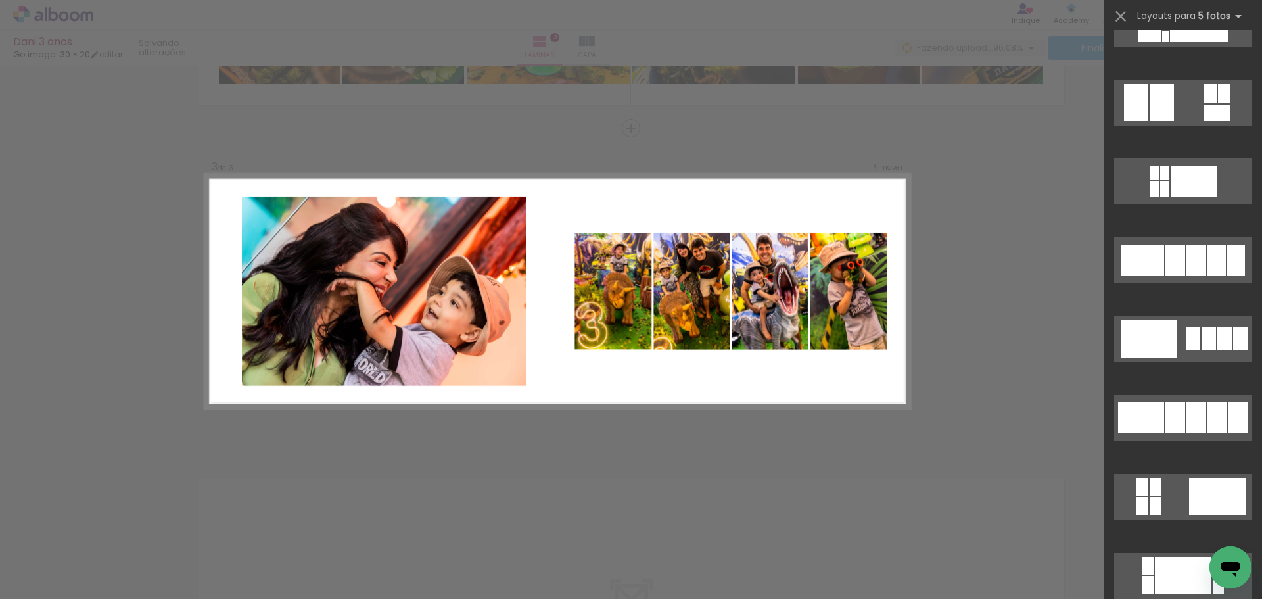
click at [1003, 397] on div "Confirmar Cancelar" at bounding box center [631, 122] width 1262 height 1335
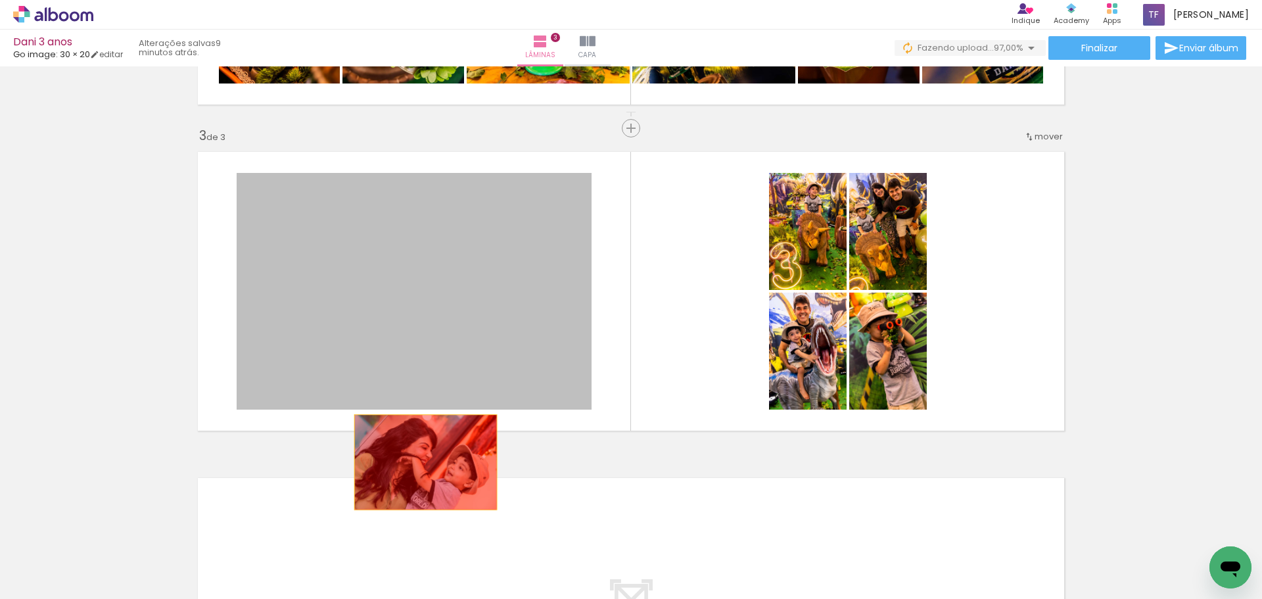
drag, startPoint x: 415, startPoint y: 311, endPoint x: 421, endPoint y: 462, distance: 151.3
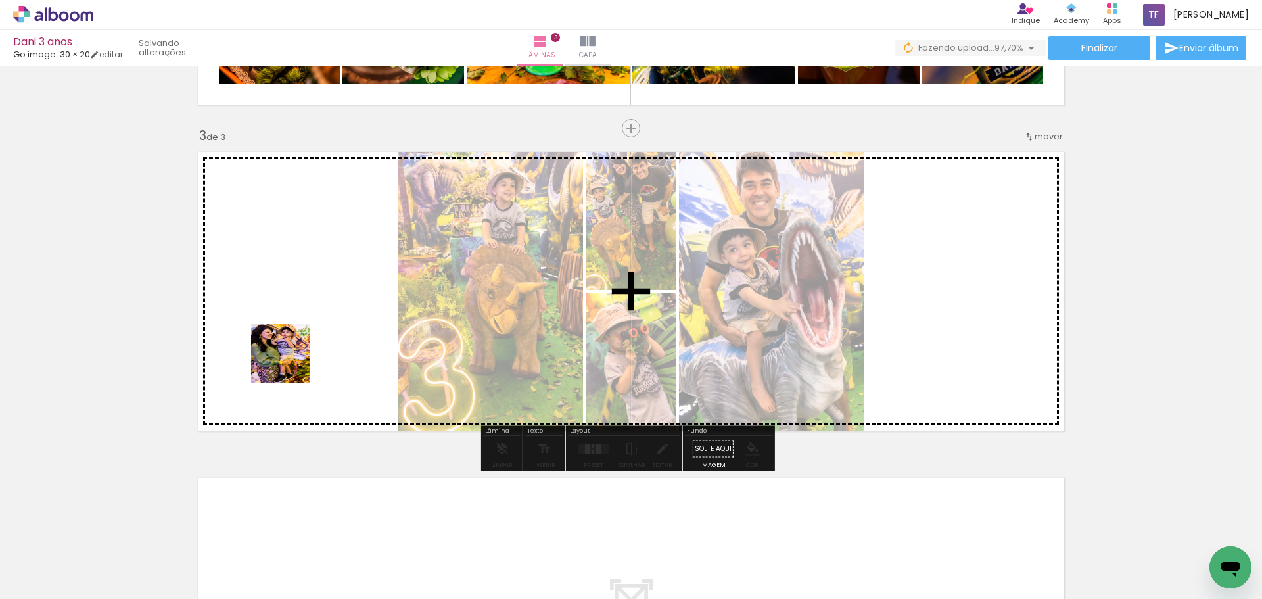
drag, startPoint x: 682, startPoint y: 554, endPoint x: 292, endPoint y: 340, distance: 445.3
click at [288, 342] on quentale-workspace at bounding box center [631, 299] width 1262 height 599
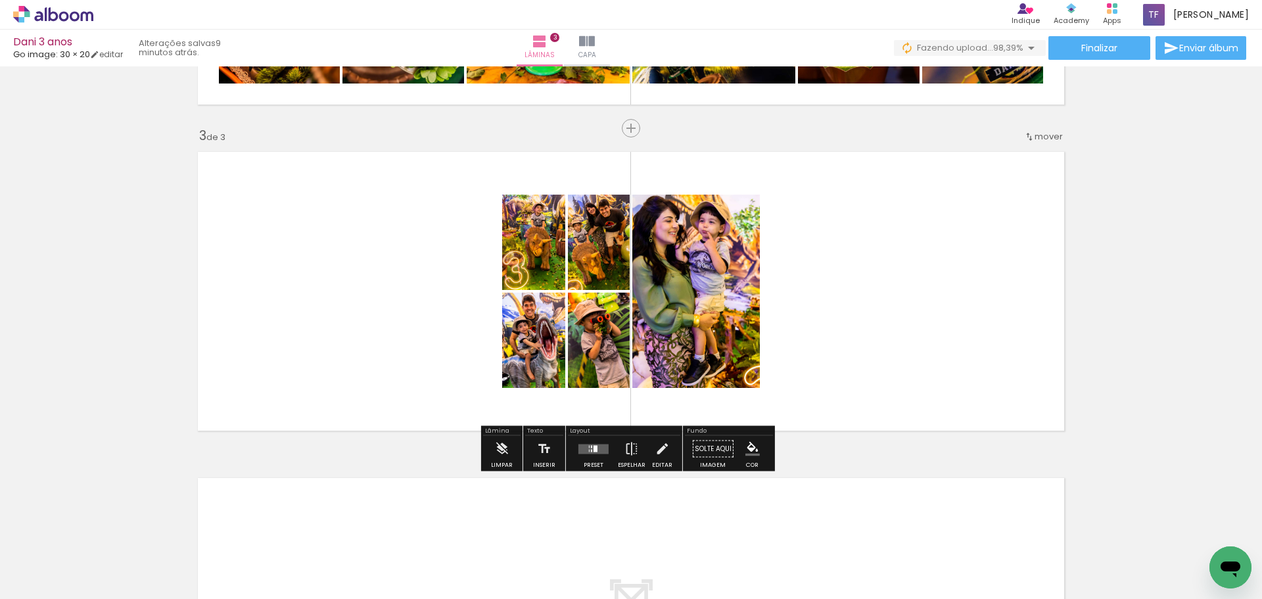
click at [831, 551] on div at bounding box center [825, 554] width 43 height 65
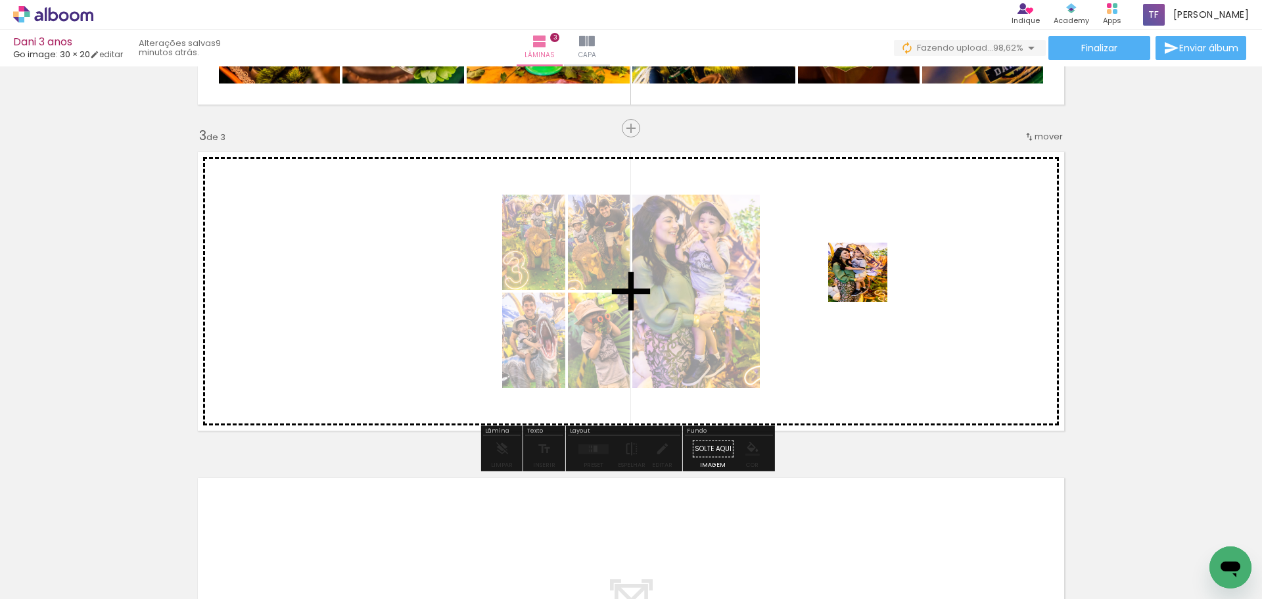
drag, startPoint x: 862, startPoint y: 302, endPoint x: 874, endPoint y: 249, distance: 54.0
click at [874, 249] on quentale-workspace at bounding box center [631, 299] width 1262 height 599
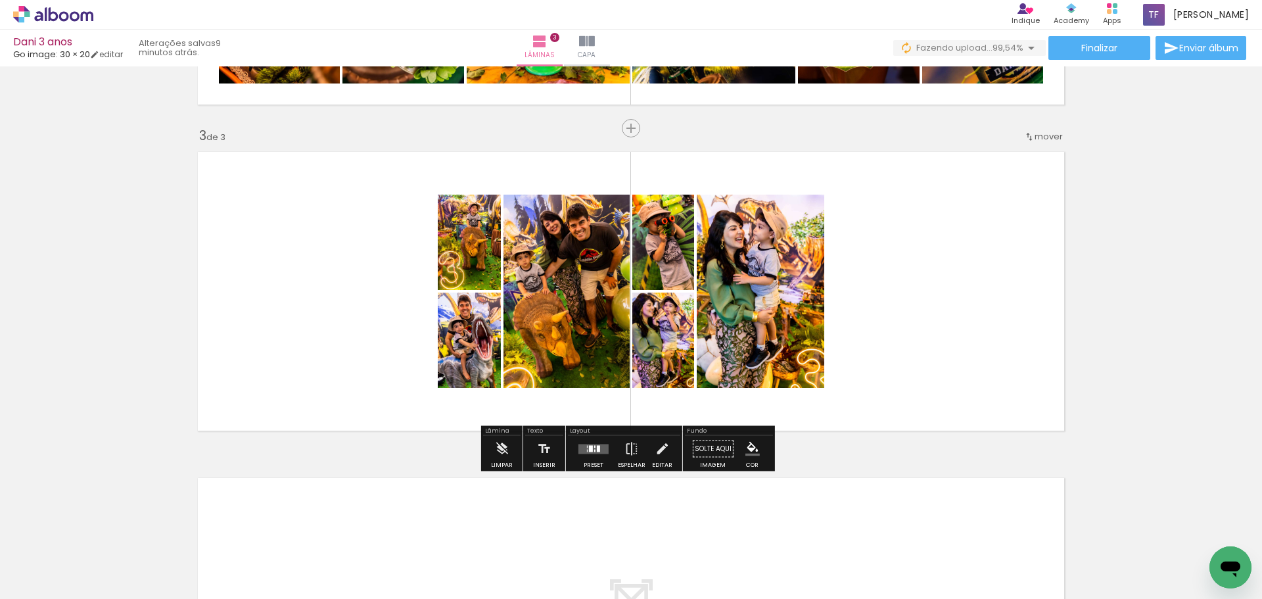
click at [590, 454] on div at bounding box center [593, 449] width 35 height 26
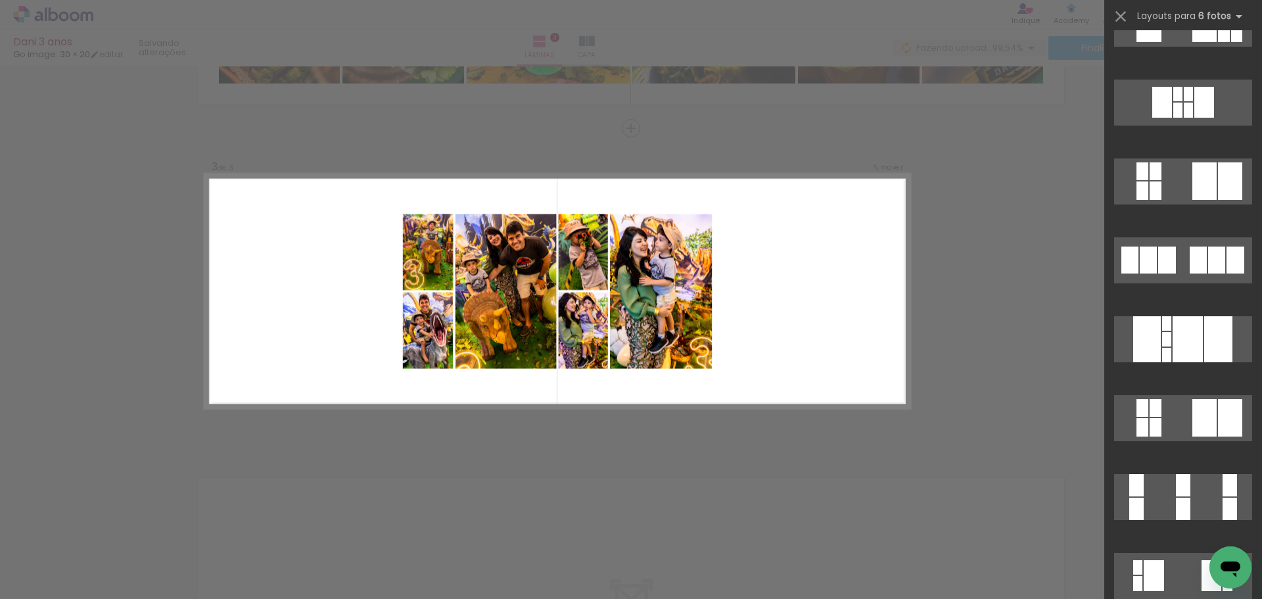
scroll to position [0, 0]
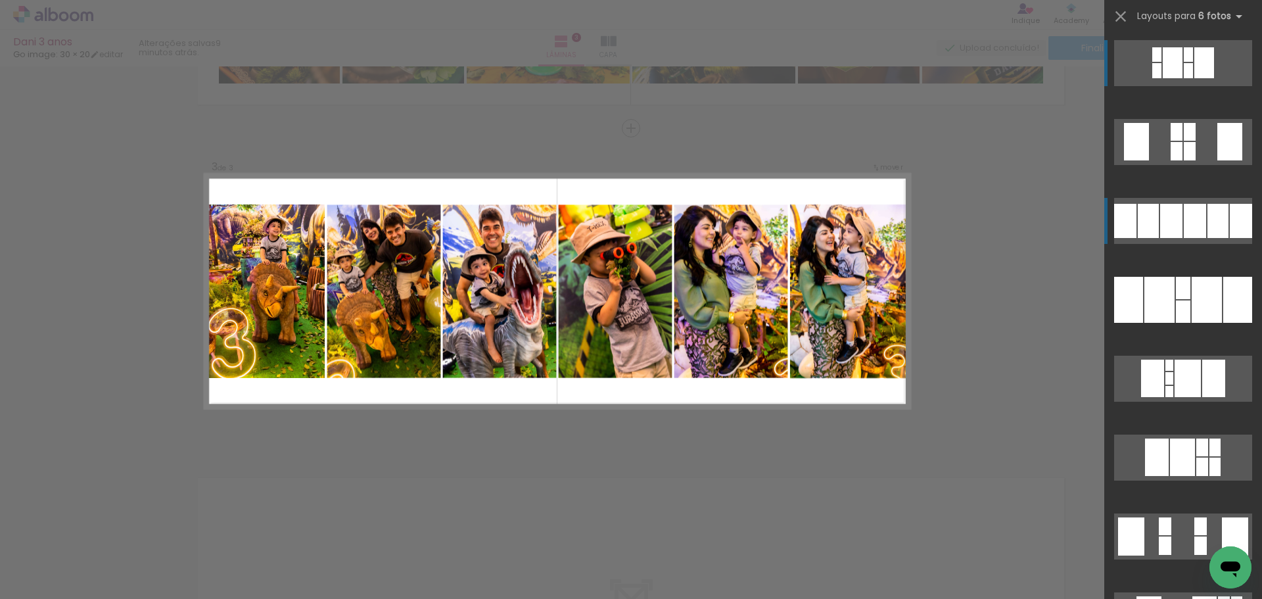
click at [1184, 218] on div at bounding box center [1195, 221] width 22 height 34
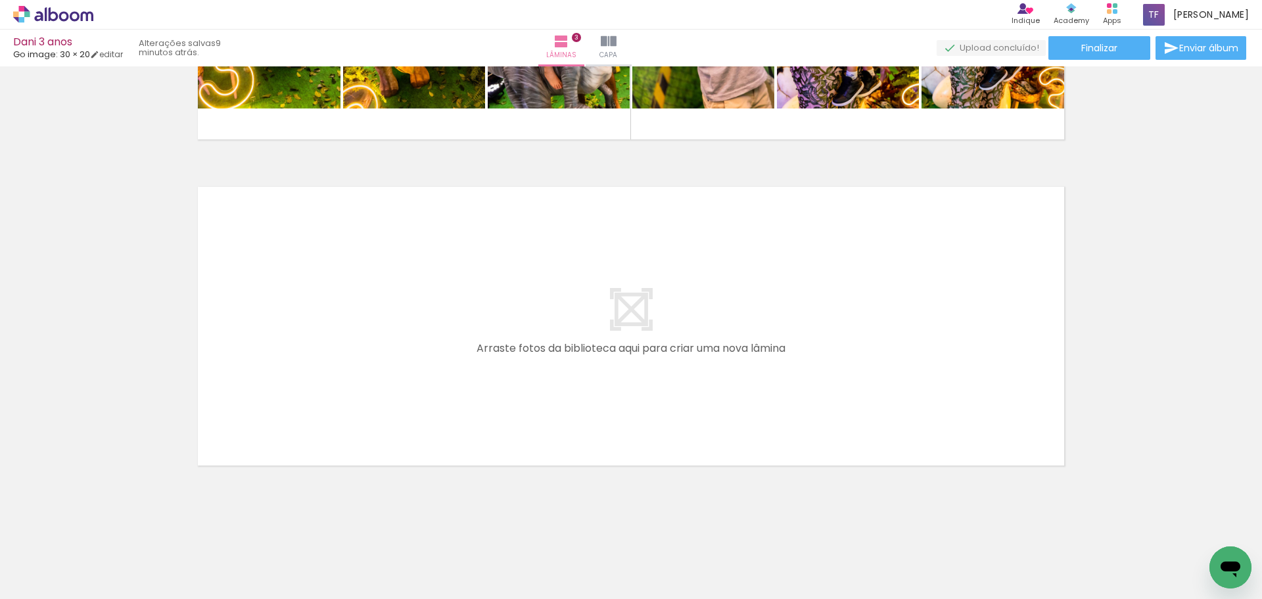
scroll to position [905, 0]
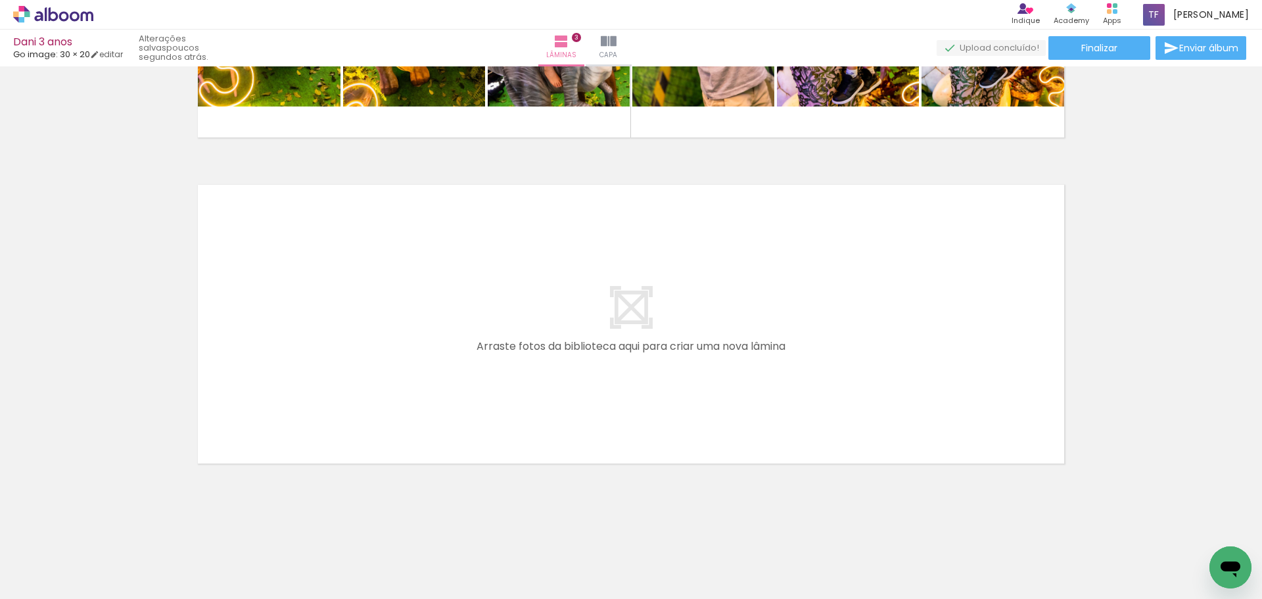
scroll to position [0, 11378]
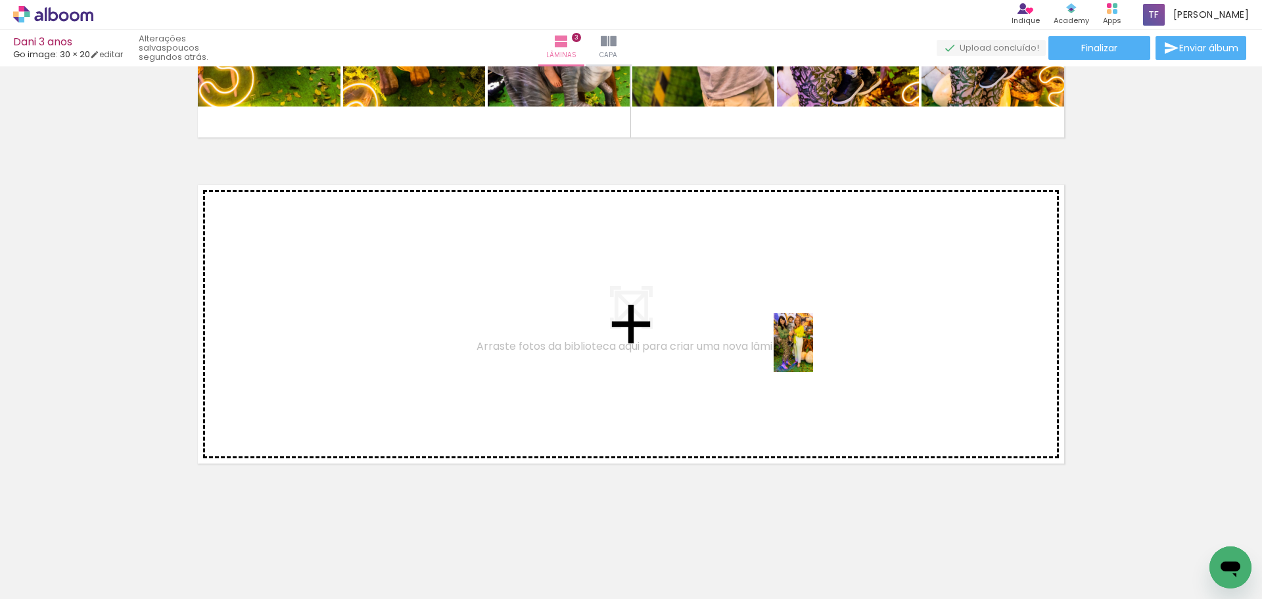
drag, startPoint x: 1197, startPoint y: 555, endPoint x: 813, endPoint y: 352, distance: 434.8
click at [813, 352] on quentale-workspace at bounding box center [631, 299] width 1262 height 599
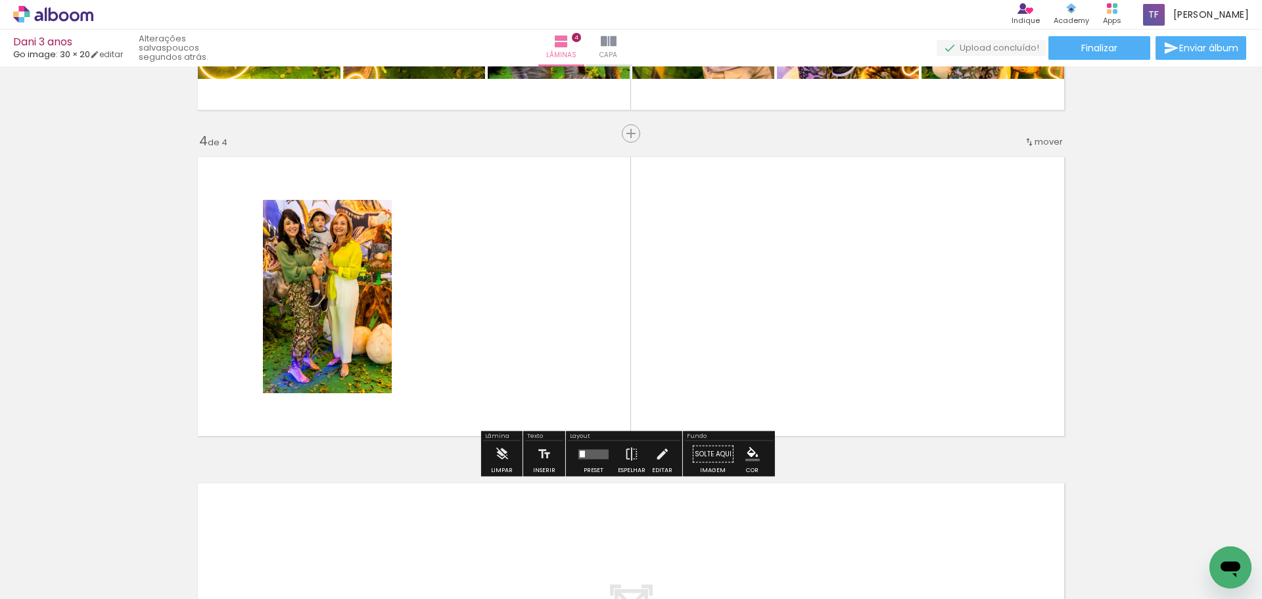
scroll to position [938, 0]
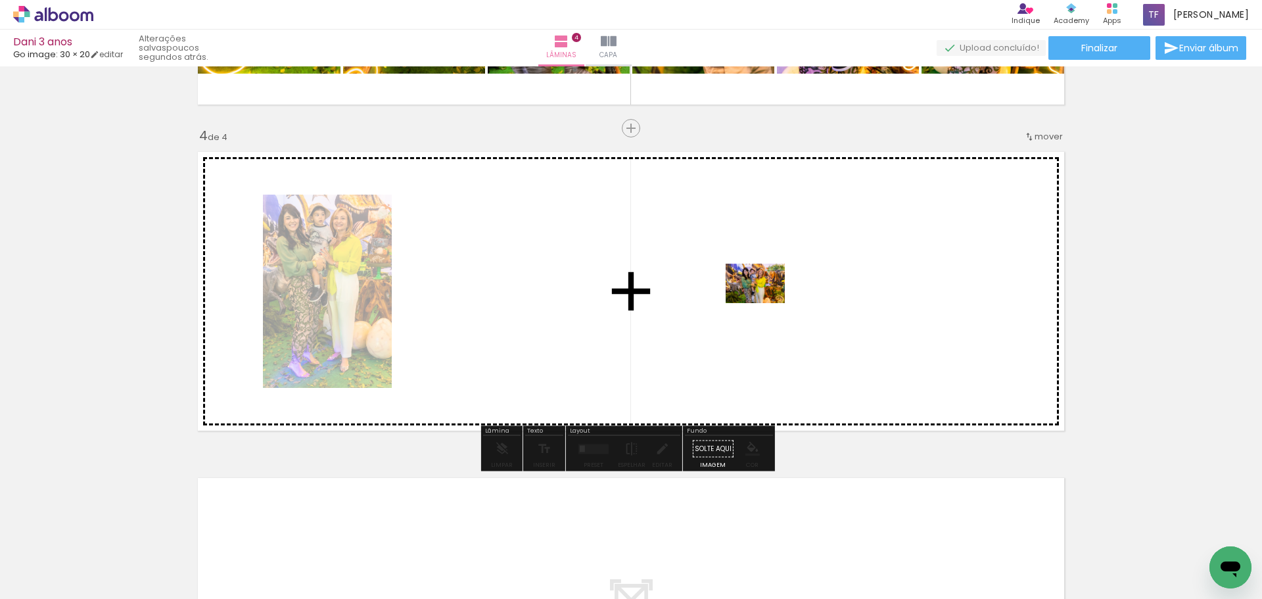
drag, startPoint x: 1119, startPoint y: 560, endPoint x: 765, endPoint y: 303, distance: 437.1
click at [765, 303] on quentale-workspace at bounding box center [631, 299] width 1262 height 599
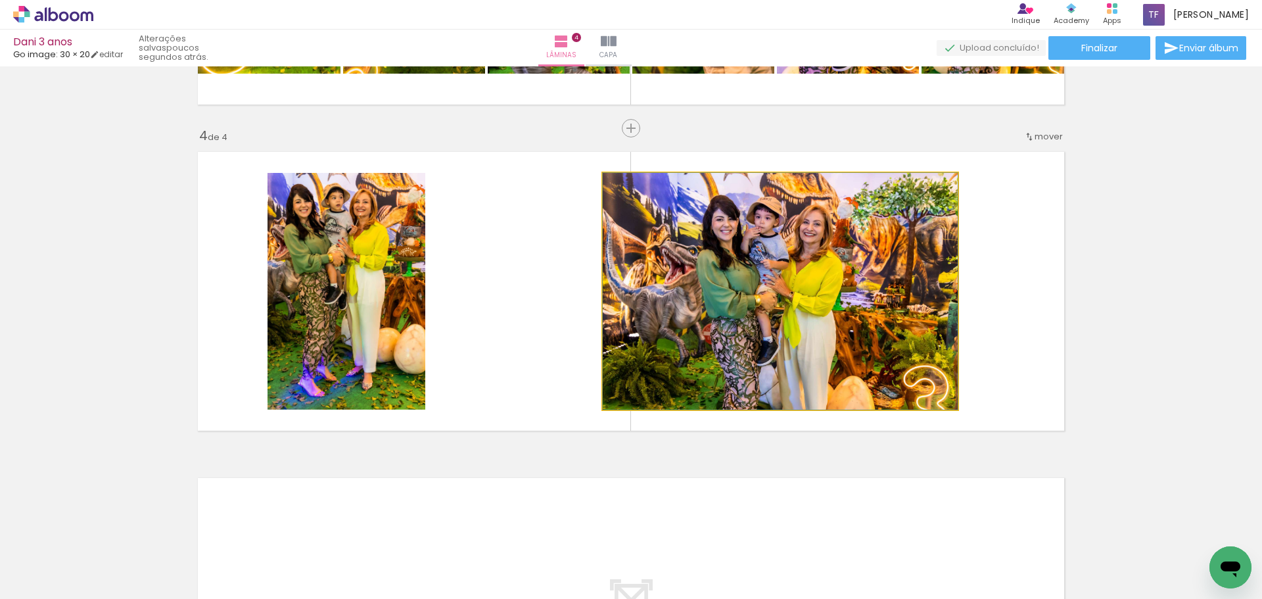
drag, startPoint x: 864, startPoint y: 266, endPoint x: 923, endPoint y: 407, distance: 152.9
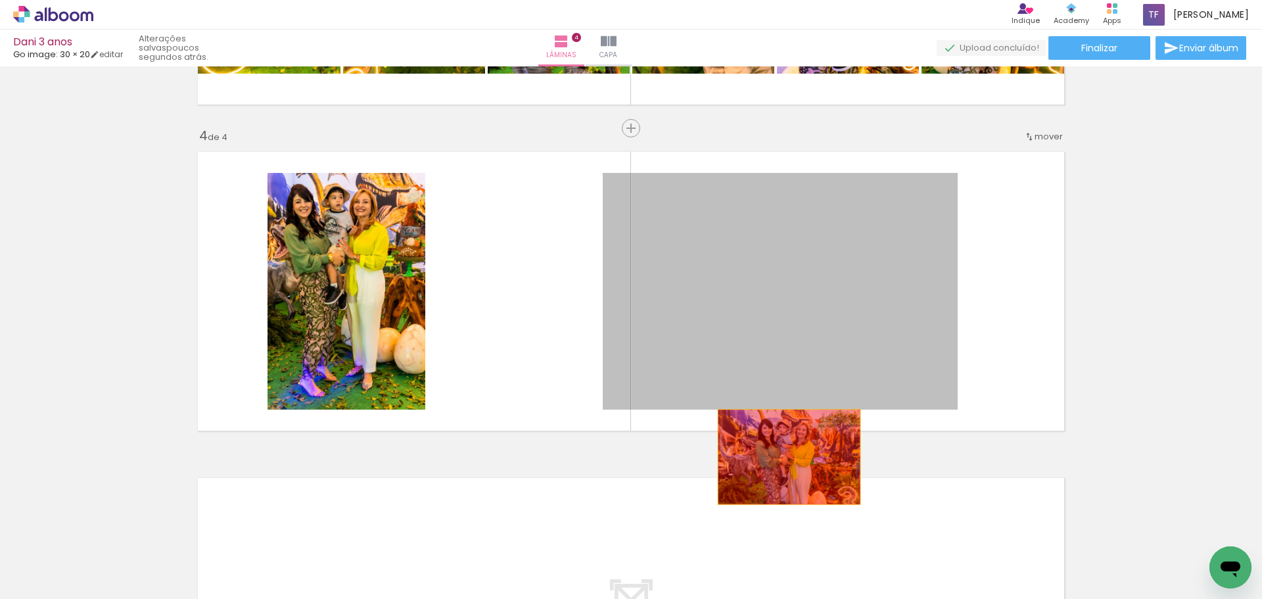
drag, startPoint x: 820, startPoint y: 296, endPoint x: 784, endPoint y: 457, distance: 164.4
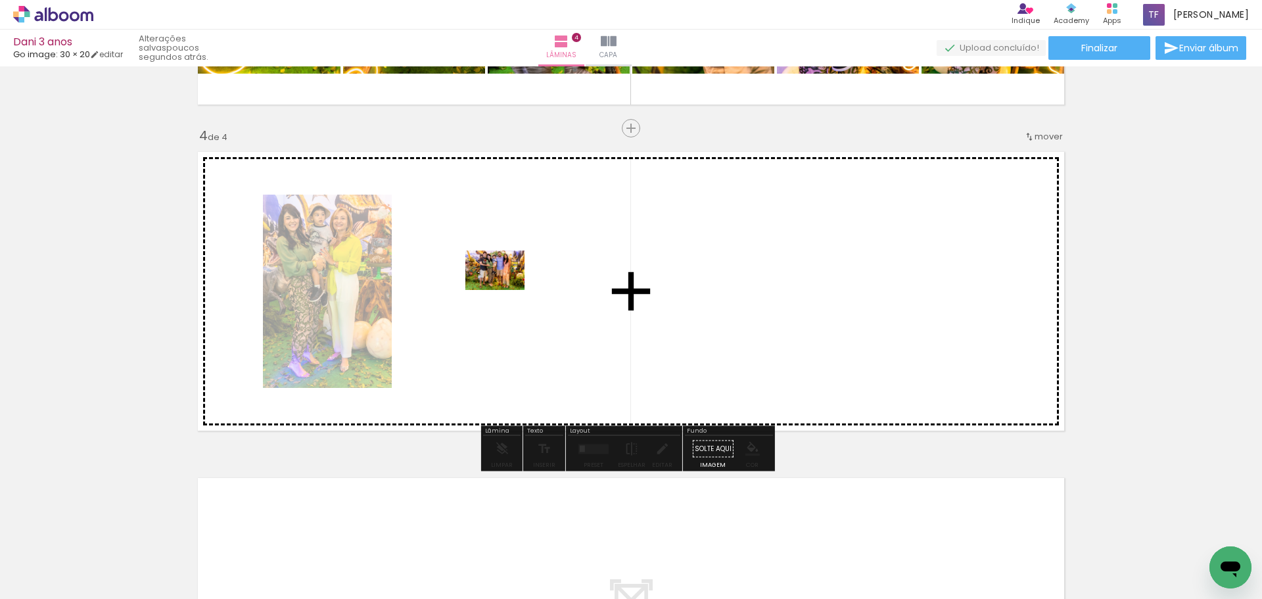
drag, startPoint x: 619, startPoint y: 562, endPoint x: 505, endPoint y: 290, distance: 295.1
click at [505, 290] on quentale-workspace at bounding box center [631, 299] width 1262 height 599
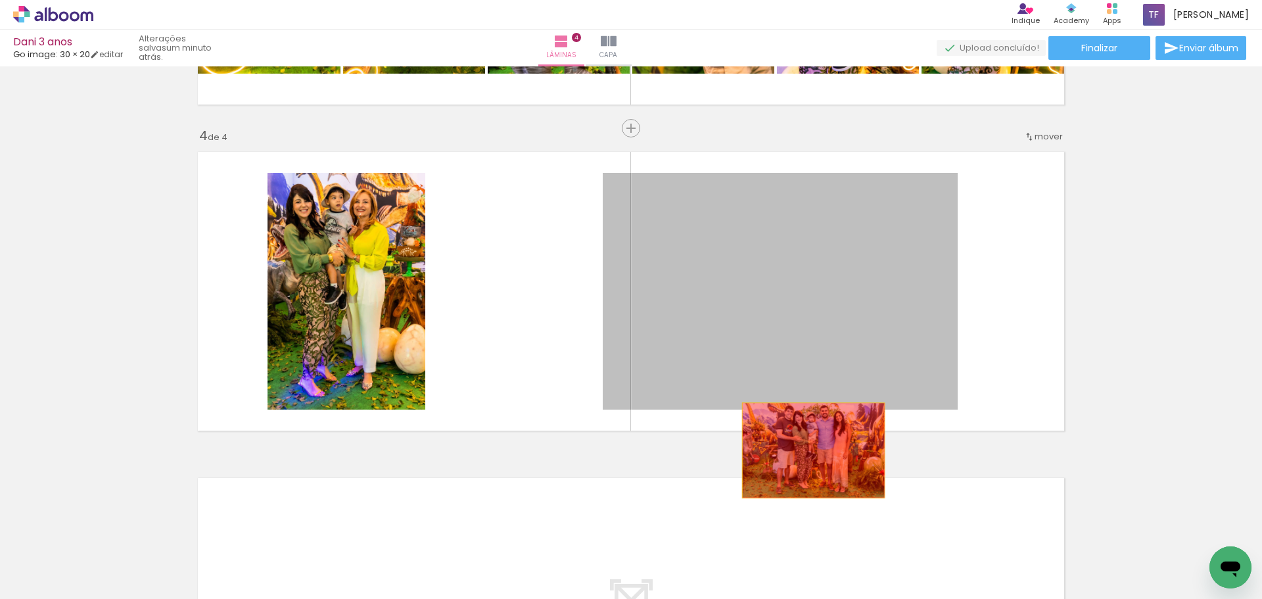
drag, startPoint x: 826, startPoint y: 287, endPoint x: 808, endPoint y: 450, distance: 164.6
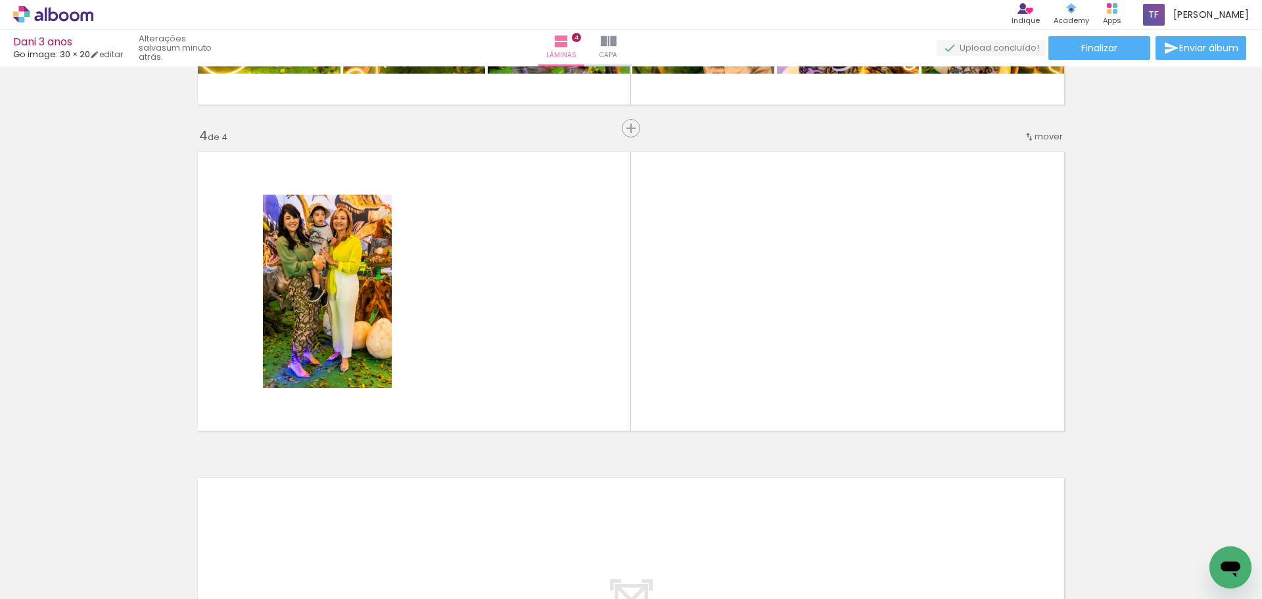
scroll to position [0, 11888]
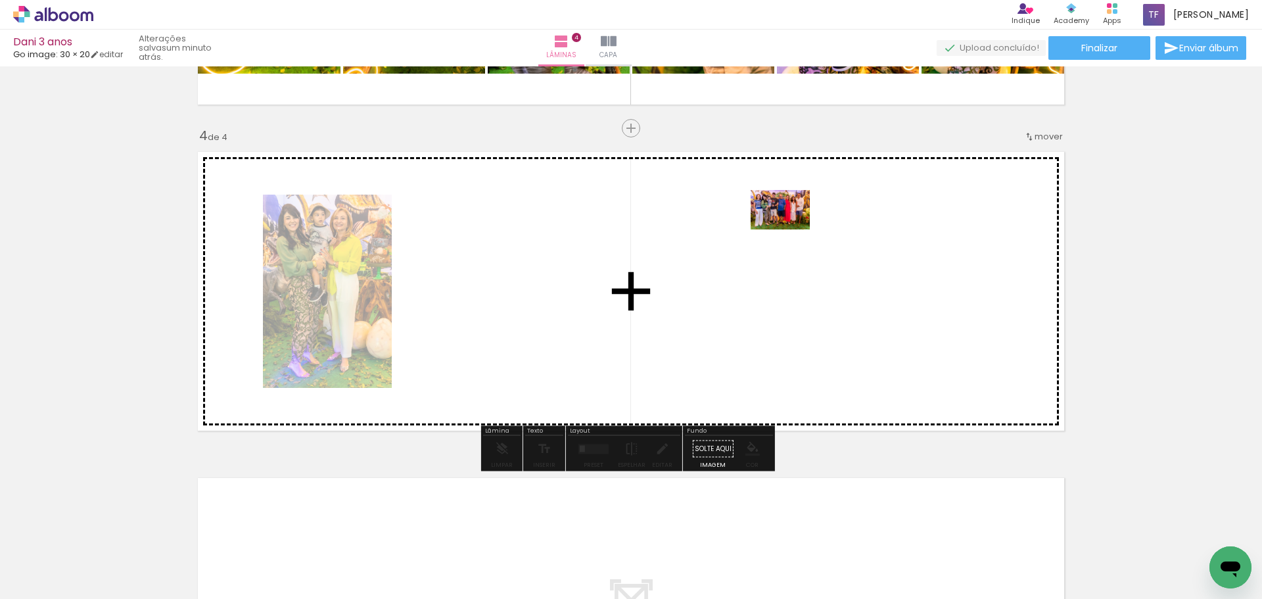
drag, startPoint x: 983, startPoint y: 559, endPoint x: 790, endPoint y: 229, distance: 382.0
click at [790, 229] on quentale-workspace at bounding box center [631, 299] width 1262 height 599
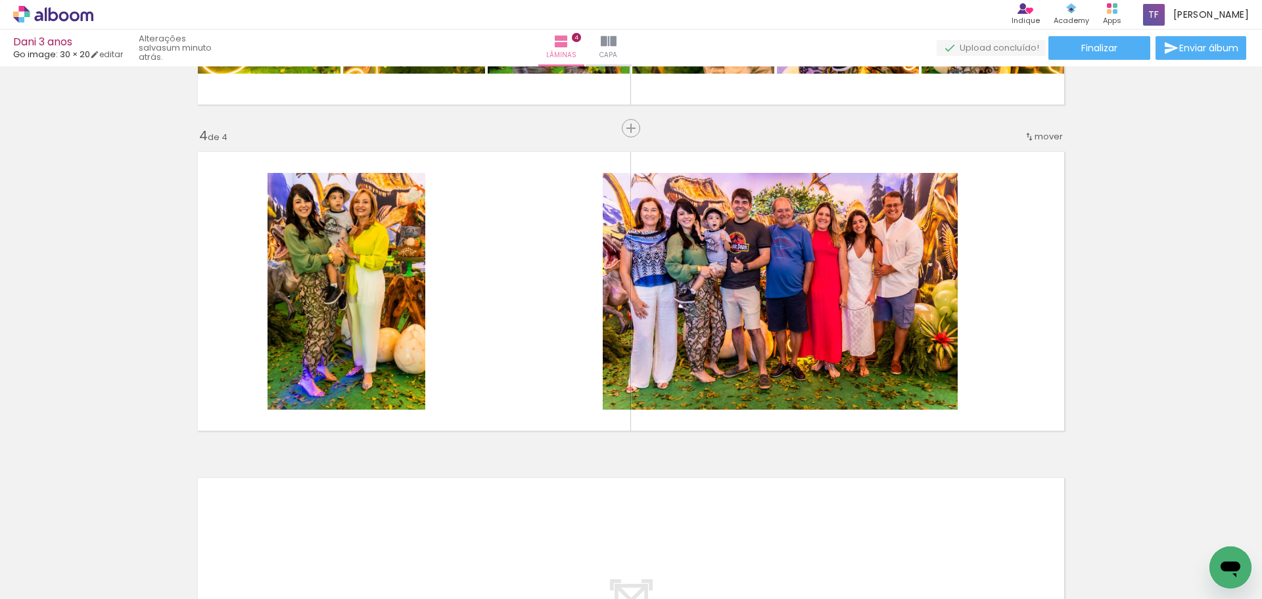
scroll to position [0, 13657]
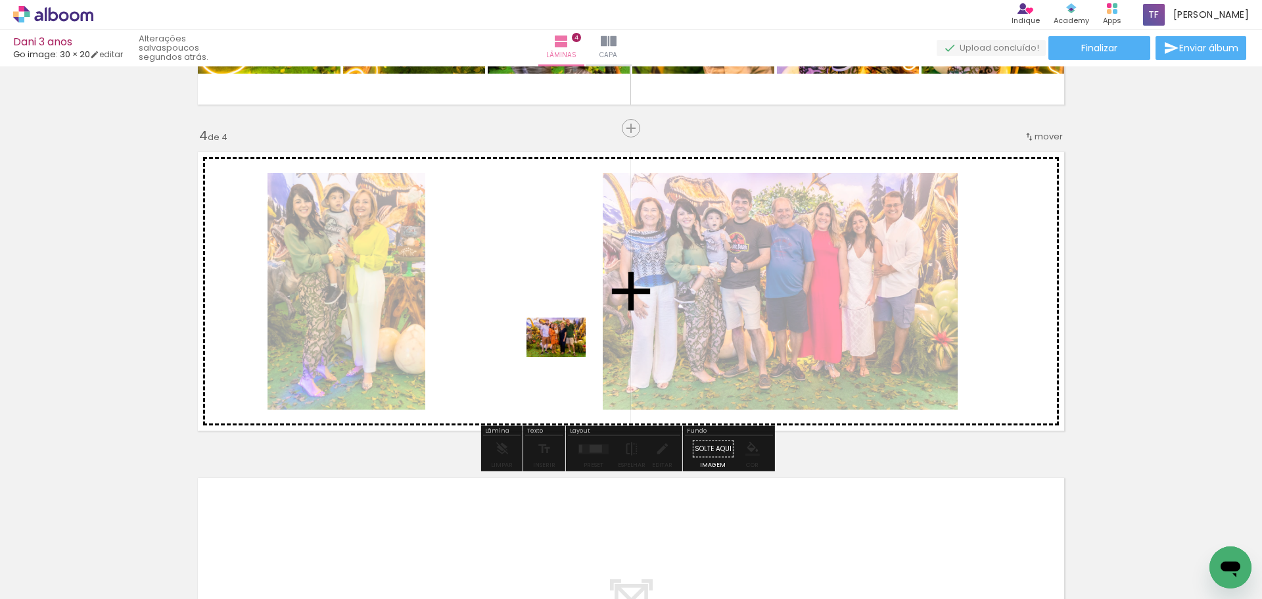
drag, startPoint x: 779, startPoint y: 553, endPoint x: 566, endPoint y: 357, distance: 289.8
click at [566, 357] on quentale-workspace at bounding box center [631, 299] width 1262 height 599
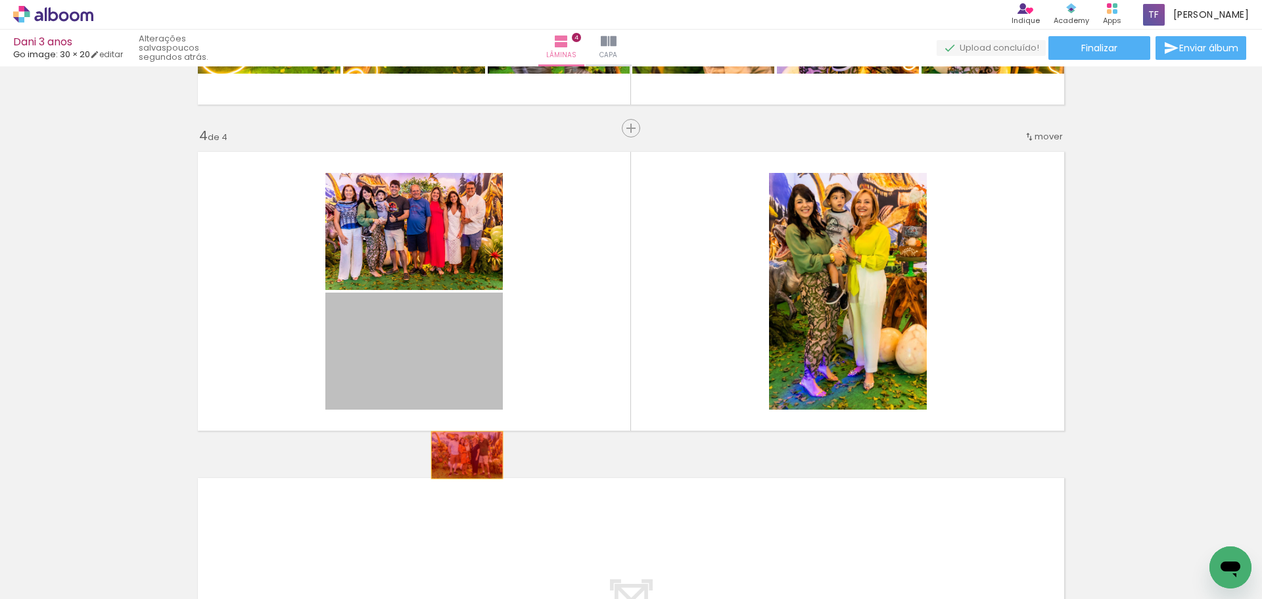
drag, startPoint x: 420, startPoint y: 356, endPoint x: 462, endPoint y: 455, distance: 107.8
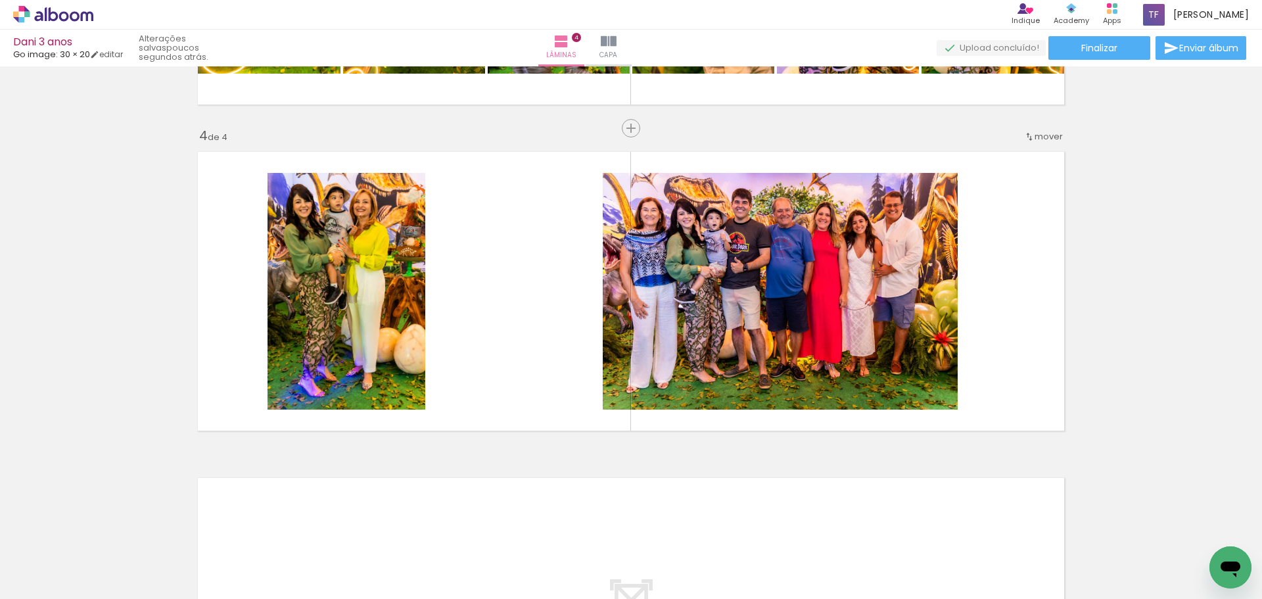
scroll to position [0, 29356]
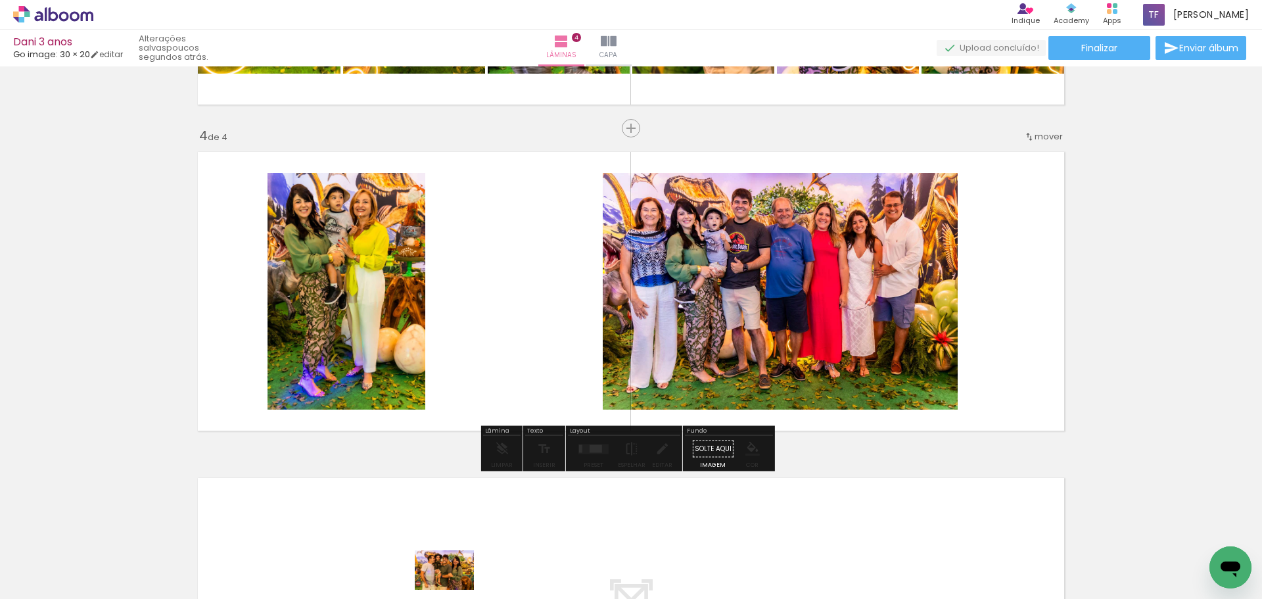
drag, startPoint x: 452, startPoint y: 565, endPoint x: 454, endPoint y: 590, distance: 25.1
click at [108, 590] on iron-horizontal-list at bounding box center [94, 558] width 26 height 82
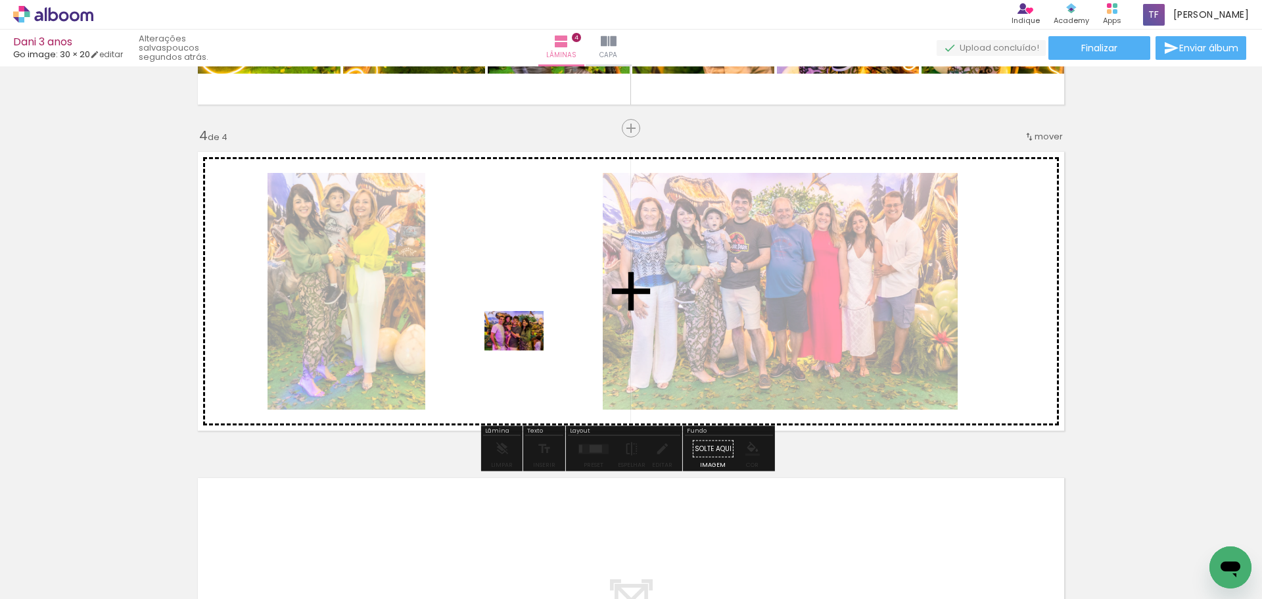
drag, startPoint x: 520, startPoint y: 558, endPoint x: 522, endPoint y: 342, distance: 215.6
click at [522, 342] on quentale-workspace at bounding box center [631, 299] width 1262 height 599
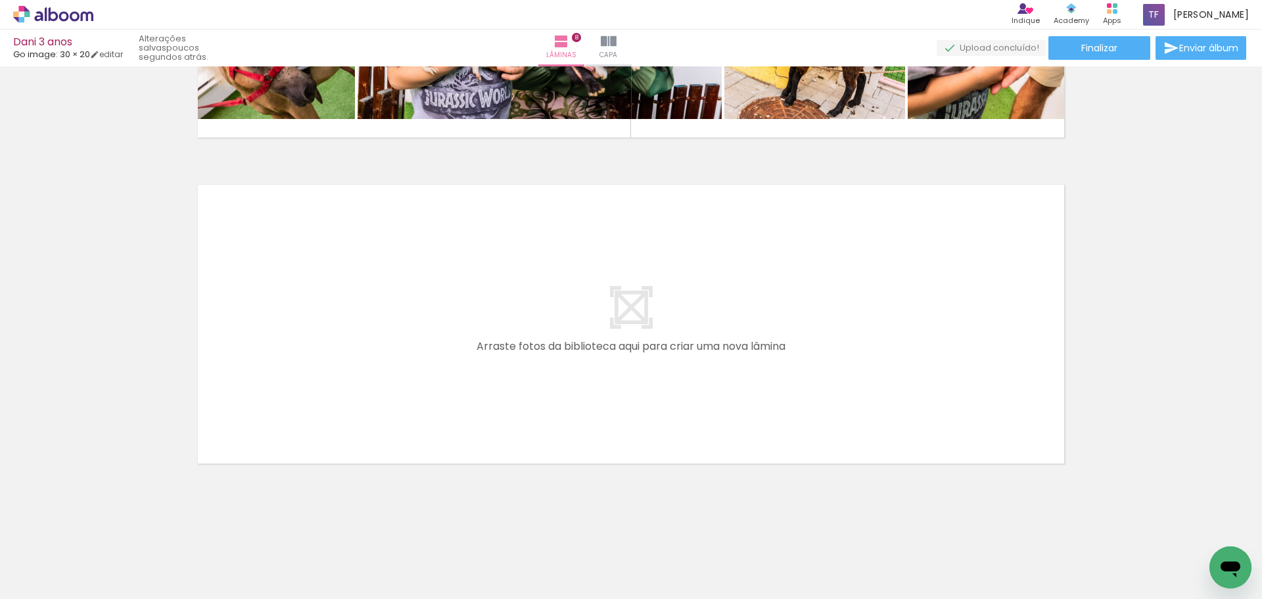
scroll to position [0, 12909]
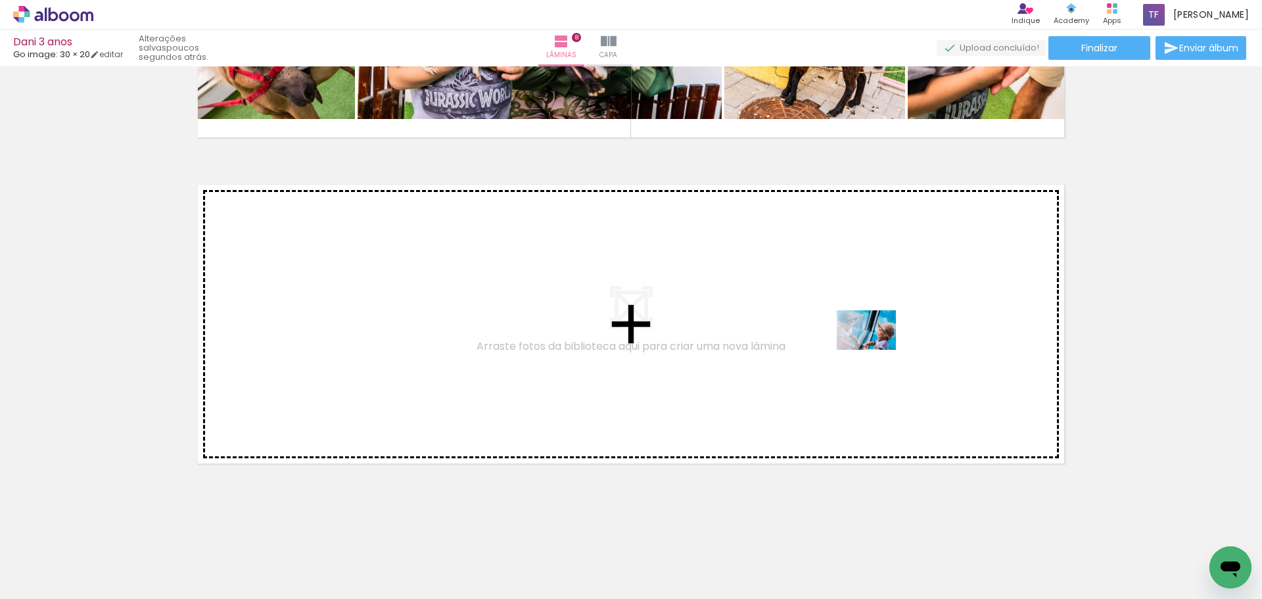
drag, startPoint x: 929, startPoint y: 568, endPoint x: 876, endPoint y: 350, distance: 224.6
click at [876, 350] on quentale-workspace at bounding box center [631, 299] width 1262 height 599
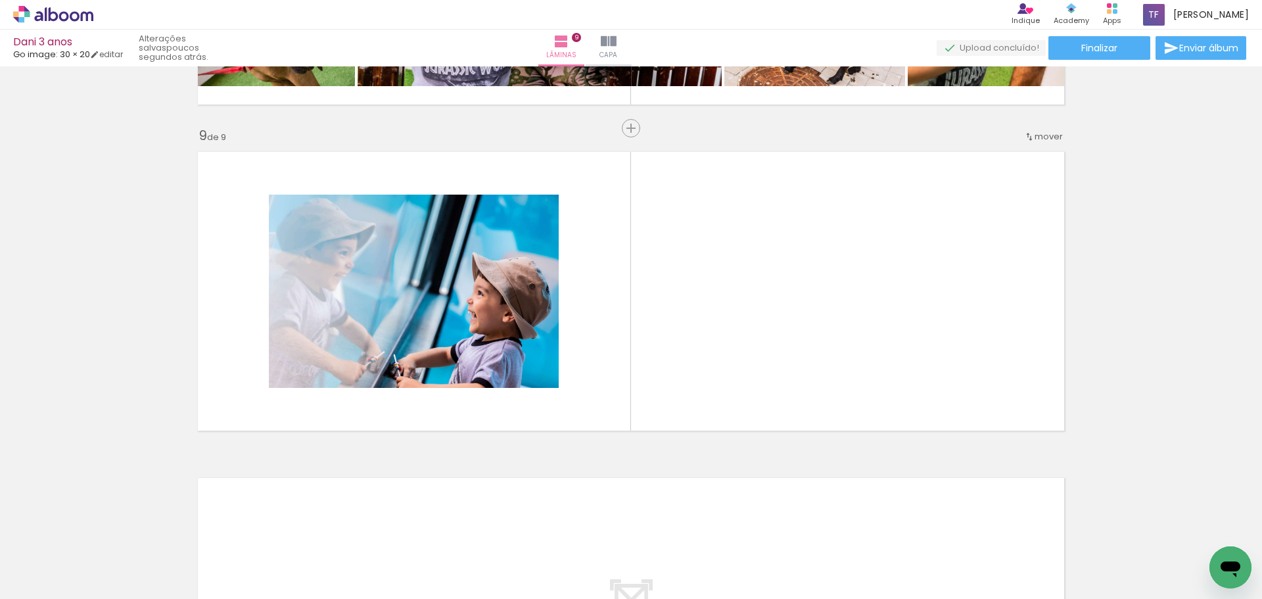
scroll to position [0, 13802]
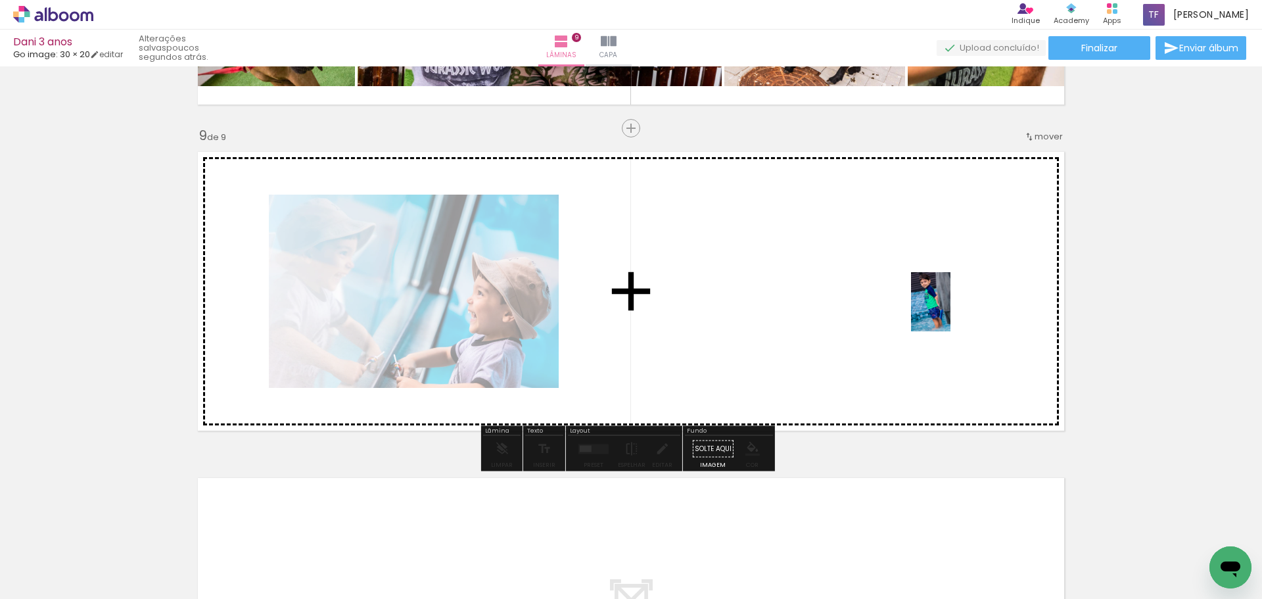
drag, startPoint x: 1130, startPoint y: 551, endPoint x: 942, endPoint y: 296, distance: 316.4
click at [942, 296] on quentale-workspace at bounding box center [631, 299] width 1262 height 599
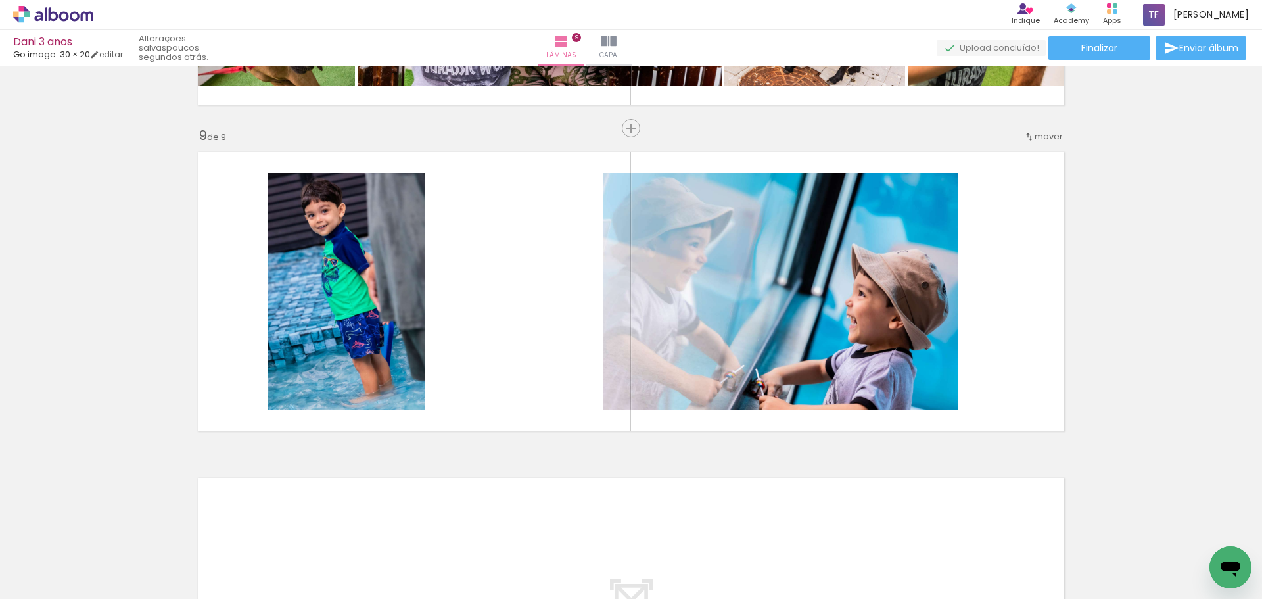
scroll to position [0, 14659]
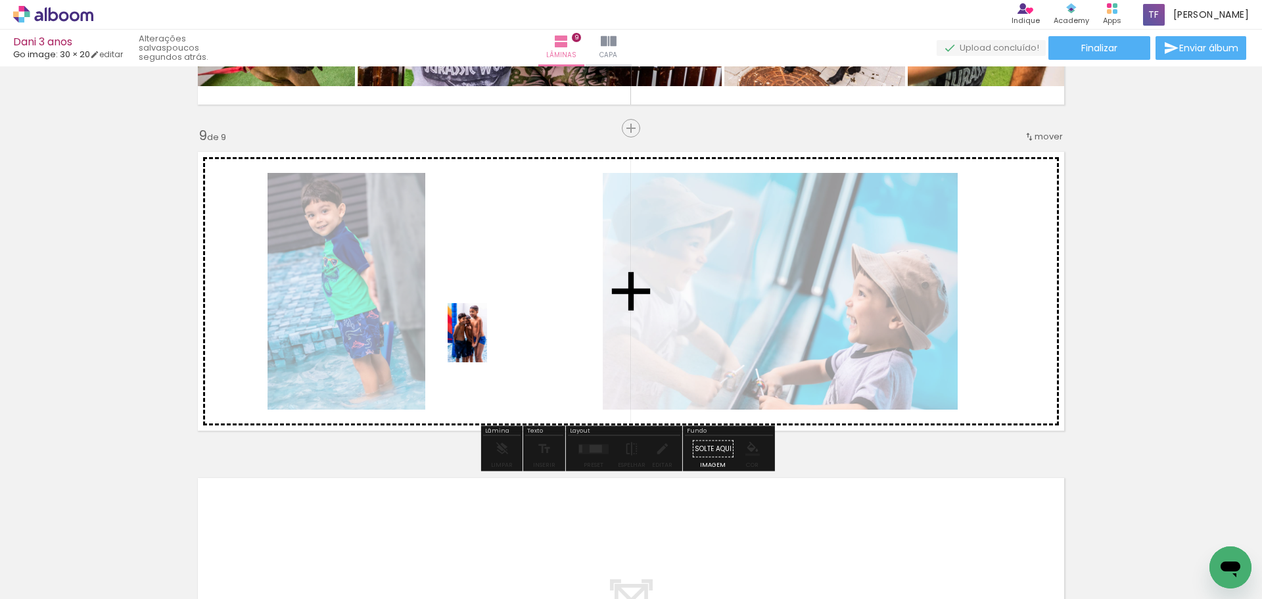
drag, startPoint x: 420, startPoint y: 559, endPoint x: 488, endPoint y: 342, distance: 227.8
click at [488, 342] on quentale-workspace at bounding box center [631, 299] width 1262 height 599
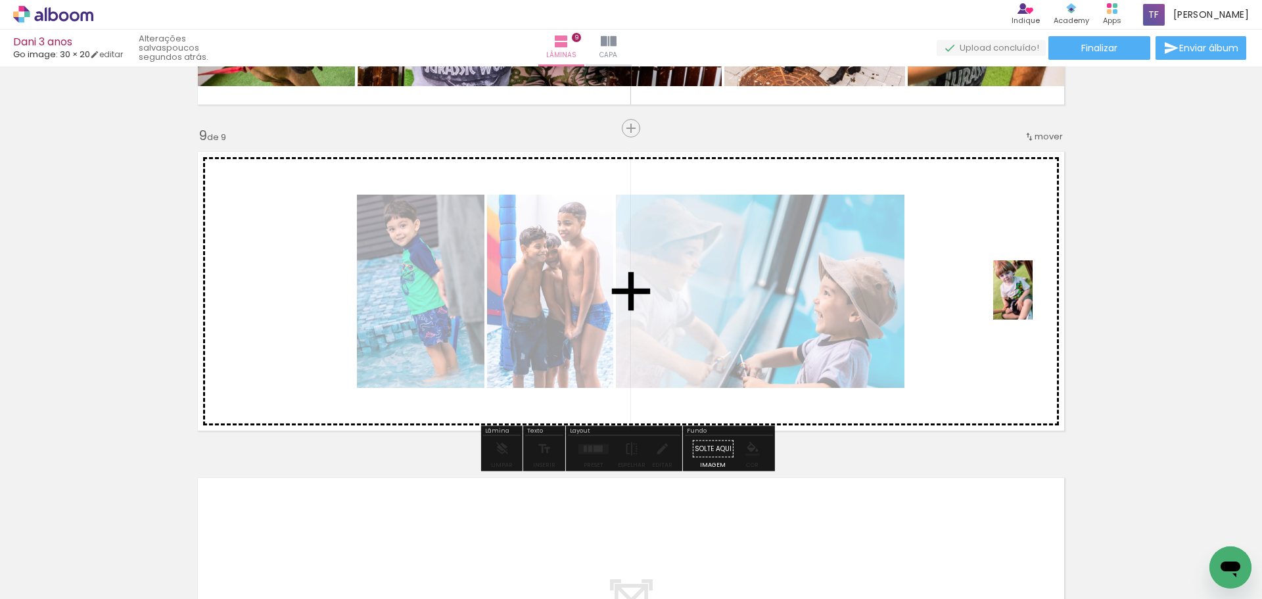
drag, startPoint x: 645, startPoint y: 553, endPoint x: 834, endPoint y: 501, distance: 196.1
click at [1029, 305] on quentale-workspace at bounding box center [631, 299] width 1262 height 599
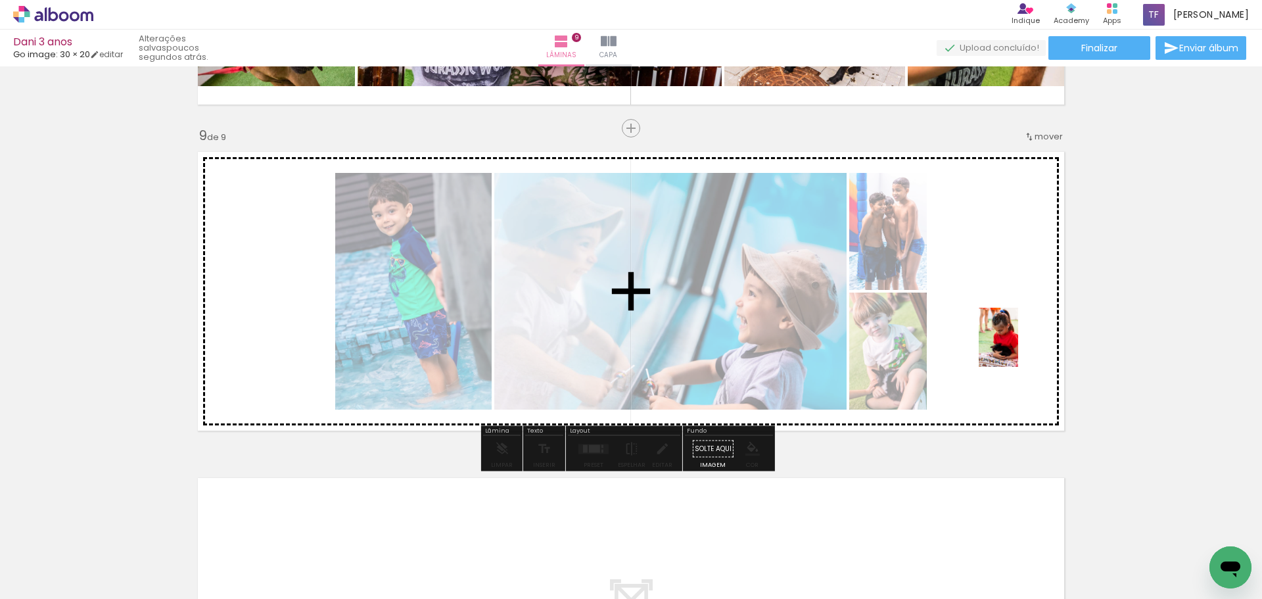
drag, startPoint x: 720, startPoint y: 548, endPoint x: 1018, endPoint y: 347, distance: 359.3
click at [1018, 347] on quentale-workspace at bounding box center [631, 299] width 1262 height 599
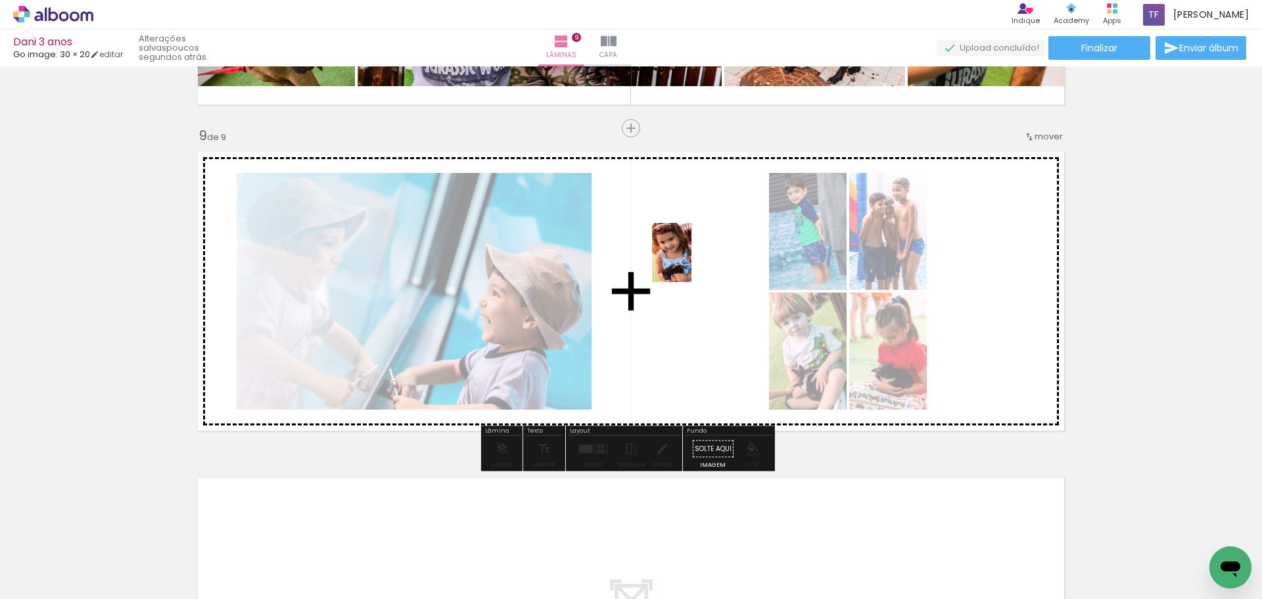
drag, startPoint x: 793, startPoint y: 553, endPoint x: 691, endPoint y: 262, distance: 308.5
click at [691, 262] on quentale-workspace at bounding box center [631, 299] width 1262 height 599
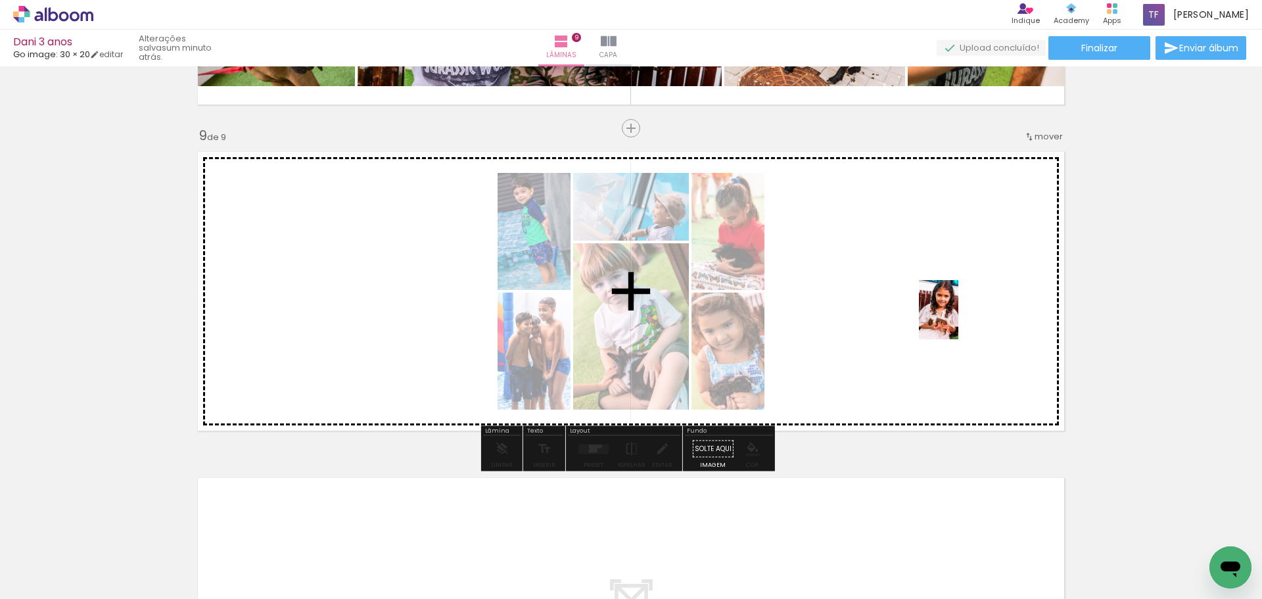
drag, startPoint x: 928, startPoint y: 559, endPoint x: 959, endPoint y: 315, distance: 245.1
click at [959, 315] on quentale-workspace at bounding box center [631, 299] width 1262 height 599
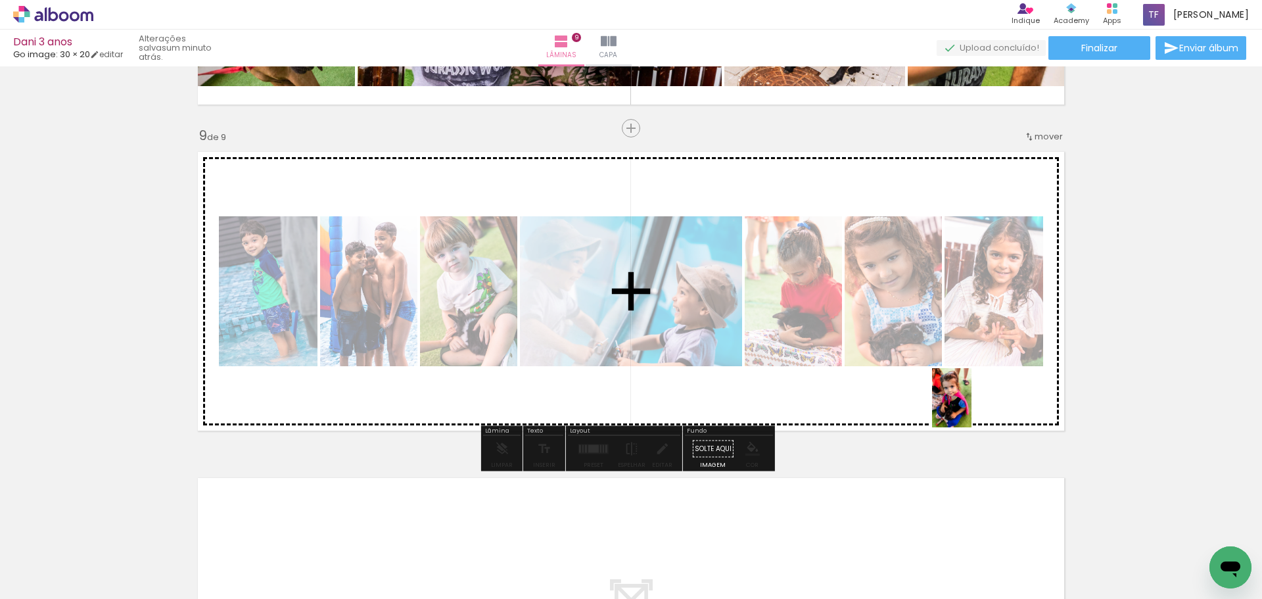
drag, startPoint x: 1015, startPoint y: 562, endPoint x: 971, endPoint y: 407, distance: 160.6
click at [971, 407] on quentale-workspace at bounding box center [631, 299] width 1262 height 599
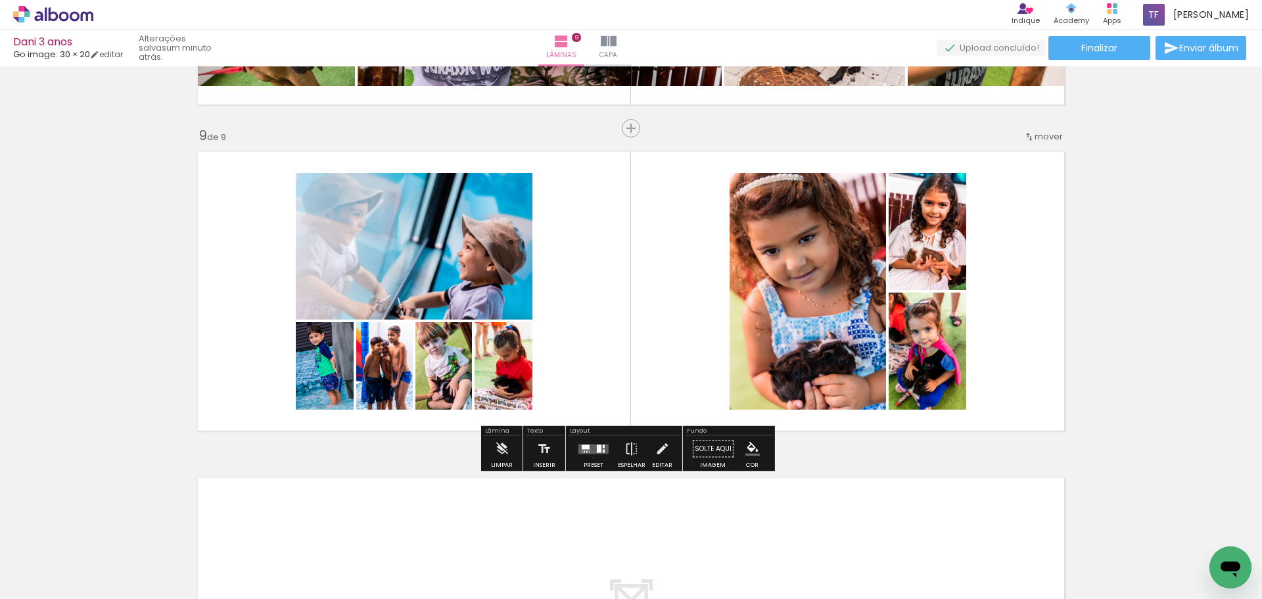
click at [590, 457] on div at bounding box center [593, 449] width 35 height 26
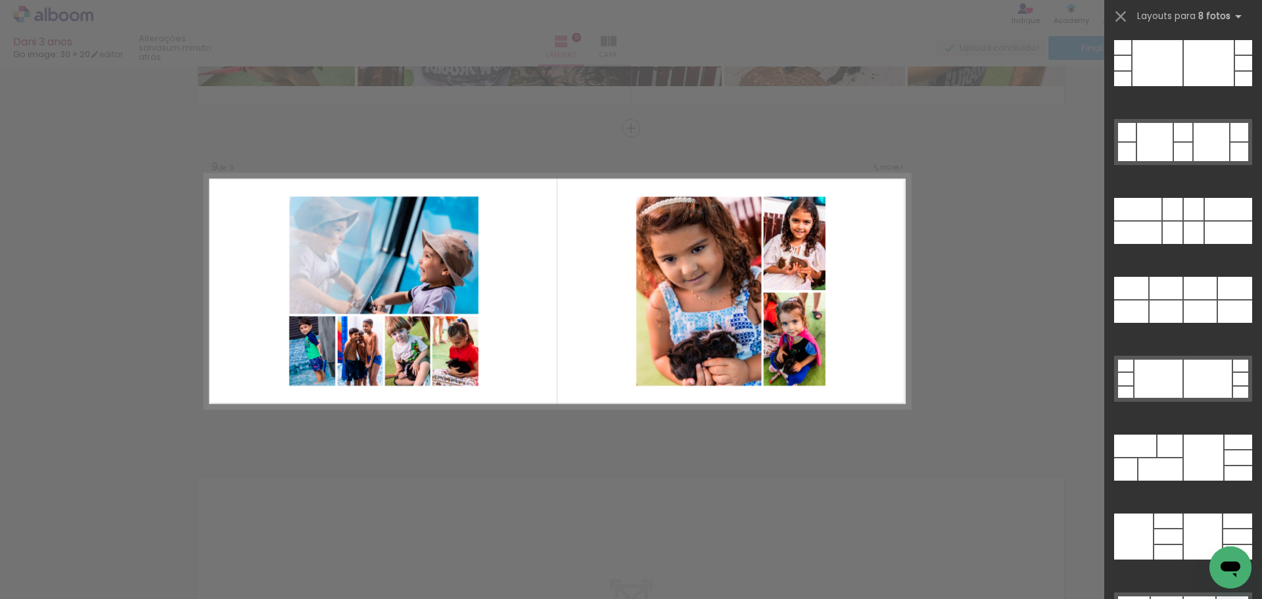
scroll to position [0, 15480]
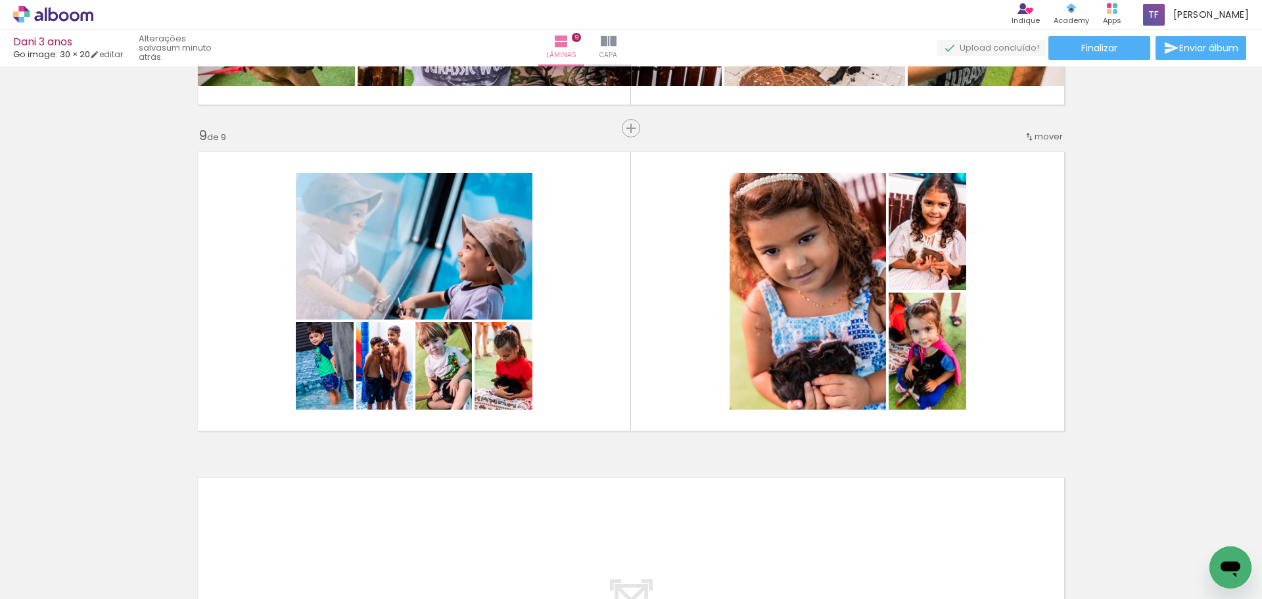
click at [711, 559] on div at bounding box center [698, 554] width 65 height 43
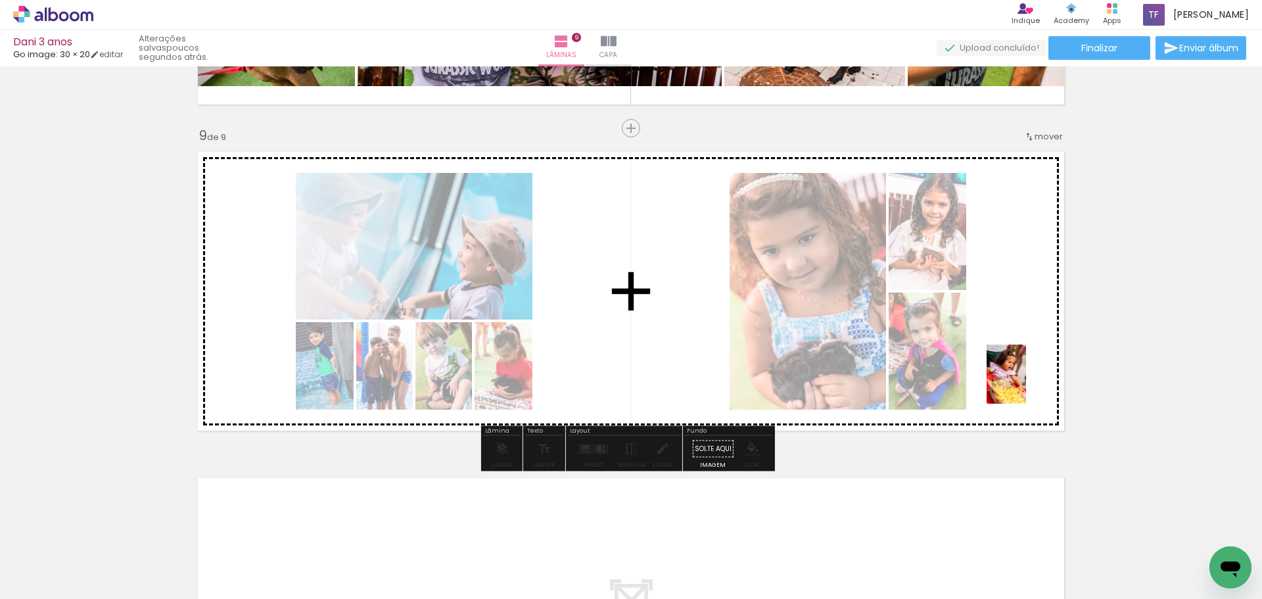
drag, startPoint x: 925, startPoint y: 570, endPoint x: 1026, endPoint y: 384, distance: 211.8
click at [1026, 384] on quentale-workspace at bounding box center [631, 299] width 1262 height 599
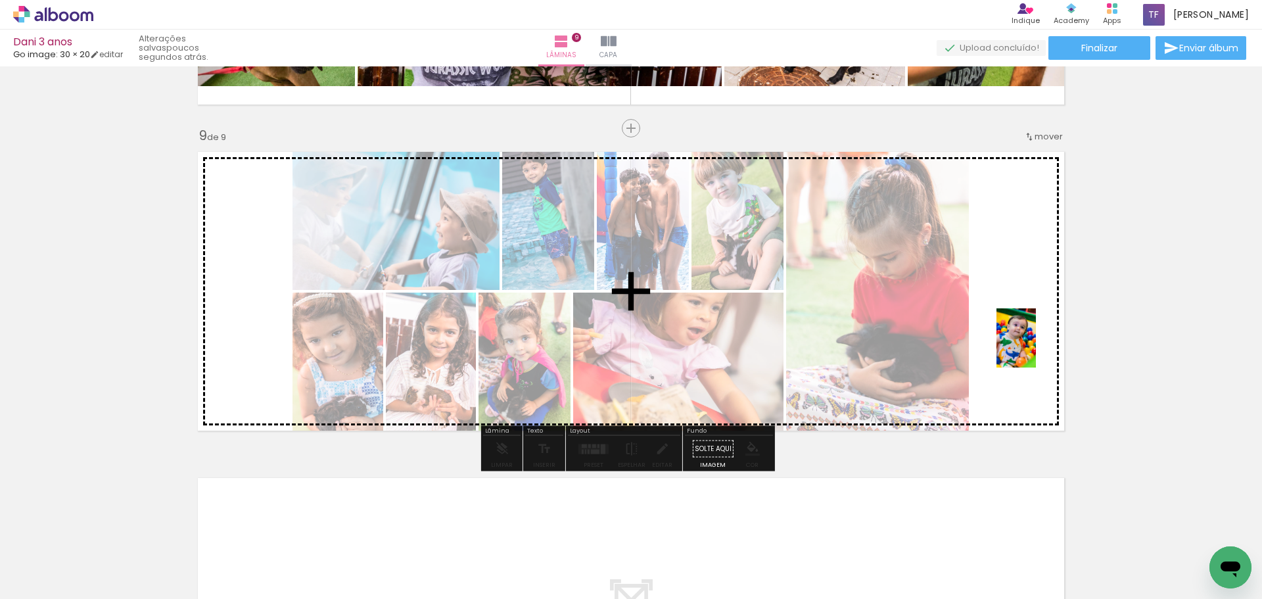
drag, startPoint x: 1147, startPoint y: 565, endPoint x: 1029, endPoint y: 349, distance: 245.6
click at [1029, 349] on quentale-workspace at bounding box center [631, 299] width 1262 height 599
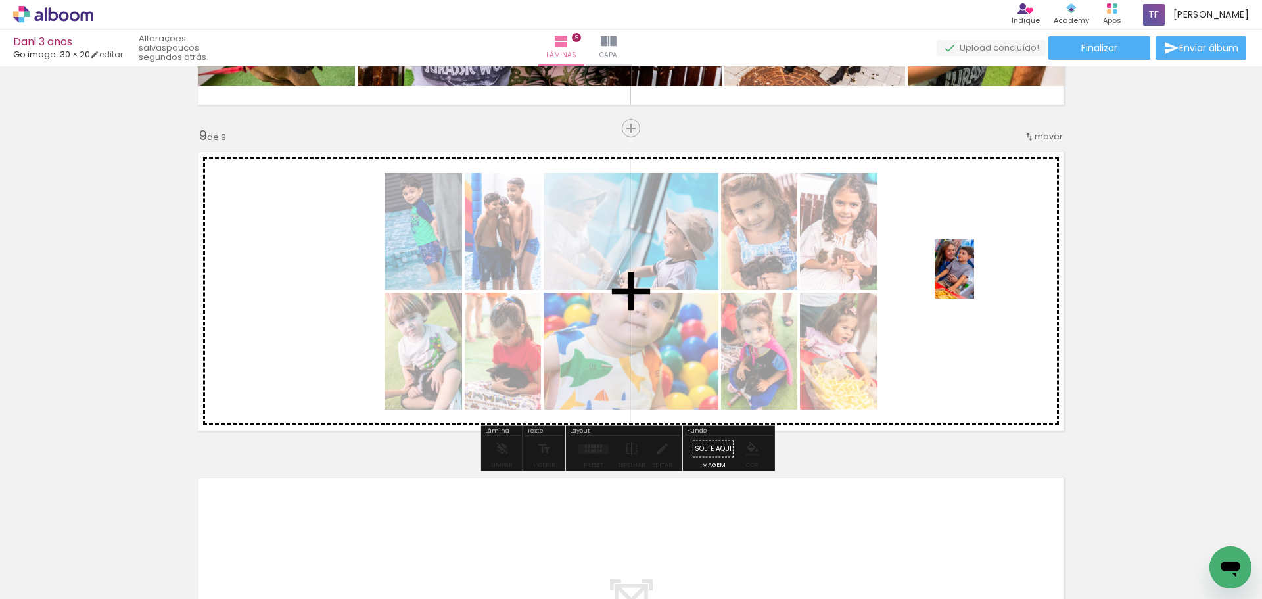
drag, startPoint x: 1001, startPoint y: 556, endPoint x: 974, endPoint y: 279, distance: 278.7
click at [974, 279] on quentale-workspace at bounding box center [631, 299] width 1262 height 599
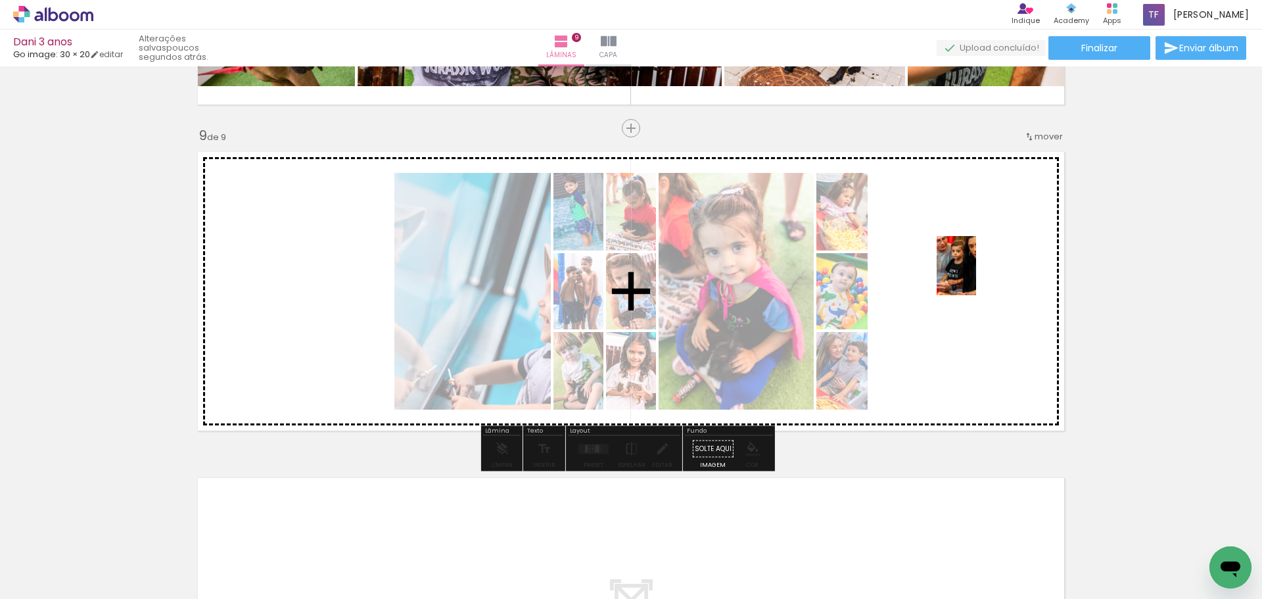
drag, startPoint x: 860, startPoint y: 559, endPoint x: 976, endPoint y: 275, distance: 306.8
click at [976, 275] on quentale-workspace at bounding box center [631, 299] width 1262 height 599
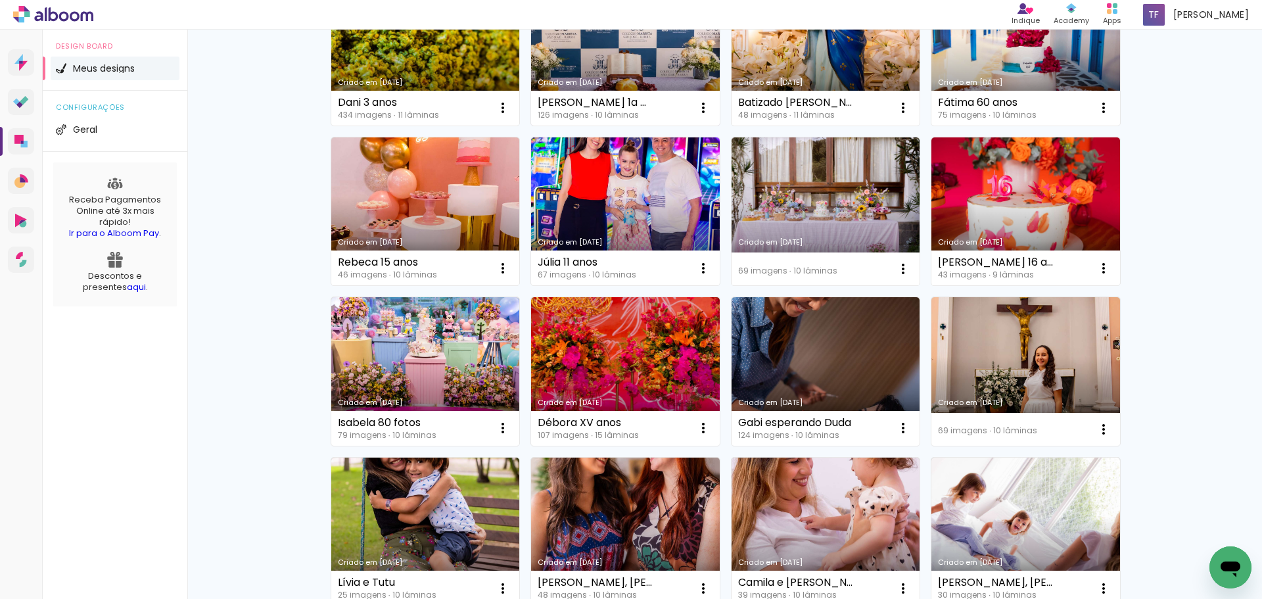
scroll to position [263, 0]
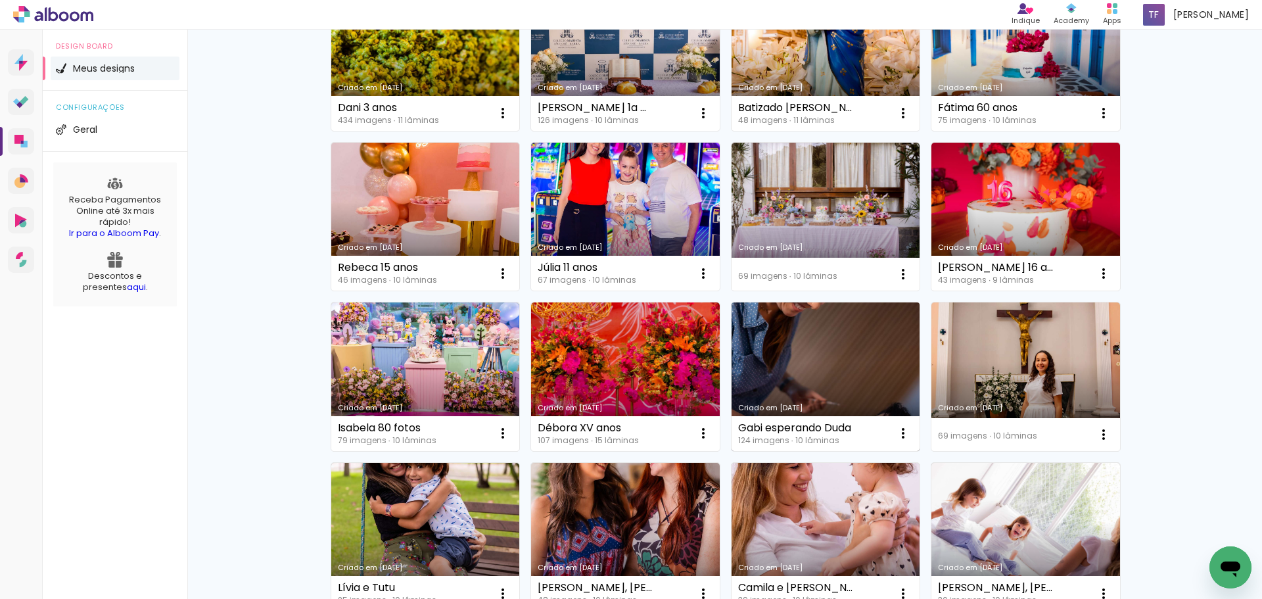
click at [810, 360] on link "Criado em [DATE]" at bounding box center [825, 376] width 189 height 149
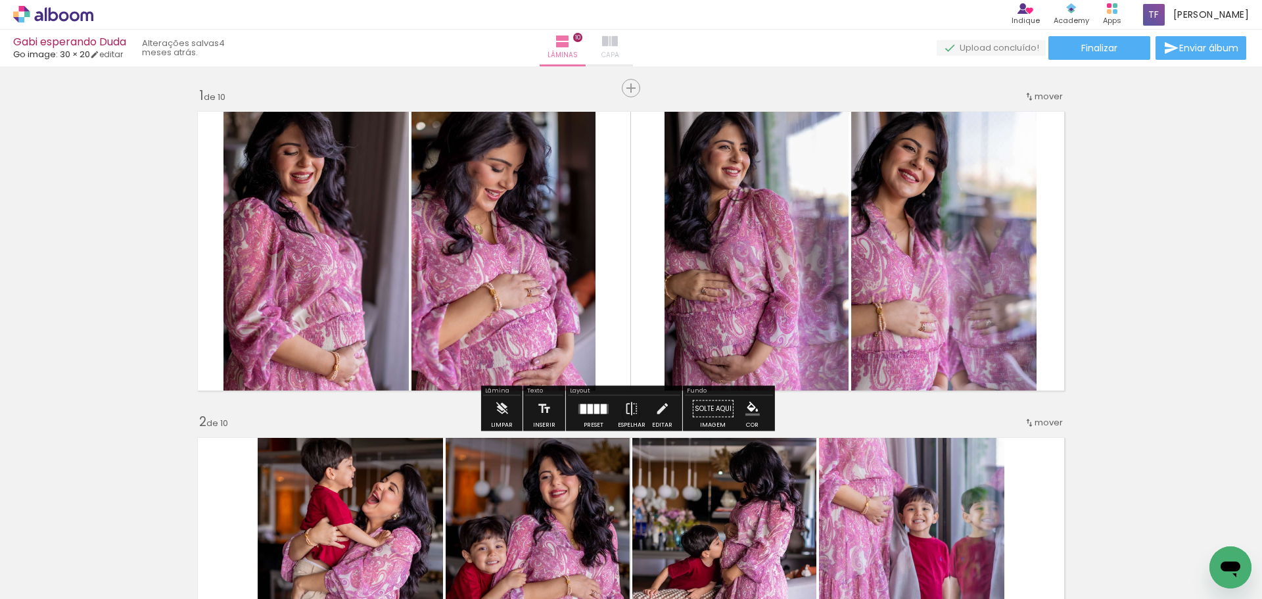
click at [618, 43] on iron-icon at bounding box center [610, 42] width 16 height 16
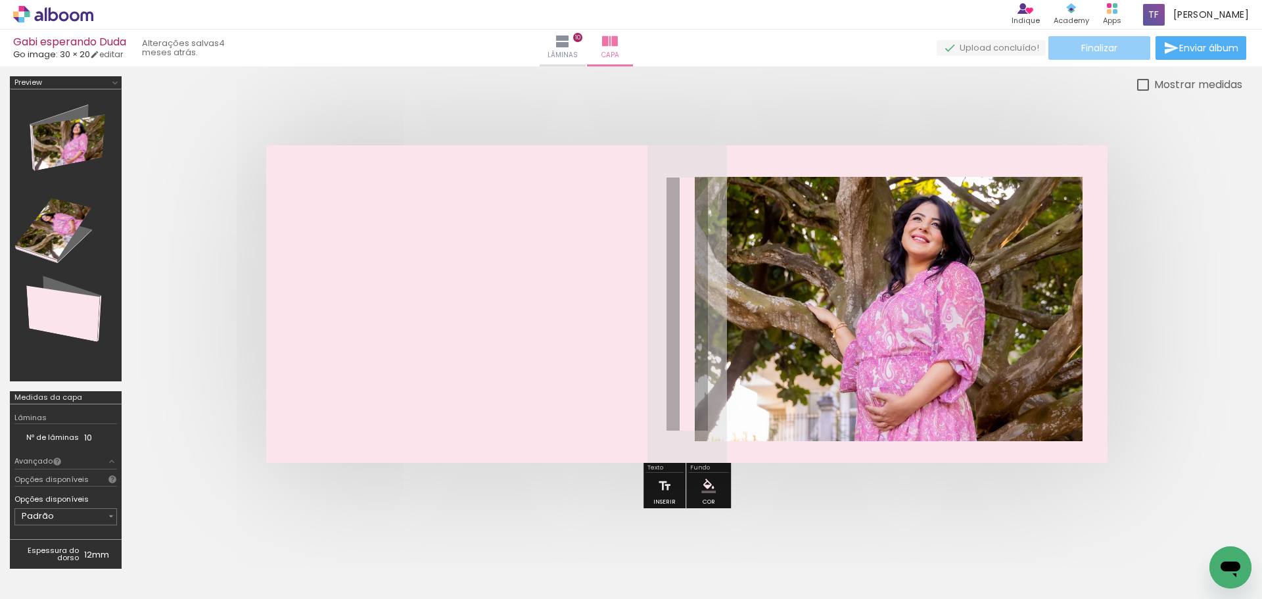
click at [1105, 45] on span "Finalizar" at bounding box center [1099, 47] width 36 height 9
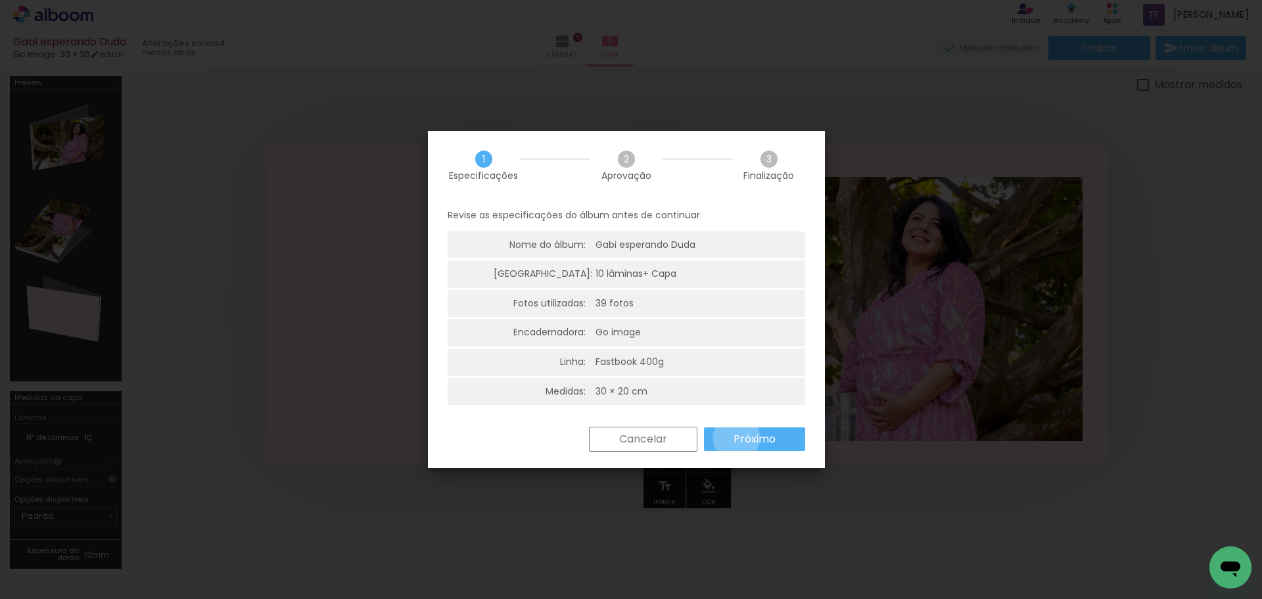
click at [0, 0] on slot "Próximo" at bounding box center [0, 0] width 0 height 0
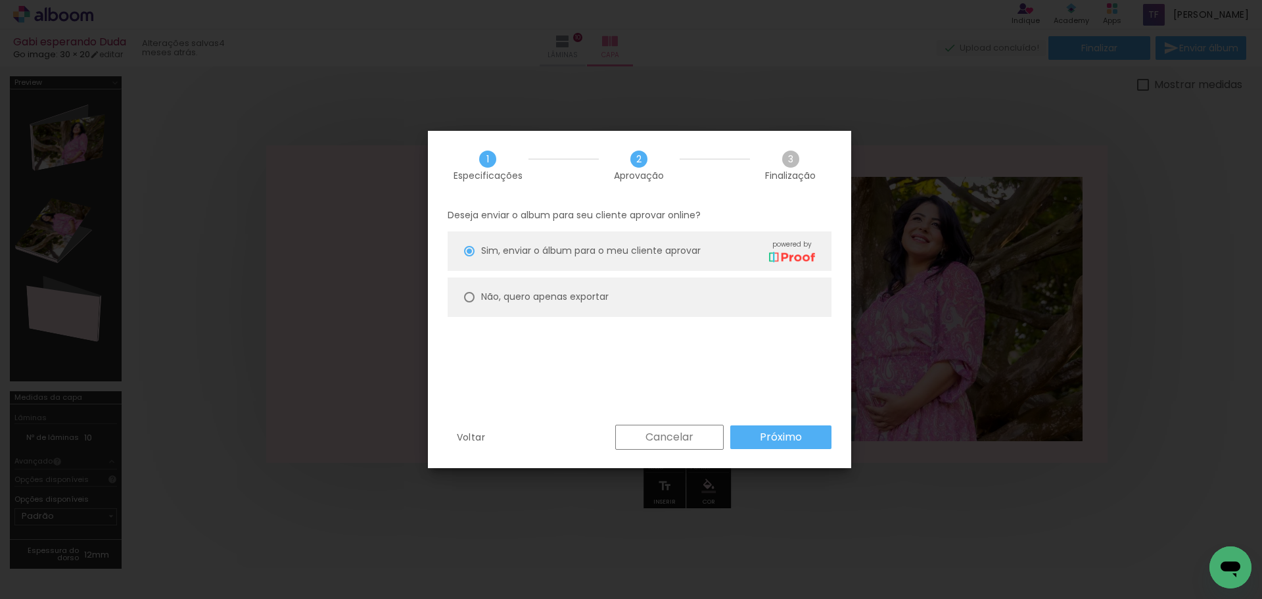
click at [0, 0] on slot "Não, quero apenas exportar" at bounding box center [0, 0] width 0 height 0
type paper-radio-button "on"
click at [0, 0] on slot "Próximo" at bounding box center [0, 0] width 0 height 0
type input "Alta, 300 DPI"
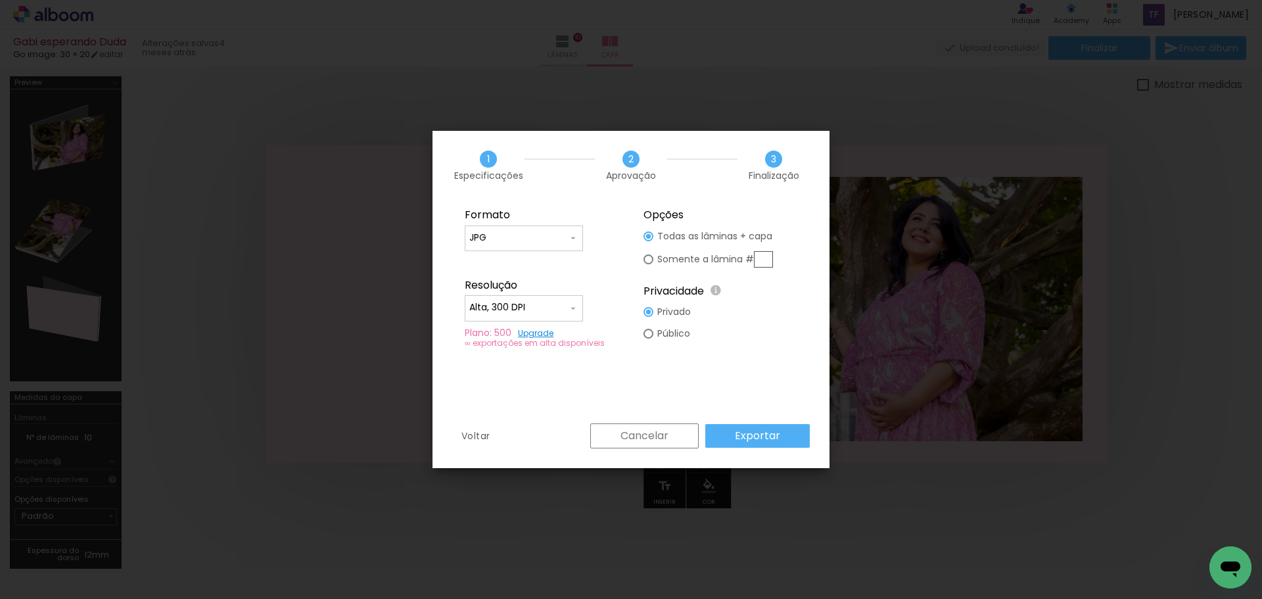
click at [513, 231] on input "JPG" at bounding box center [518, 237] width 99 height 13
click at [492, 258] on paper-item "PDF" at bounding box center [524, 262] width 118 height 26
type input "PDF"
click at [0, 0] on slot "Exportar" at bounding box center [0, 0] width 0 height 0
